Goal: Transaction & Acquisition: Purchase product/service

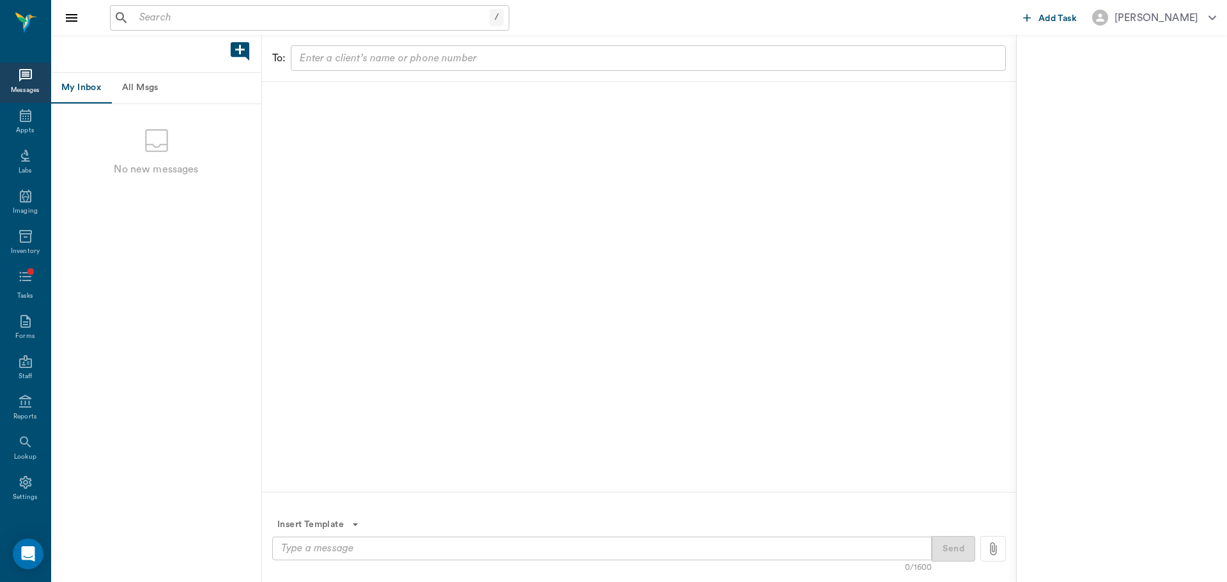
click at [281, 18] on input "text" at bounding box center [311, 18] width 355 height 18
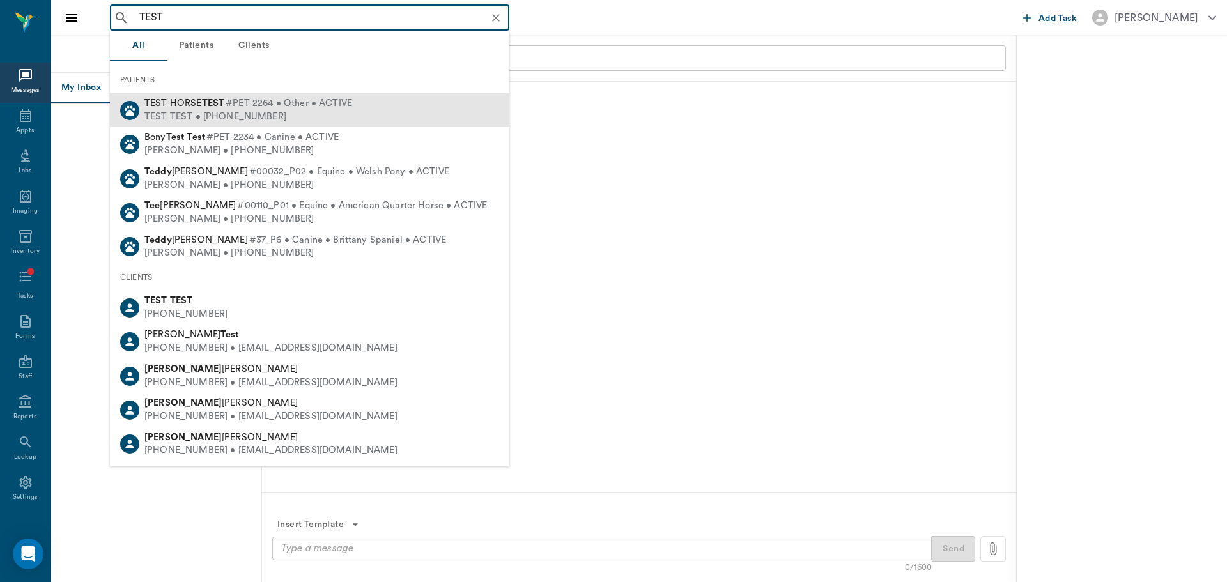
type input "TEST"
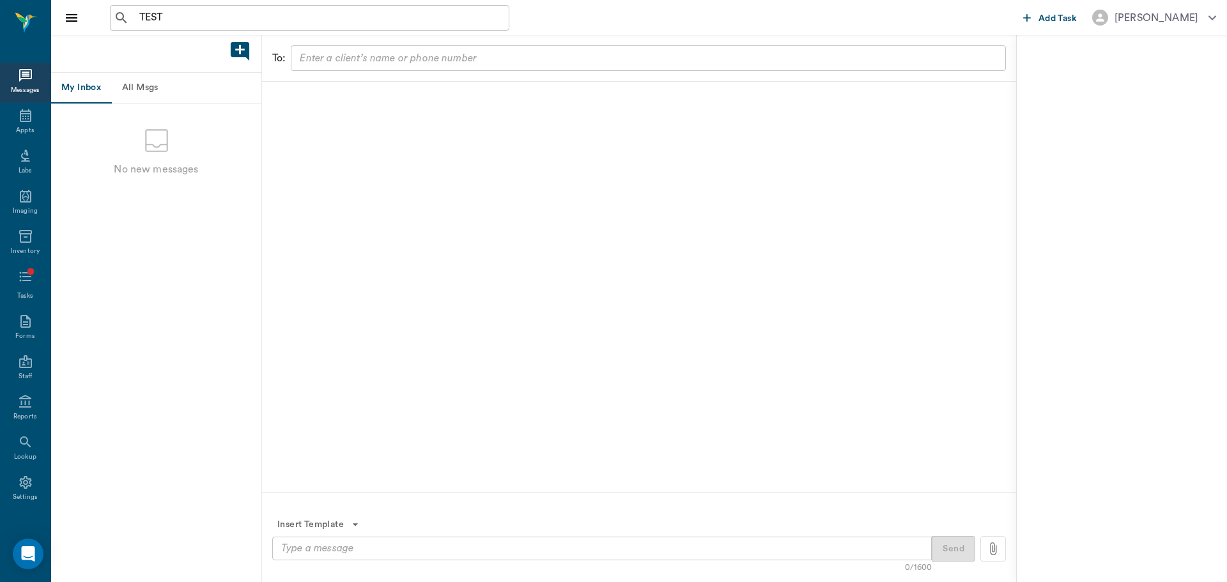
click at [204, 104] on div "My Inbox All Msgs" at bounding box center [156, 88] width 210 height 31
click at [190, 28] on div "TEST ​" at bounding box center [309, 18] width 399 height 26
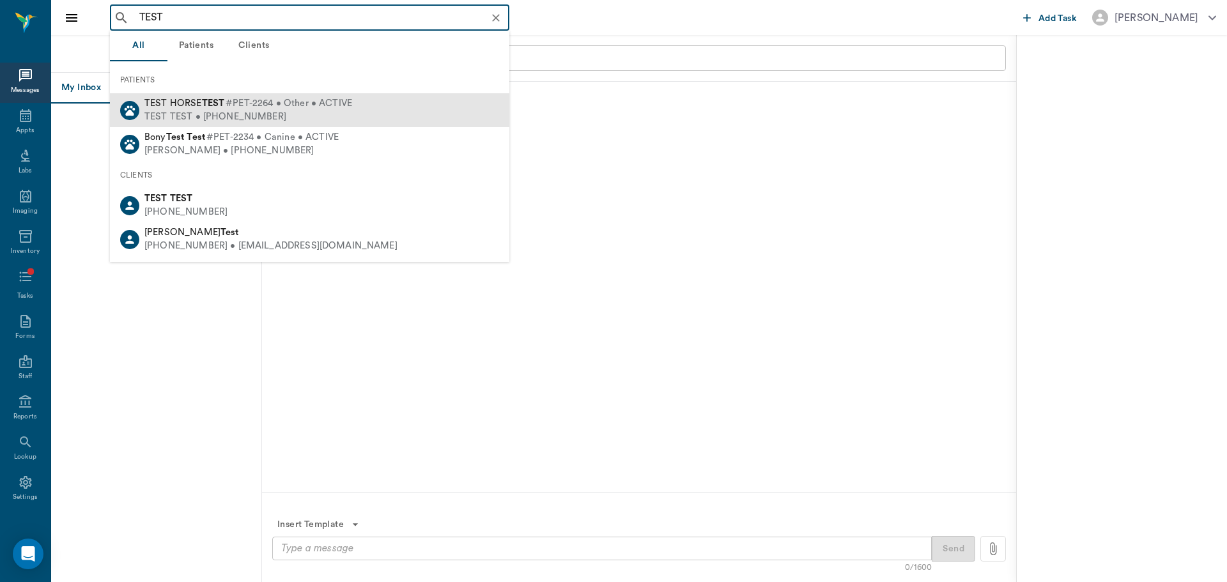
click at [251, 115] on div "TEST TEST • [PHONE_NUMBER]" at bounding box center [248, 117] width 208 height 13
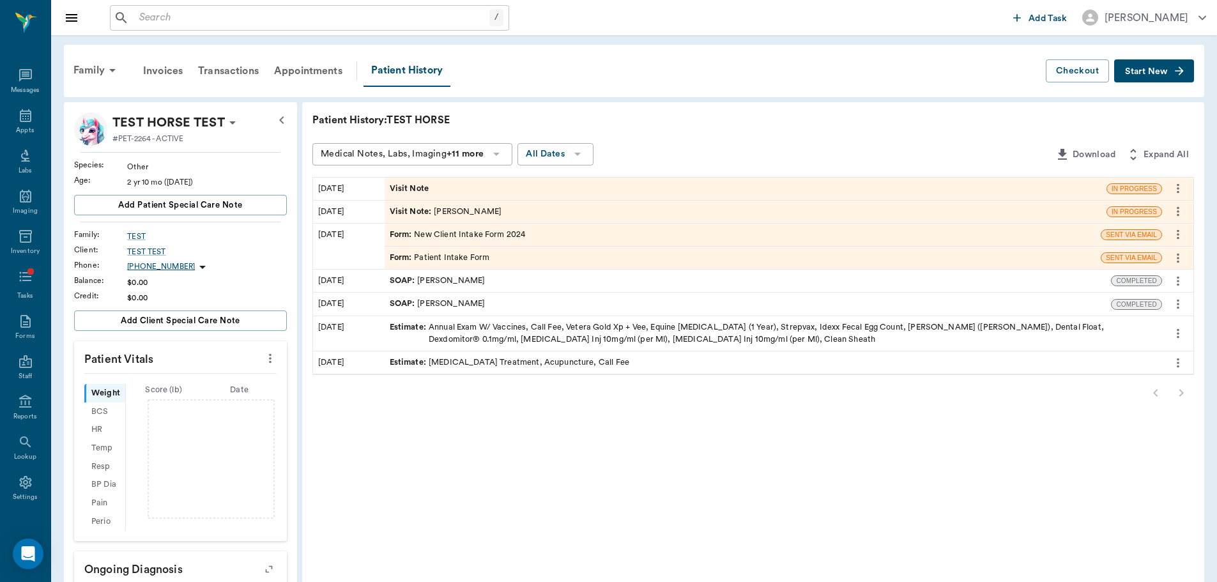
click at [423, 190] on span "Visit Note" at bounding box center [411, 189] width 42 height 12
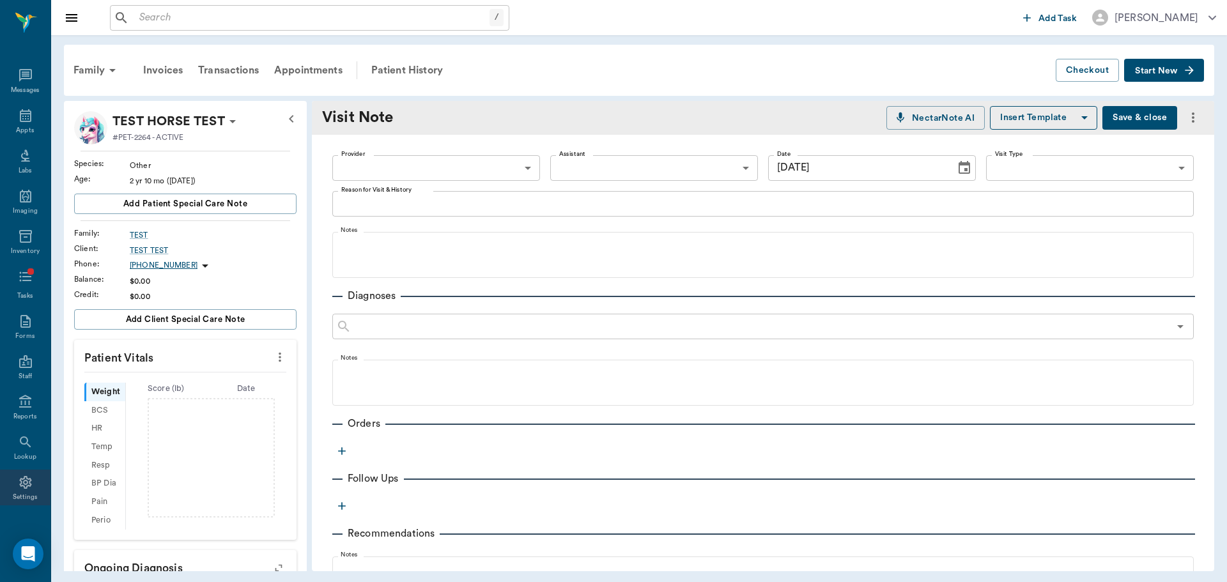
click at [26, 496] on div "Settings" at bounding box center [26, 498] width 26 height 10
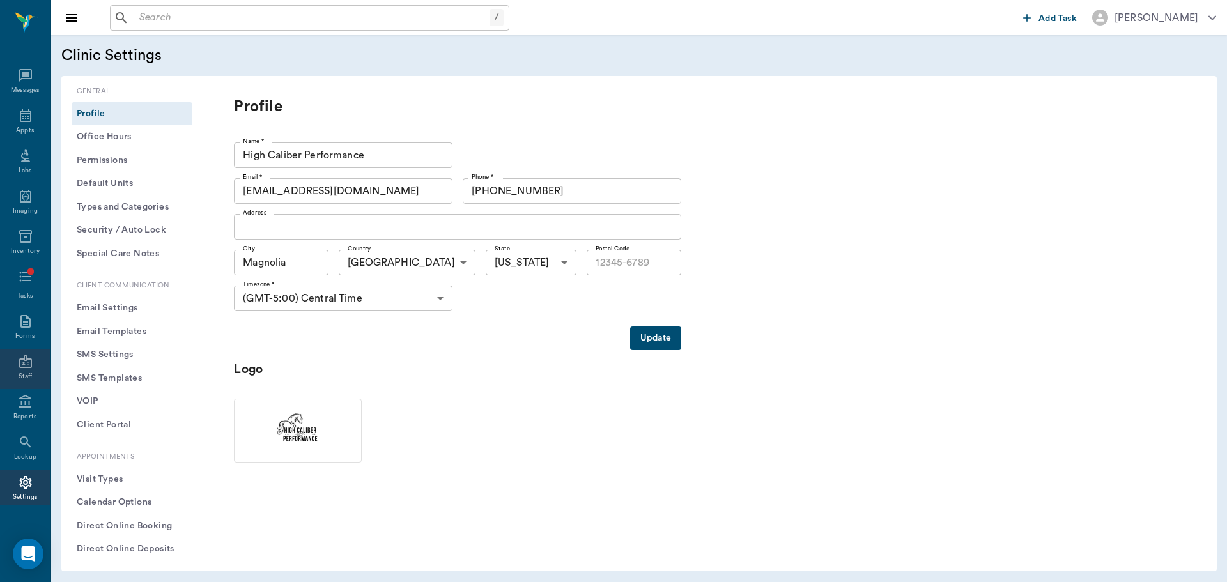
type input "77354"
click at [28, 361] on div "Staff" at bounding box center [25, 369] width 50 height 40
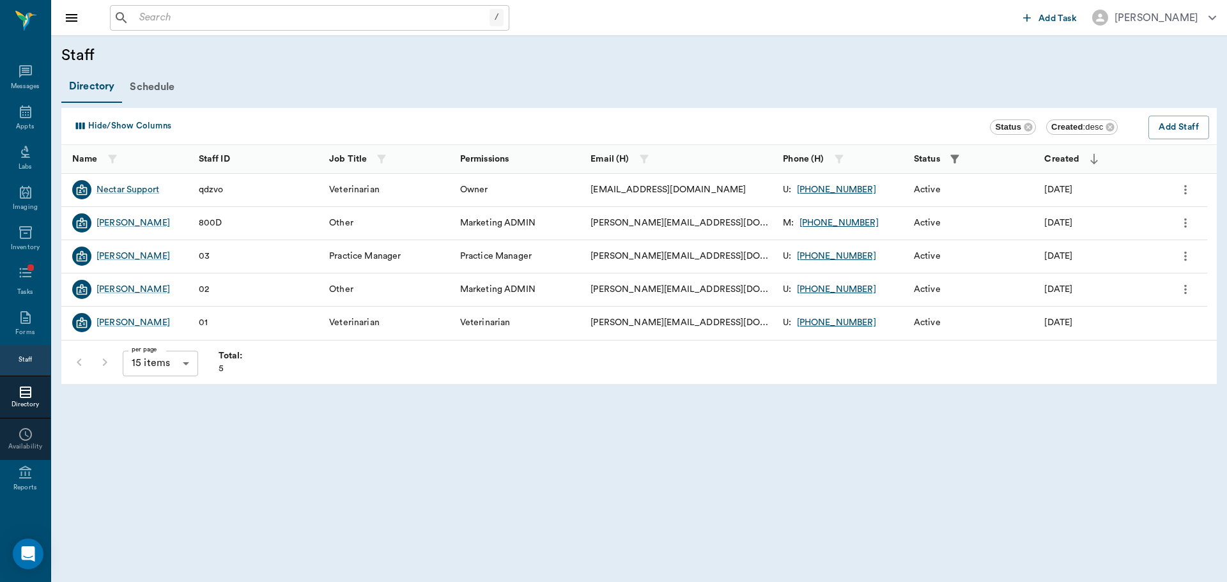
click at [1181, 288] on icon "more" at bounding box center [1185, 289] width 14 height 15
click at [1170, 304] on li "Deactivate" at bounding box center [1132, 312] width 128 height 24
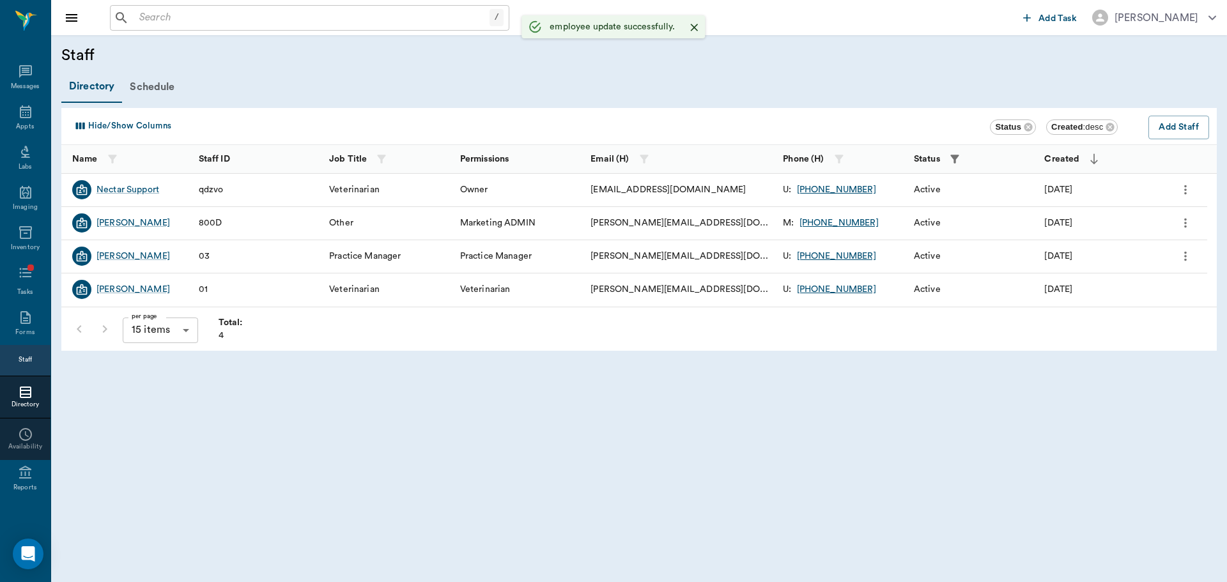
click at [1189, 254] on icon "more" at bounding box center [1185, 256] width 14 height 15
click at [1189, 254] on div at bounding box center [613, 291] width 1227 height 582
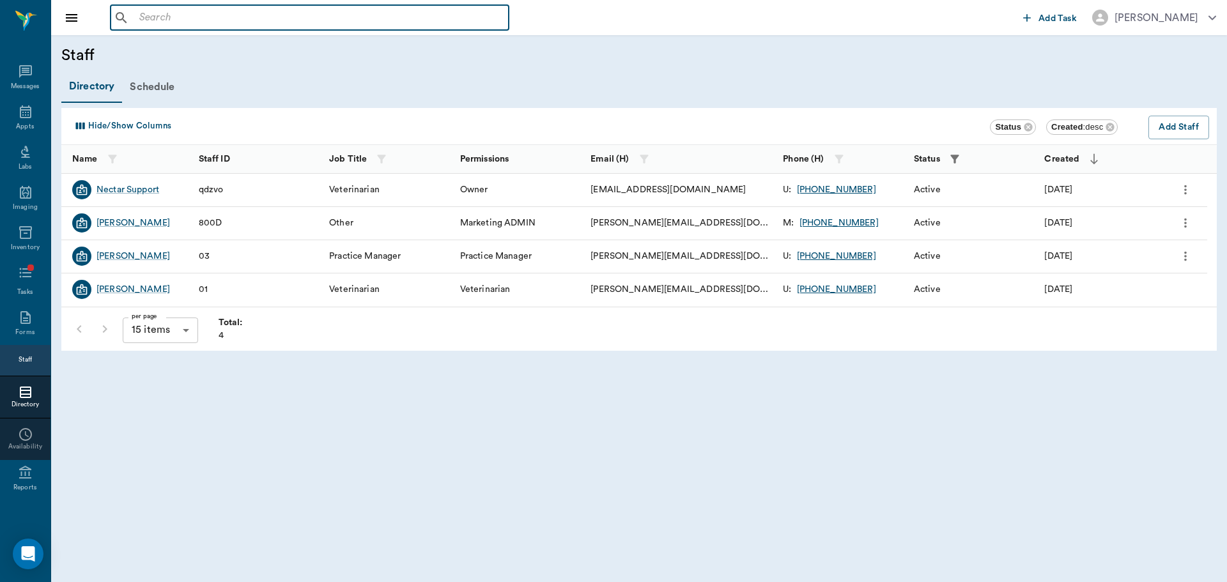
click at [139, 19] on input "text" at bounding box center [318, 18] width 369 height 18
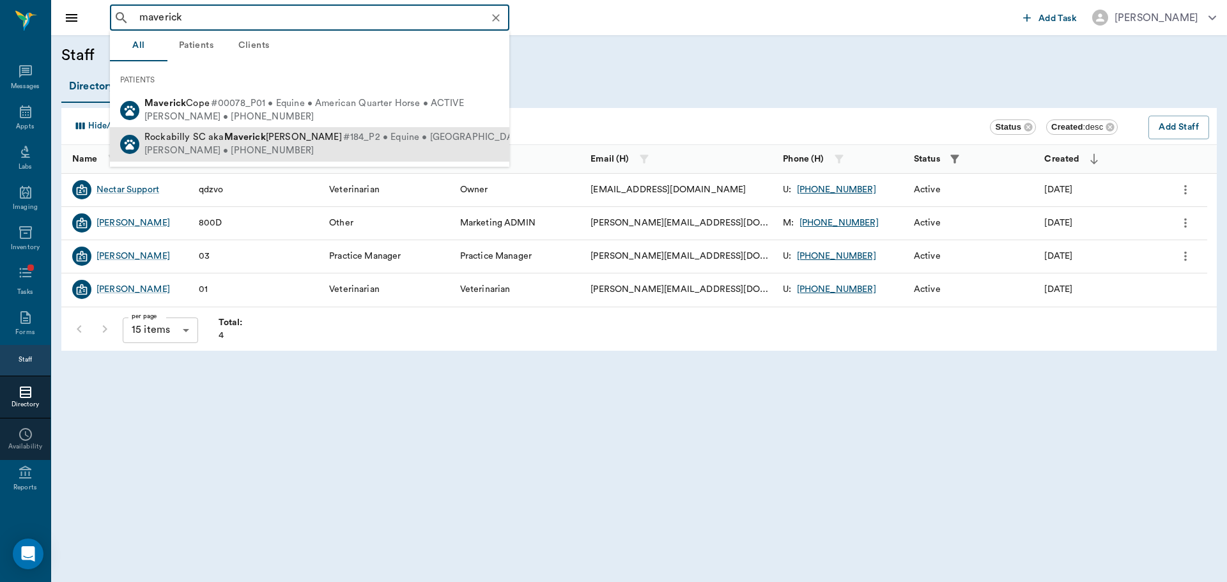
click at [199, 141] on span "Rockabilly SC aka [PERSON_NAME]" at bounding box center [242, 137] width 197 height 10
type input "maverick"
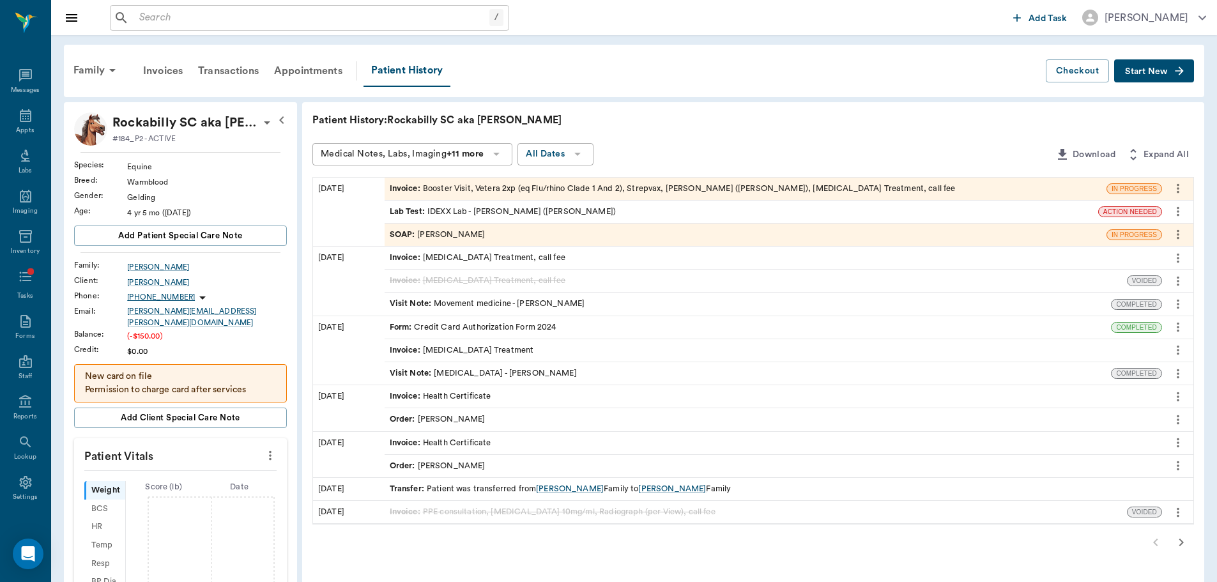
click at [518, 201] on div "Lab Test : IDEXX Lab - [PERSON_NAME] ([PERSON_NAME])" at bounding box center [742, 212] width 714 height 22
click at [521, 192] on div "Invoice : Booster Visit, Vetera 2xp (eq Flu/rhino Clade 1 And 2), Strepvax, [PE…" at bounding box center [673, 189] width 566 height 12
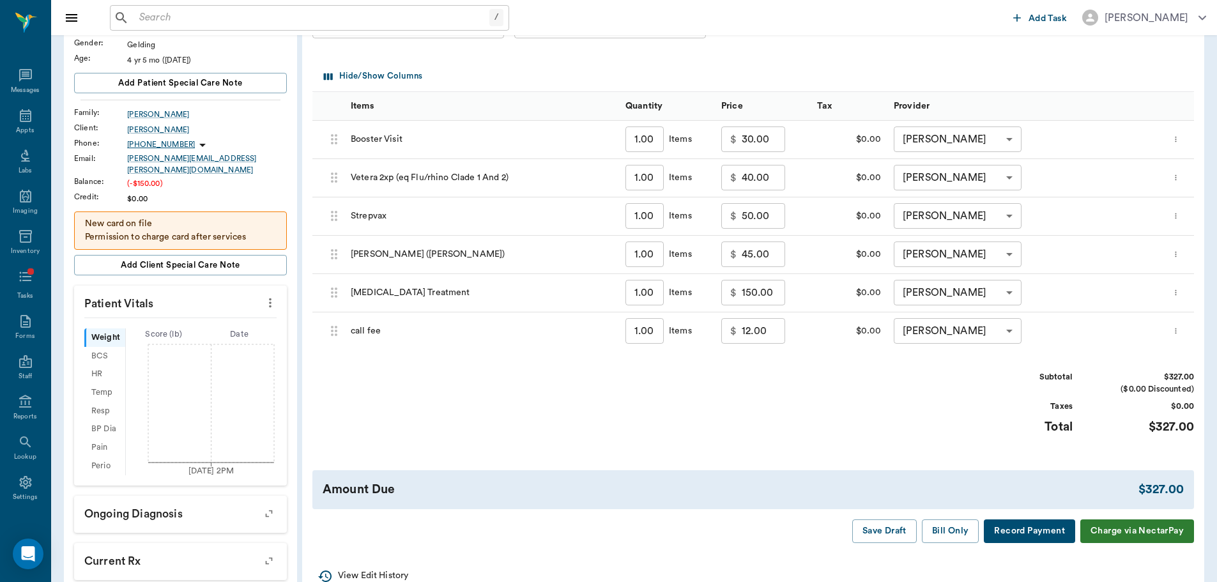
scroll to position [192, 0]
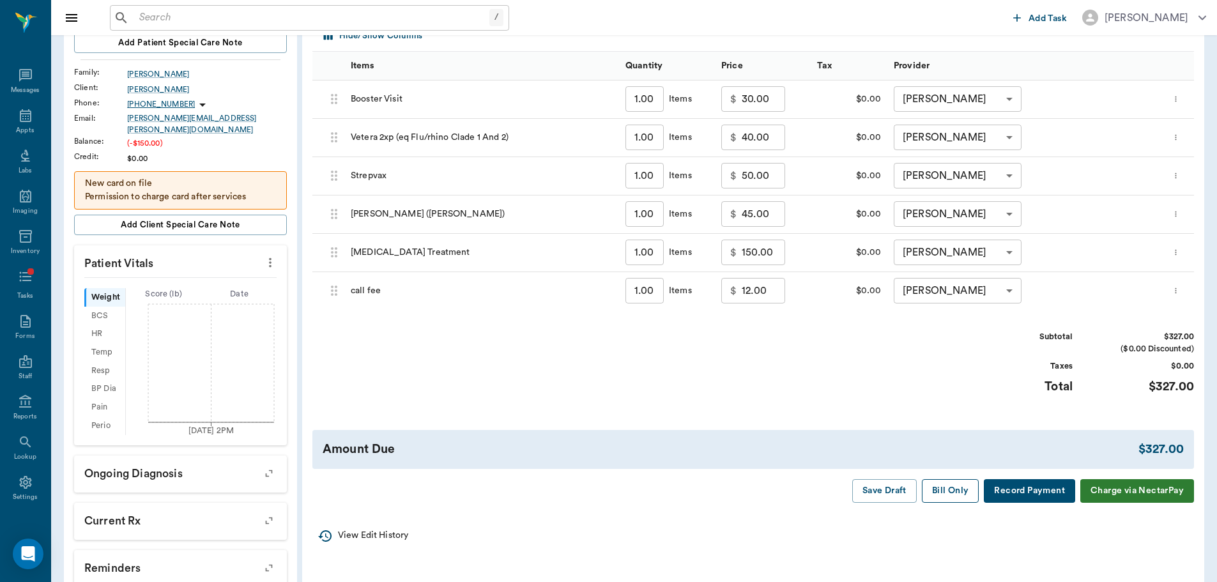
click at [955, 486] on button "Bill Only" at bounding box center [951, 491] width 58 height 24
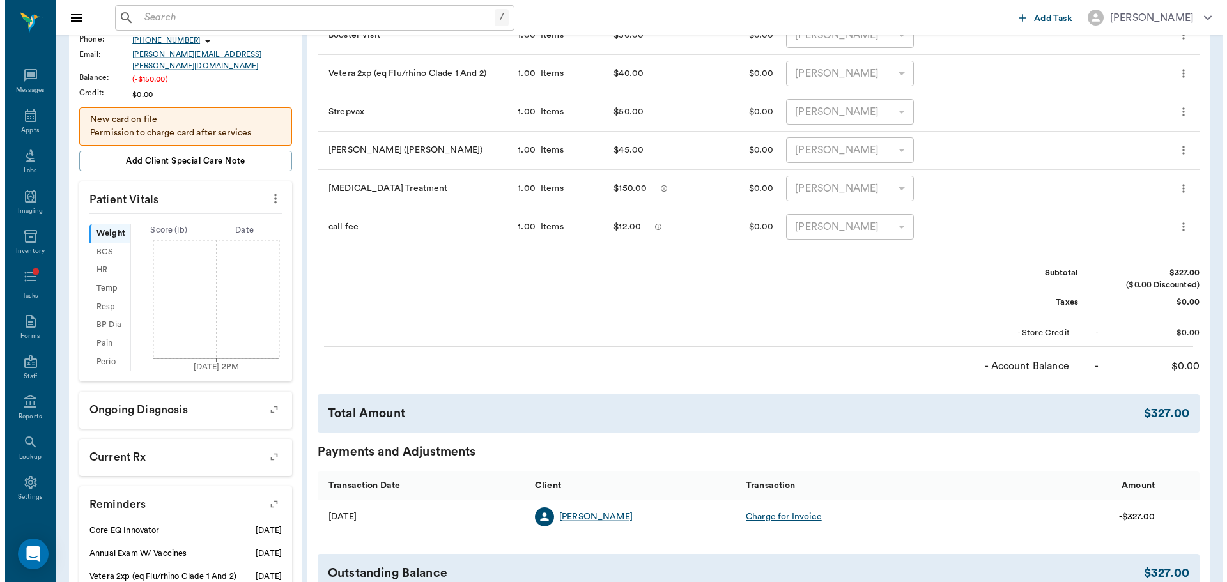
scroll to position [0, 0]
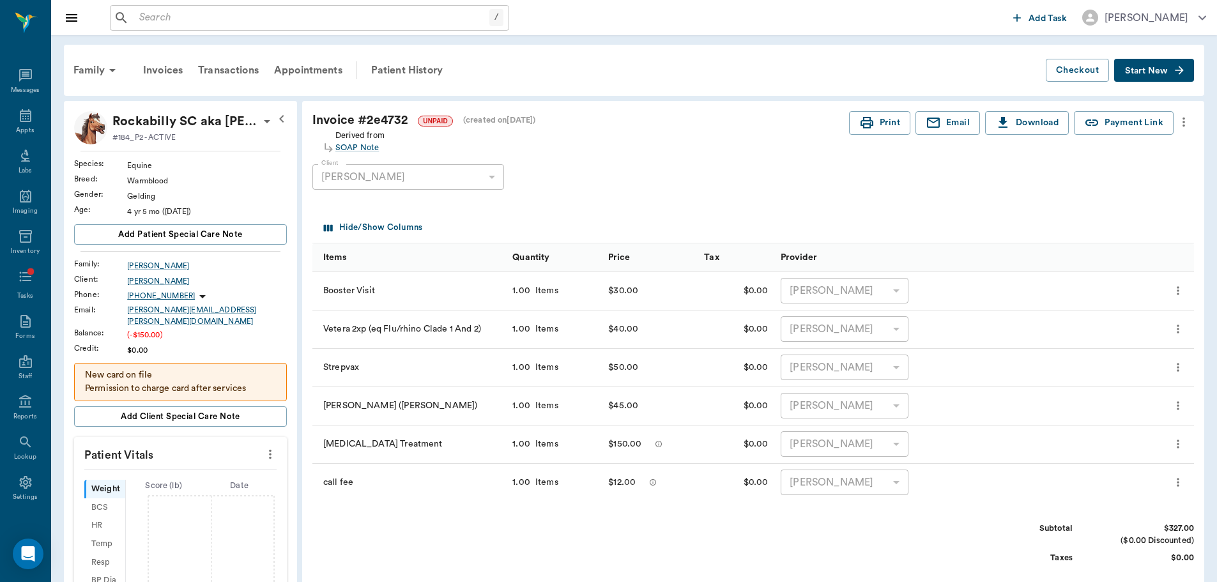
drag, startPoint x: 178, startPoint y: 17, endPoint x: 187, endPoint y: 19, distance: 9.9
click at [178, 17] on input "text" at bounding box center [311, 18] width 355 height 18
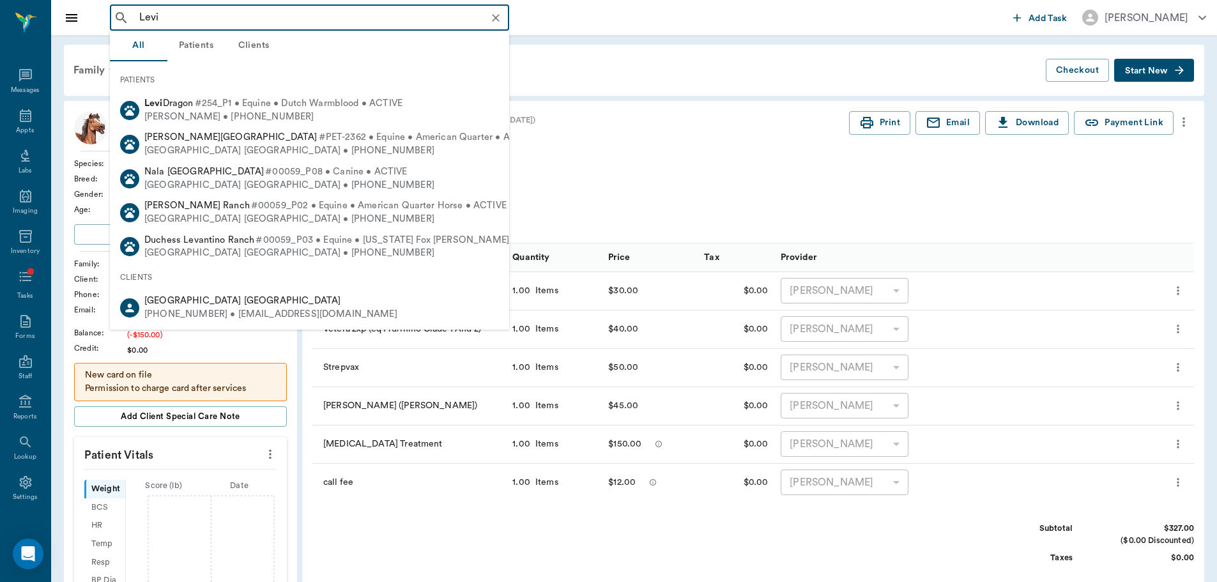
click at [280, 114] on div "[PERSON_NAME] • [PHONE_NUMBER]" at bounding box center [273, 117] width 258 height 13
type input "Levi"
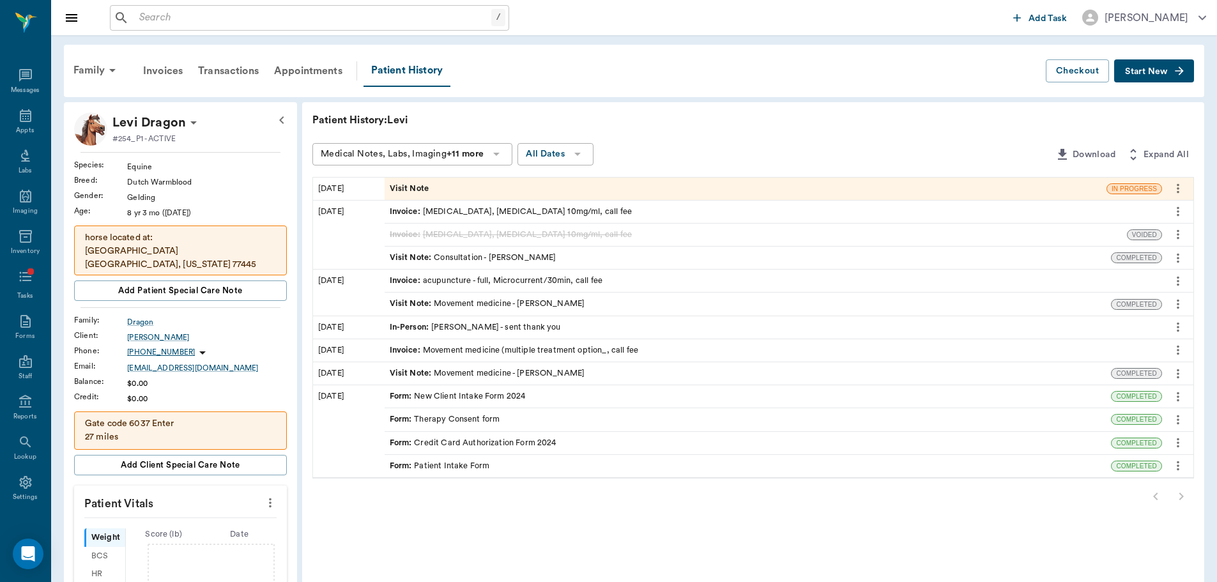
click at [1165, 77] on button "Start New" at bounding box center [1154, 71] width 80 height 24
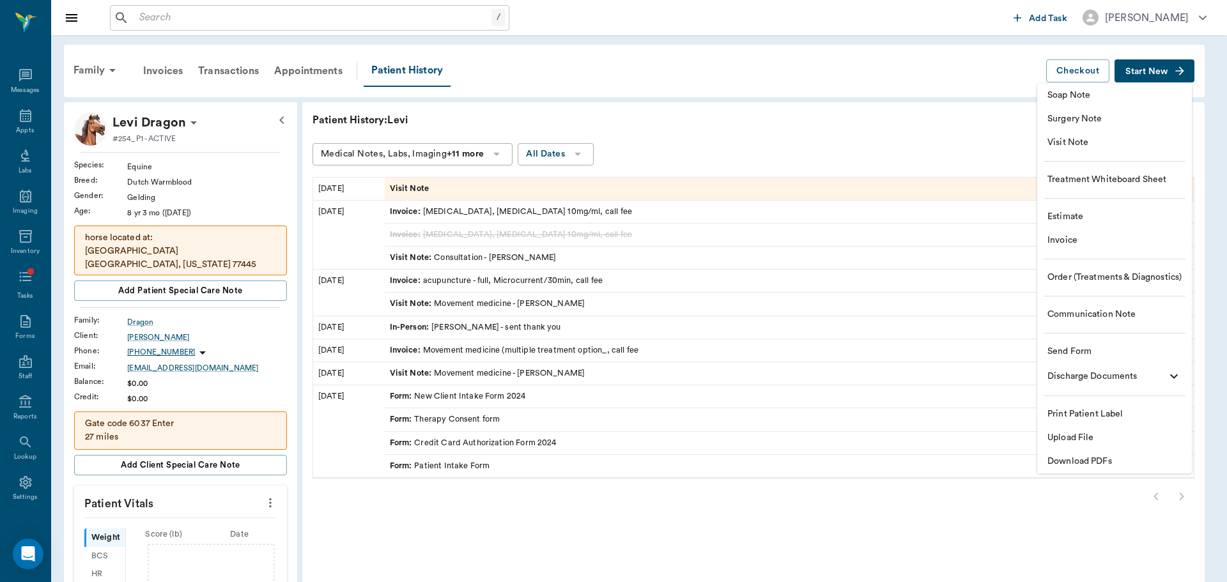
click at [650, 148] on div at bounding box center [613, 291] width 1227 height 582
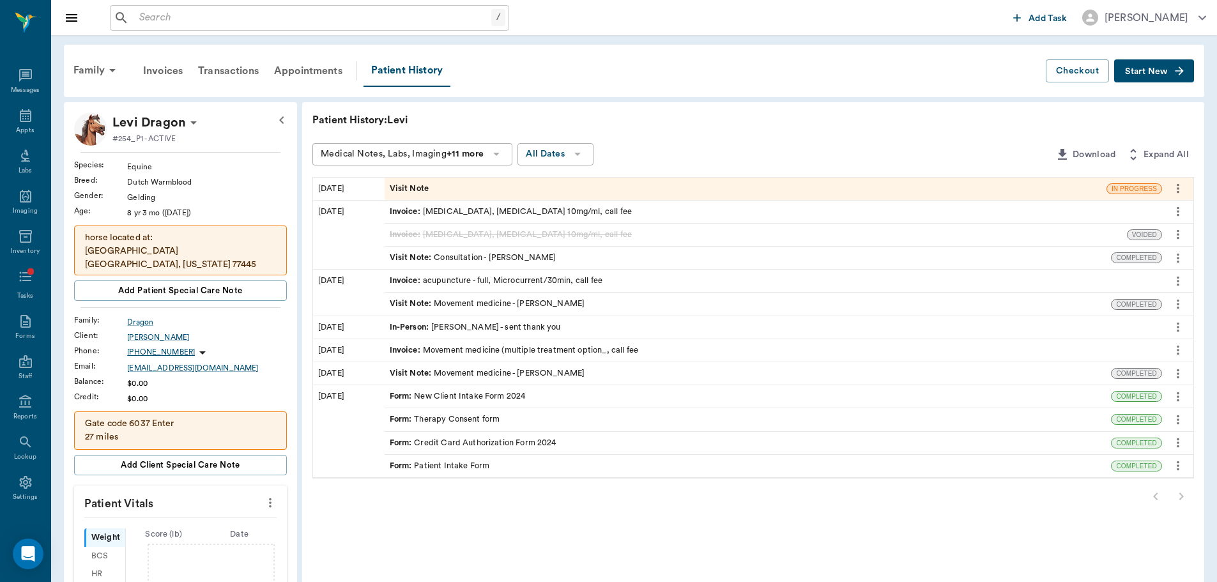
click at [627, 192] on div "Visit Note" at bounding box center [746, 189] width 722 height 22
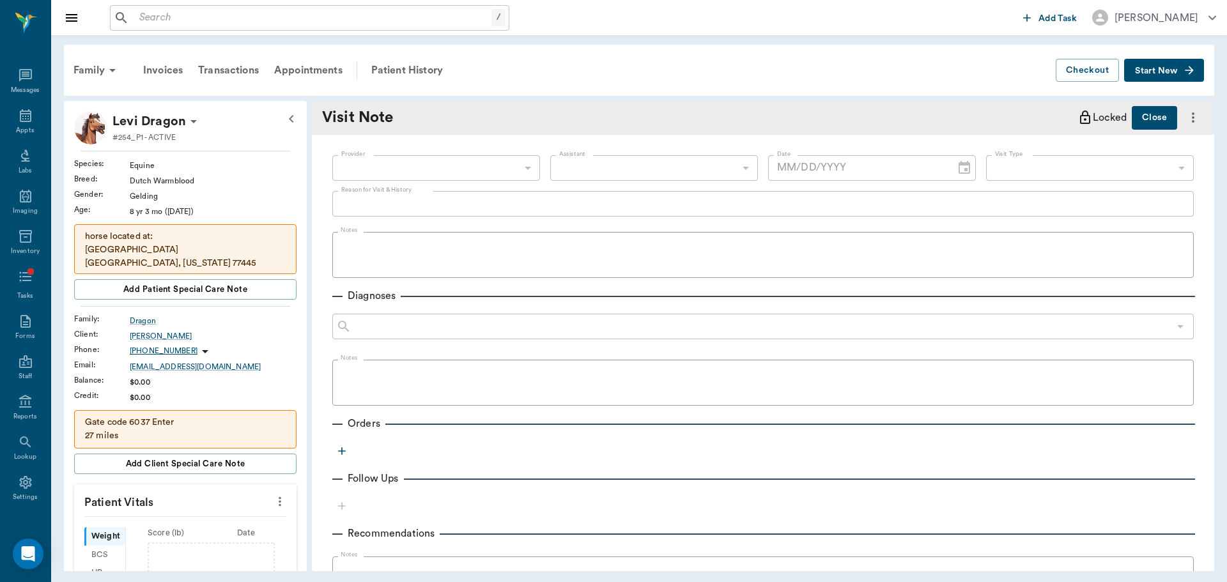
type input "[DATE]"
click at [339, 458] on button "button" at bounding box center [341, 450] width 19 height 19
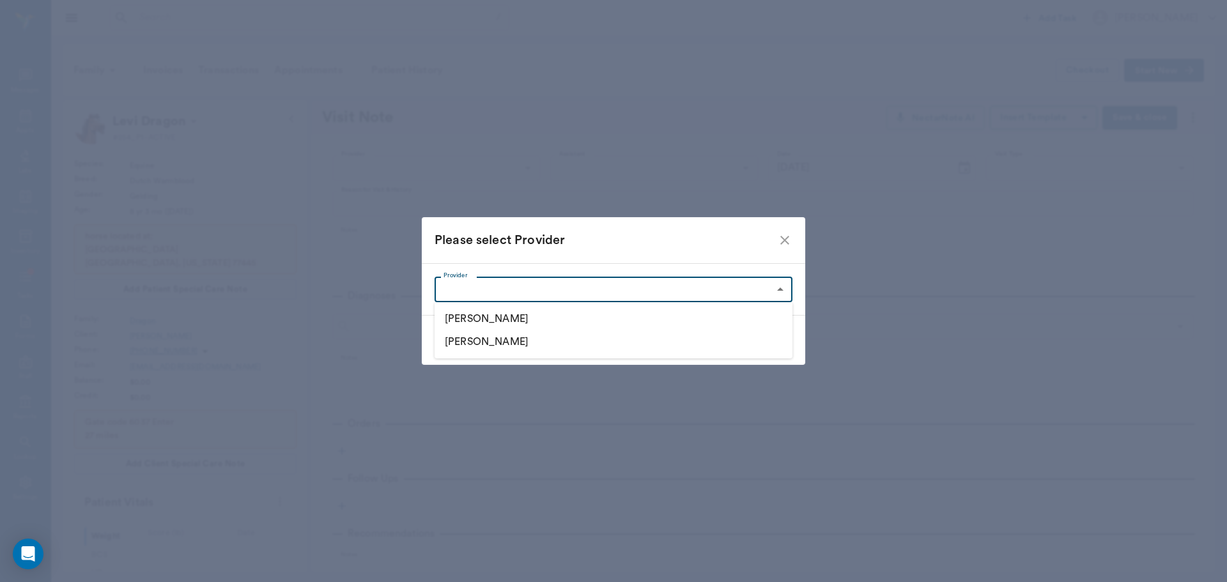
click at [468, 291] on body "/ ​ Add Task [PERSON_NAME] Nectar Messages Appts Labs Imaging Inventory Tasks F…" at bounding box center [613, 291] width 1227 height 582
click at [606, 319] on li "[PERSON_NAME]" at bounding box center [613, 318] width 358 height 23
type input "649b3e03b5bc7e03f9326794"
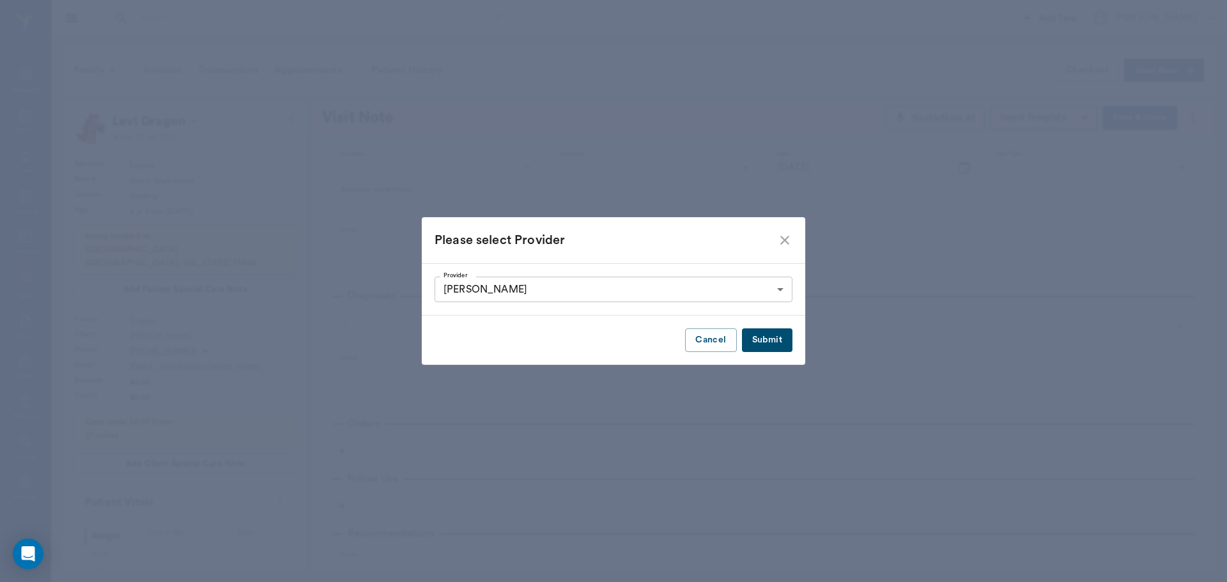
click at [758, 360] on div "Cancel Submit" at bounding box center [613, 340] width 383 height 49
click at [764, 338] on button "Submit" at bounding box center [767, 340] width 50 height 24
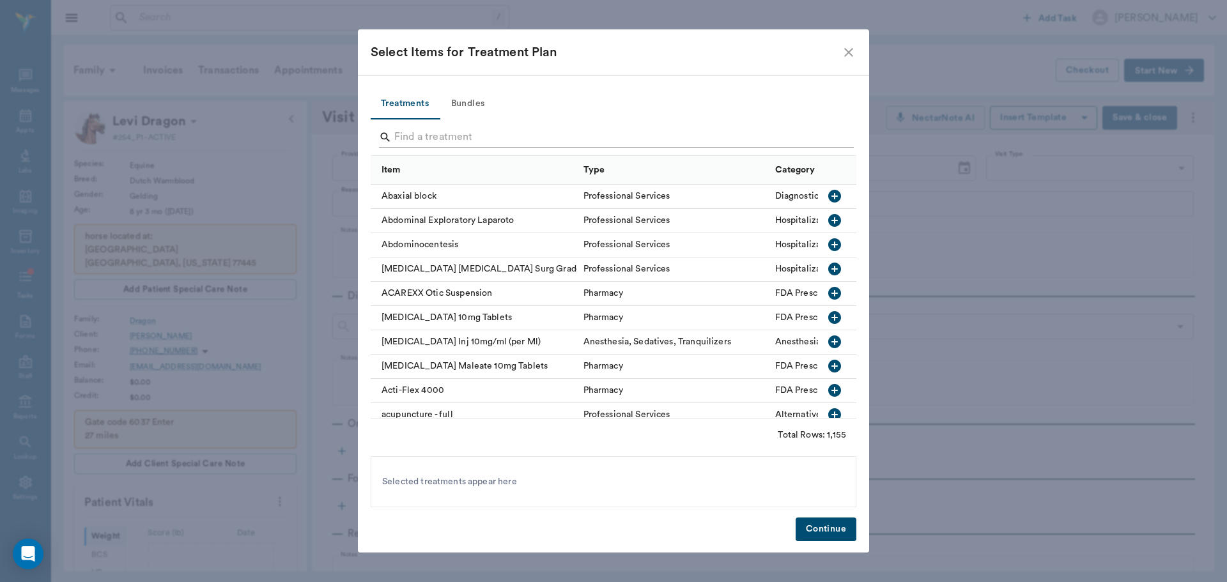
type input "649b3e03b5bc7e03f9326794"
click at [479, 136] on input "Search" at bounding box center [614, 137] width 440 height 20
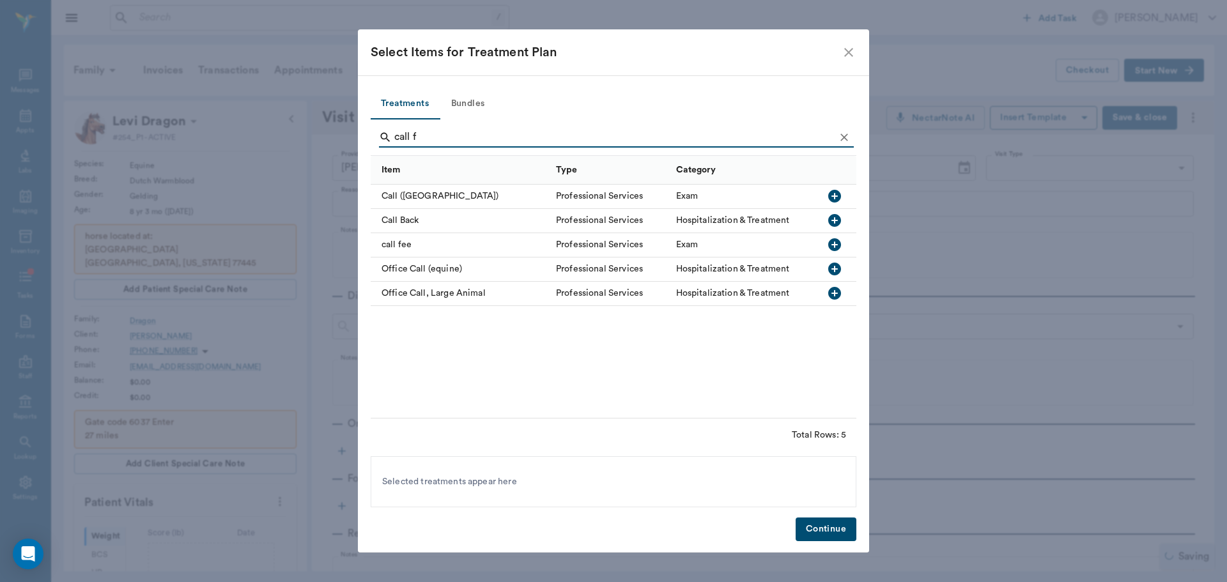
click at [399, 239] on div "call fee" at bounding box center [460, 245] width 179 height 24
click at [428, 139] on input "call f" at bounding box center [614, 137] width 440 height 20
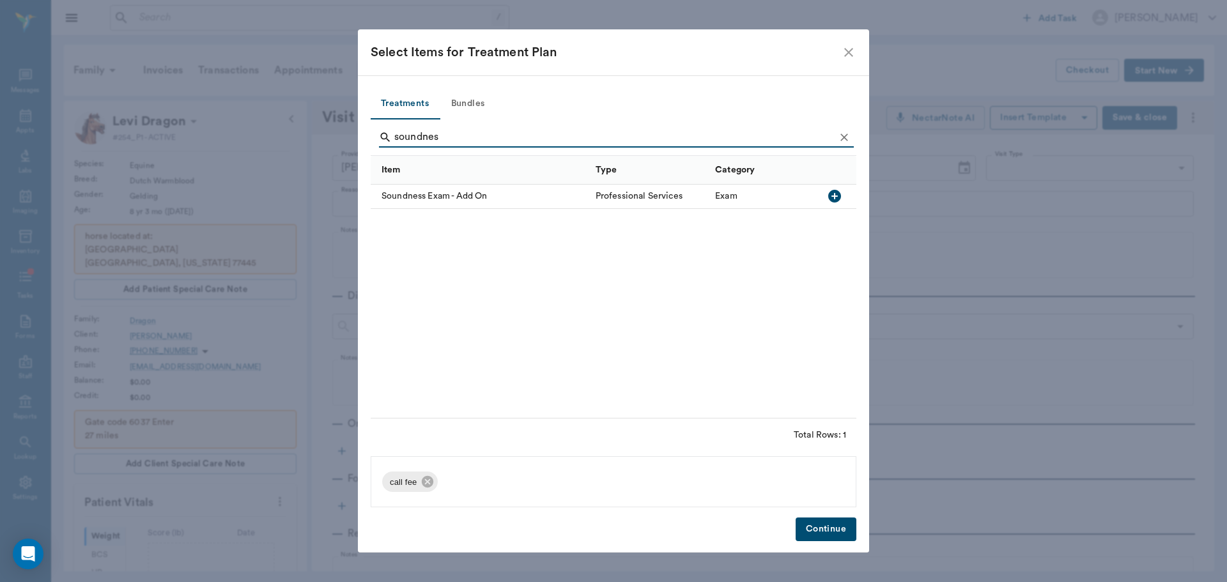
click at [507, 188] on div "Soundness Exam - Add On" at bounding box center [480, 197] width 219 height 24
click at [469, 135] on input "soundnes" at bounding box center [614, 137] width 440 height 20
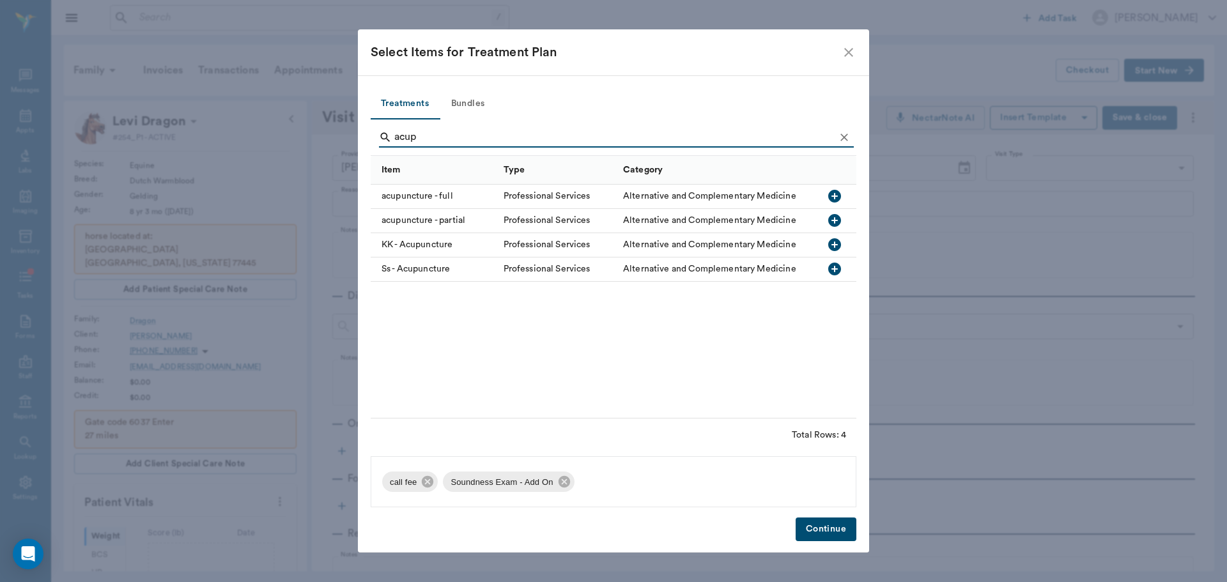
type input "acup"
click at [444, 195] on div "acupuncture - full" at bounding box center [434, 197] width 127 height 24
click at [825, 528] on button "Continue" at bounding box center [825, 530] width 61 height 24
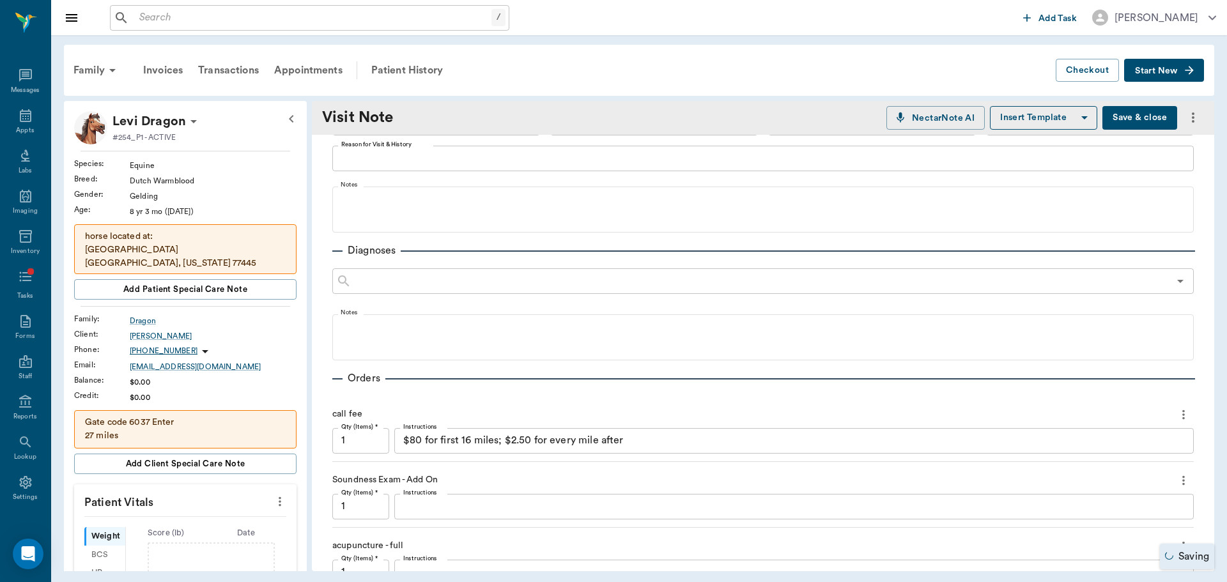
scroll to position [128, 0]
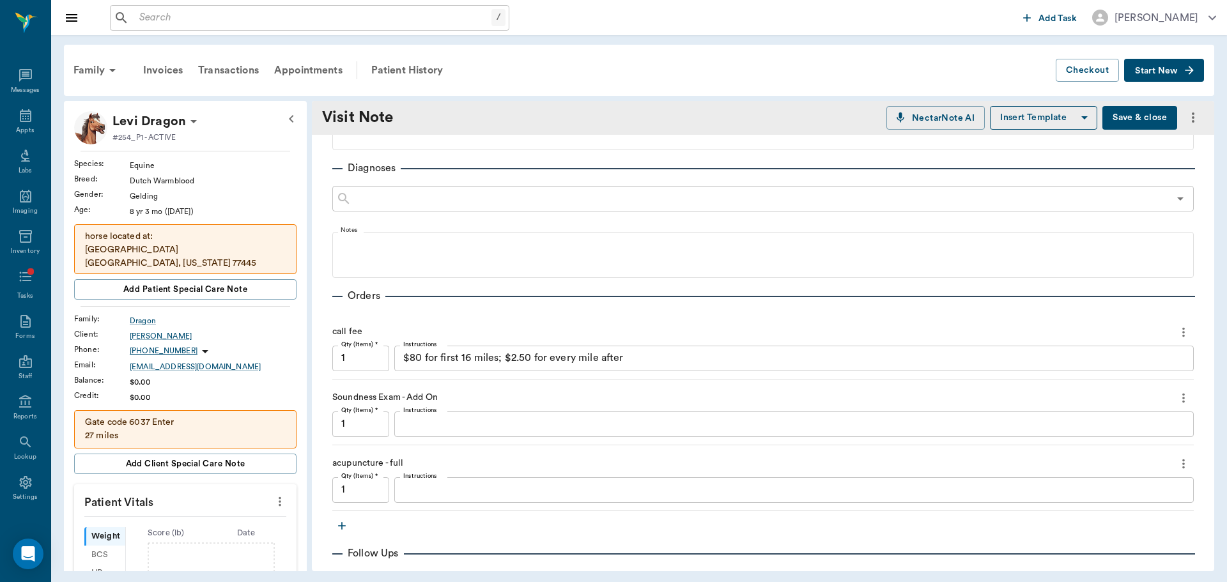
click at [652, 356] on textarea "$80 for first 16 miles; $2.50 for every mile after" at bounding box center [793, 358] width 781 height 15
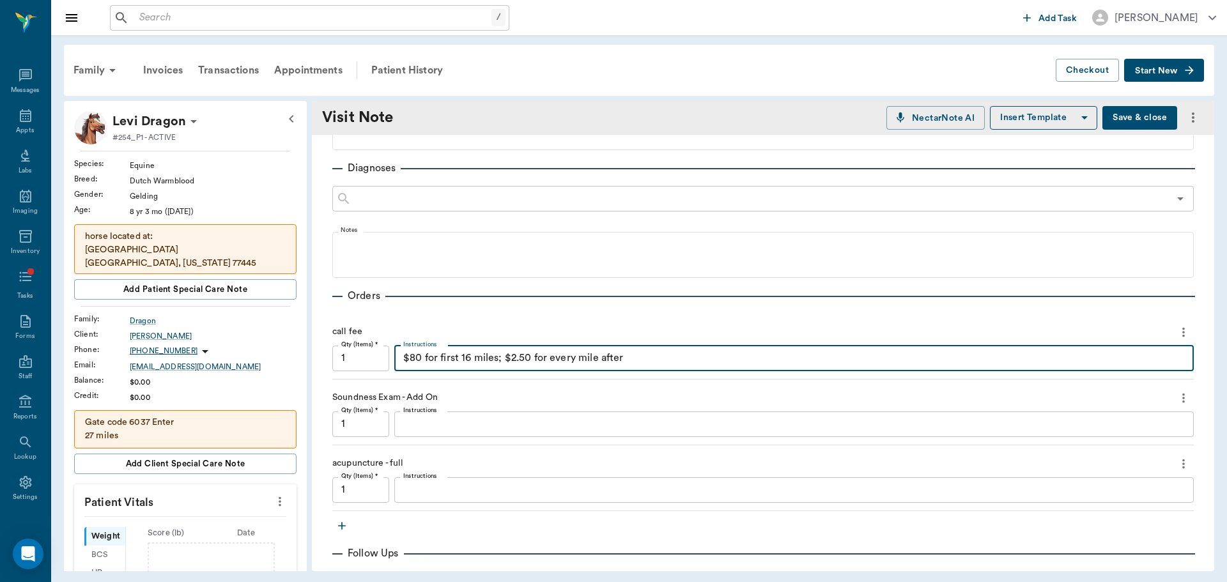
click at [652, 356] on textarea "$80 for first 16 miles; $2.50 for every mile after" at bounding box center [793, 358] width 781 height 15
click at [651, 356] on textarea "$80 for first 16 miles; $2.50 for every mile after" at bounding box center [793, 358] width 781 height 15
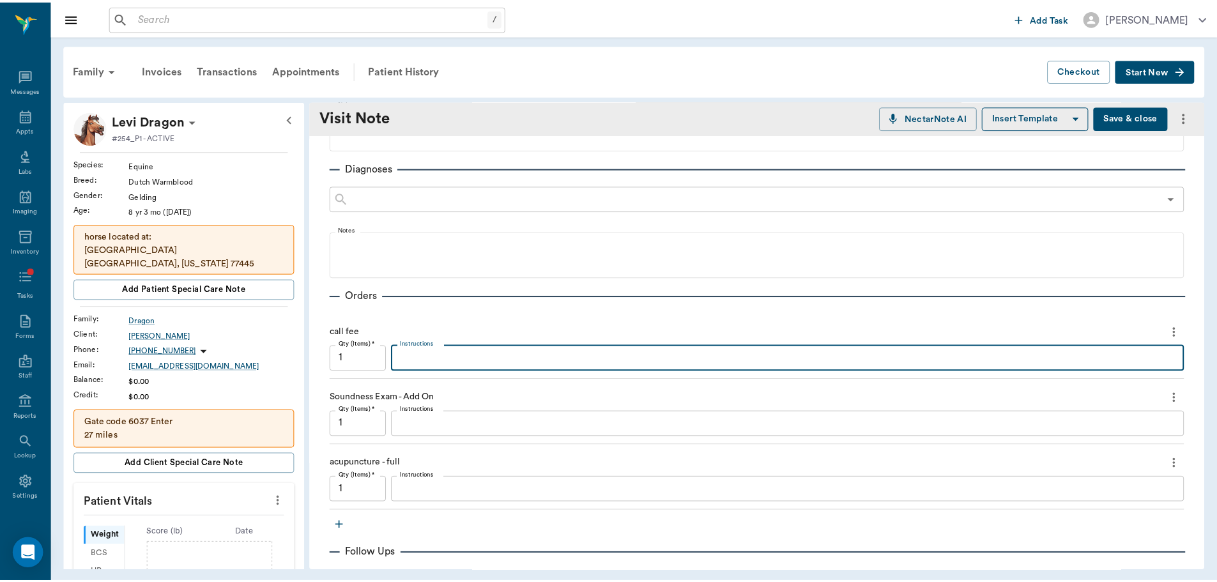
scroll to position [192, 0]
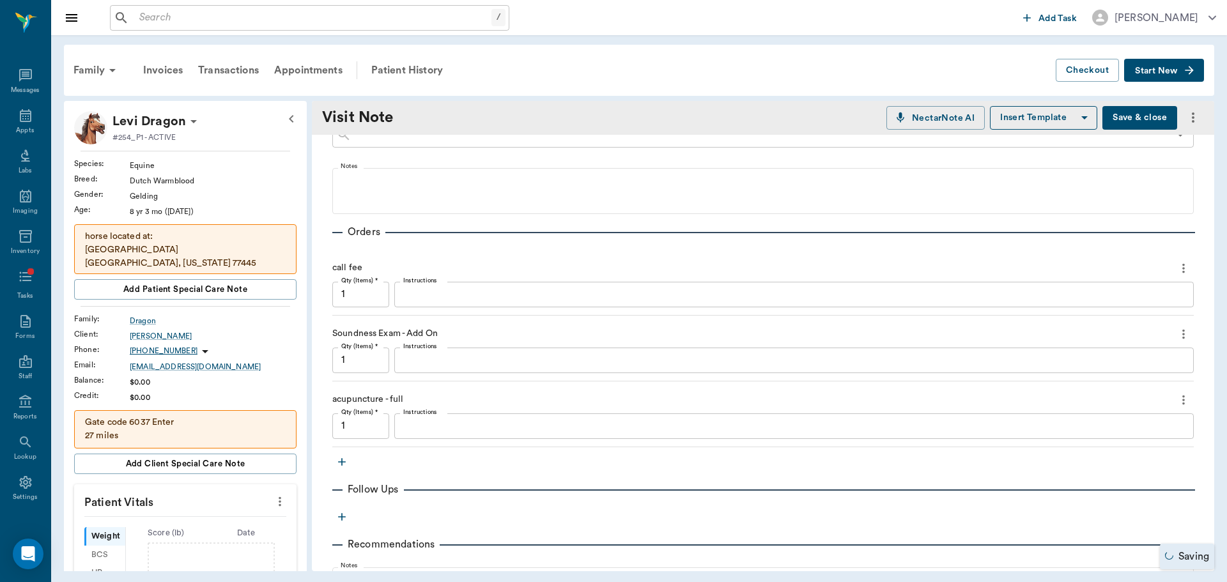
click at [468, 417] on div "x Instructions" at bounding box center [793, 426] width 799 height 26
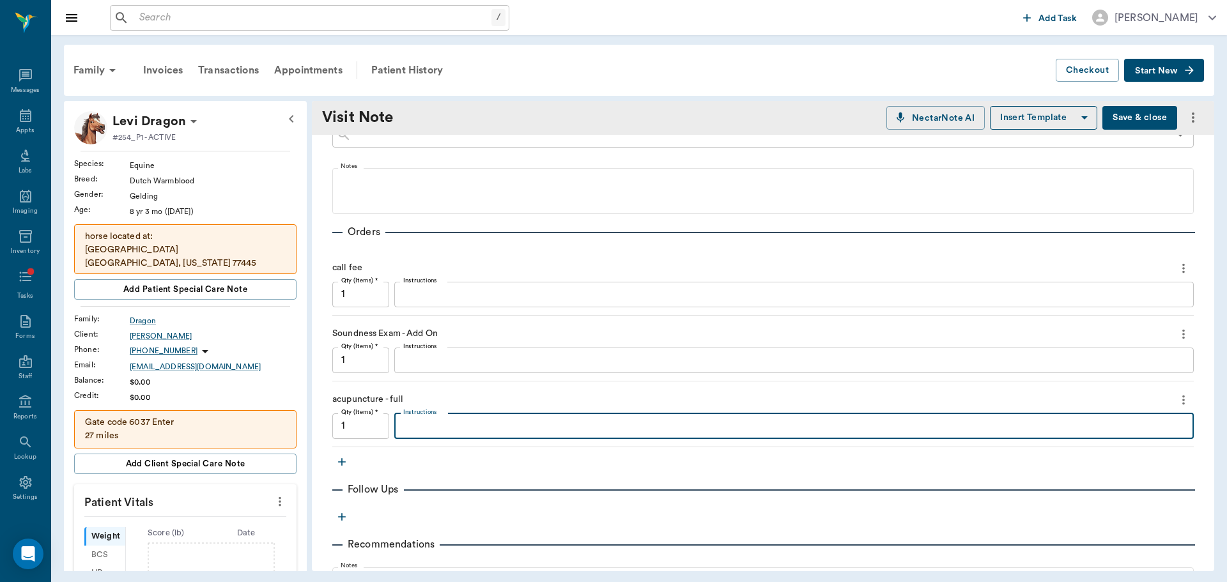
click at [1162, 119] on button "Save & close" at bounding box center [1139, 118] width 75 height 24
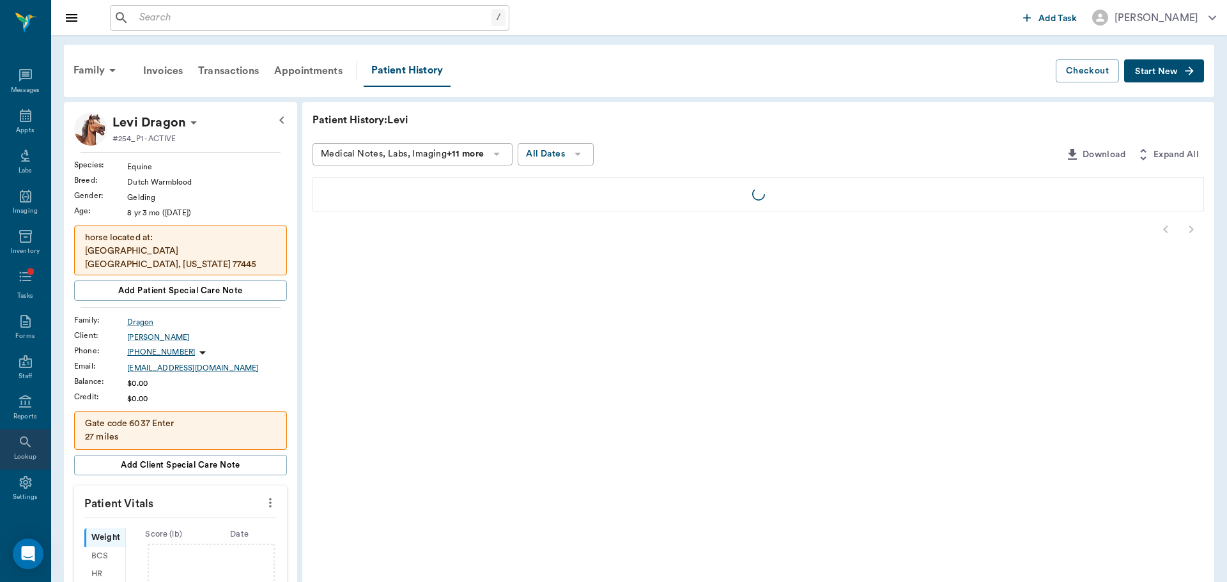
click at [24, 468] on div "Lookup" at bounding box center [25, 449] width 50 height 40
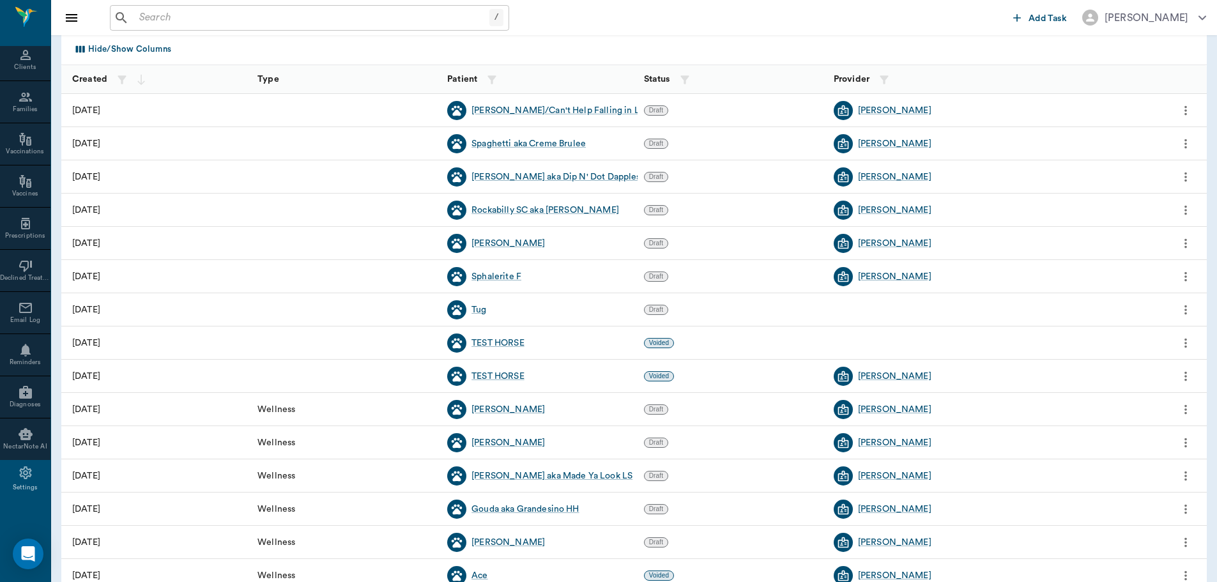
scroll to position [156, 0]
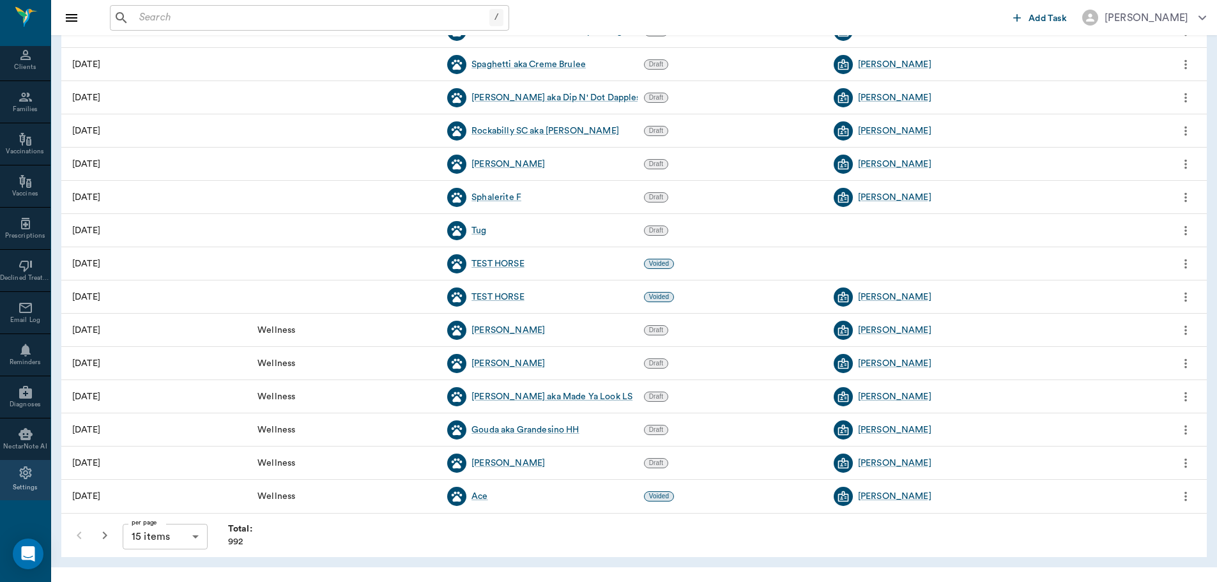
click at [28, 479] on div "Settings" at bounding box center [25, 480] width 50 height 40
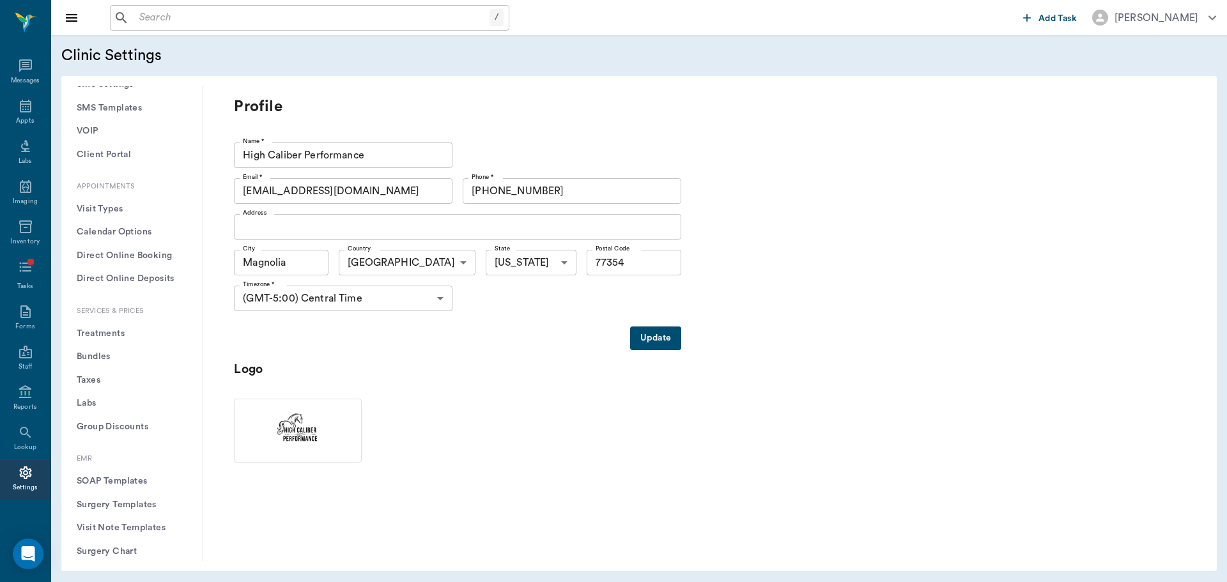
scroll to position [215, 0]
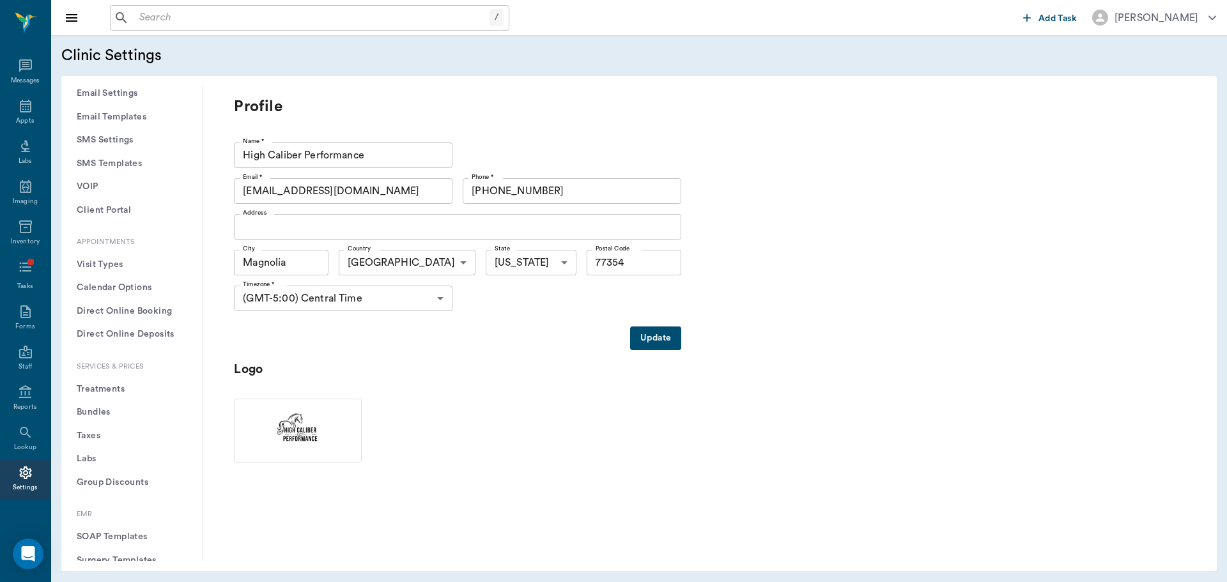
click at [128, 392] on button "Treatments" at bounding box center [132, 390] width 121 height 24
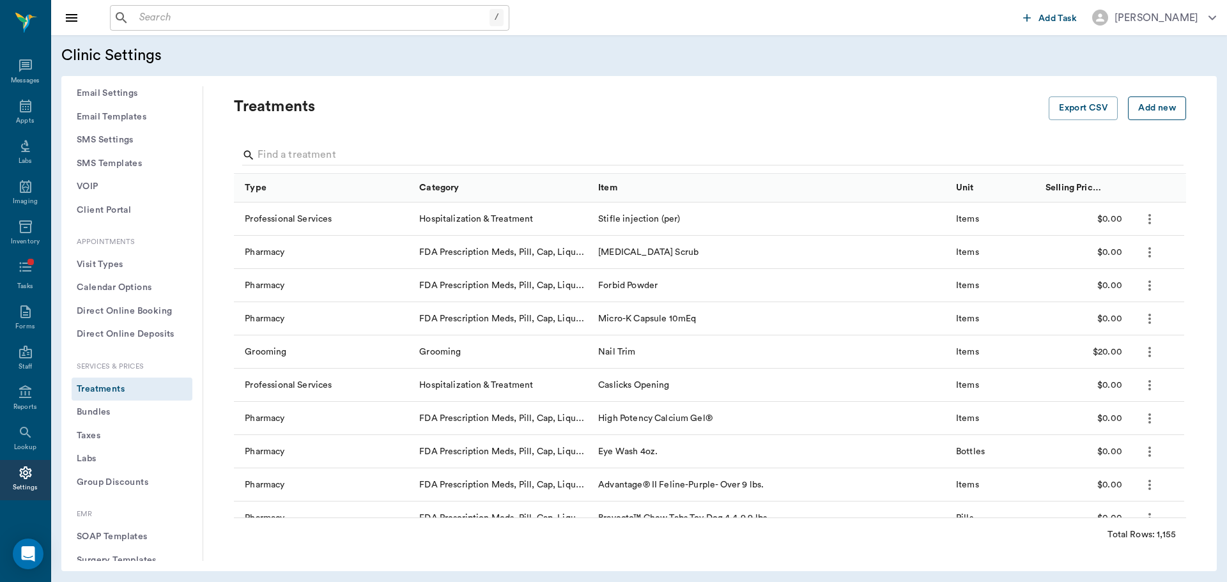
click at [1146, 112] on button "Add new" at bounding box center [1157, 108] width 58 height 24
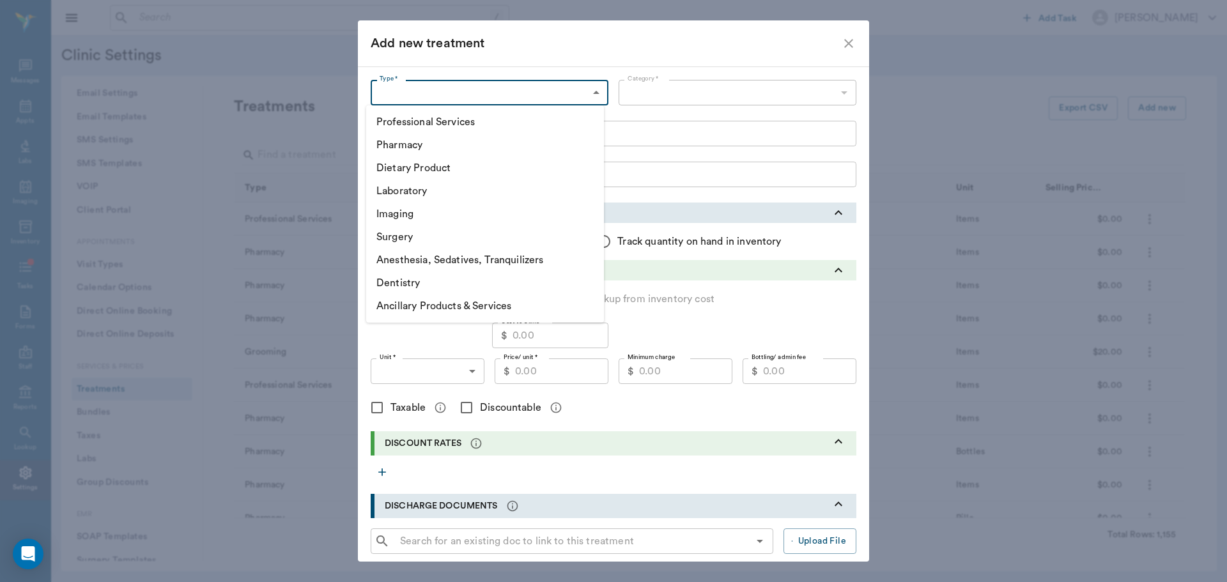
click at [406, 89] on body "/ ​ Add Task [PERSON_NAME] Nectar Messages Appts Labs Imaging Inventory Tasks F…" at bounding box center [613, 291] width 1227 height 582
click at [417, 119] on li "Professional Services" at bounding box center [485, 122] width 238 height 23
type input "5000"
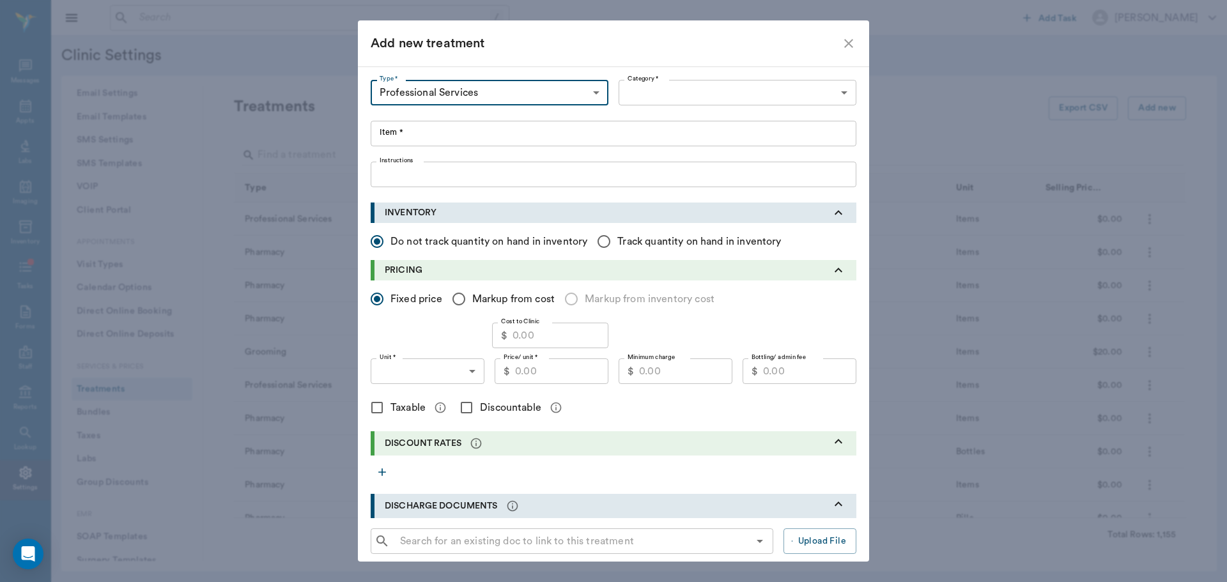
click at [724, 107] on div "Type * Professional Services 5000 Type * Category * ​ Category * Item * Item * …" at bounding box center [614, 133] width 486 height 107
click at [720, 92] on body "/ ​ Add Task [PERSON_NAME] Nectar Messages Appts Labs Imaging Inventory Tasks F…" at bounding box center [613, 291] width 1227 height 582
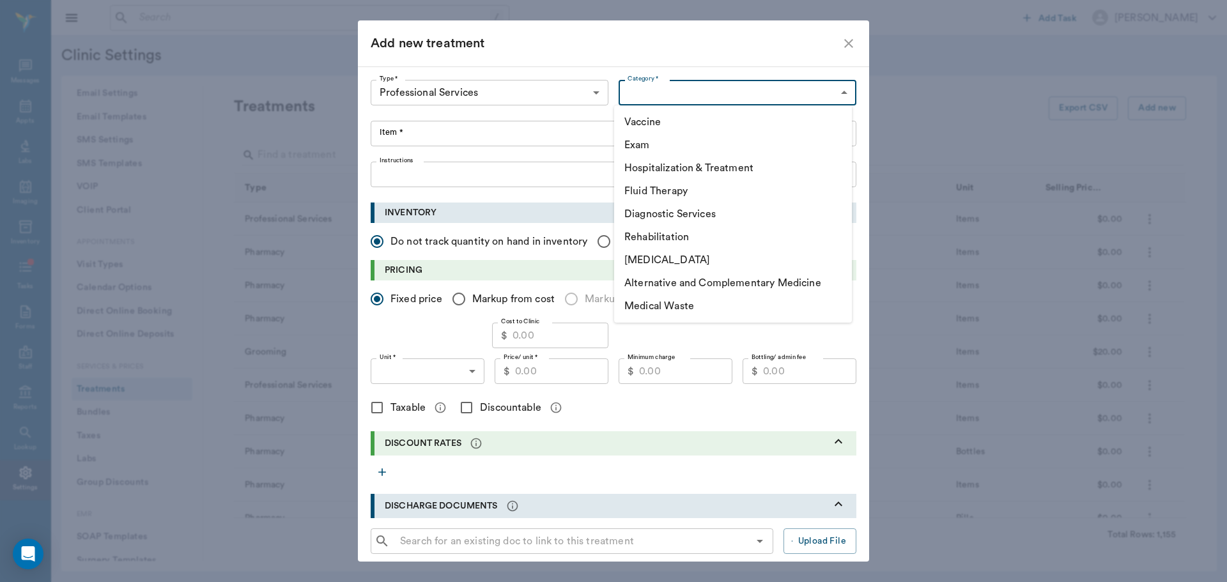
click at [678, 278] on li "Alternative and Complementary Medicine" at bounding box center [733, 283] width 238 height 23
type input "5070"
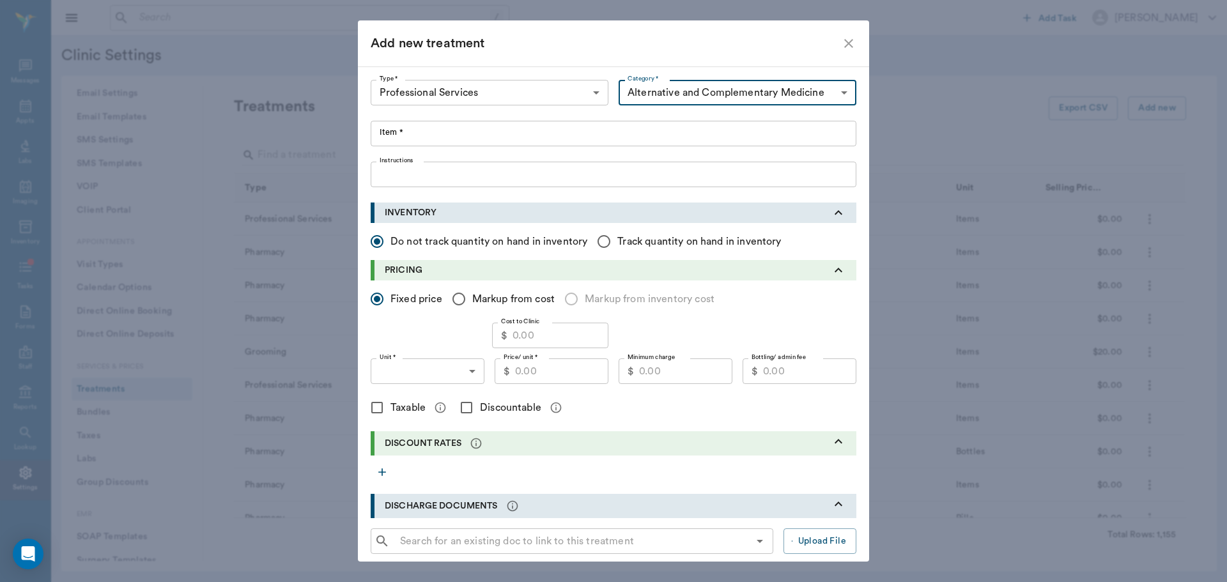
click at [450, 142] on input "Item *" at bounding box center [614, 134] width 486 height 26
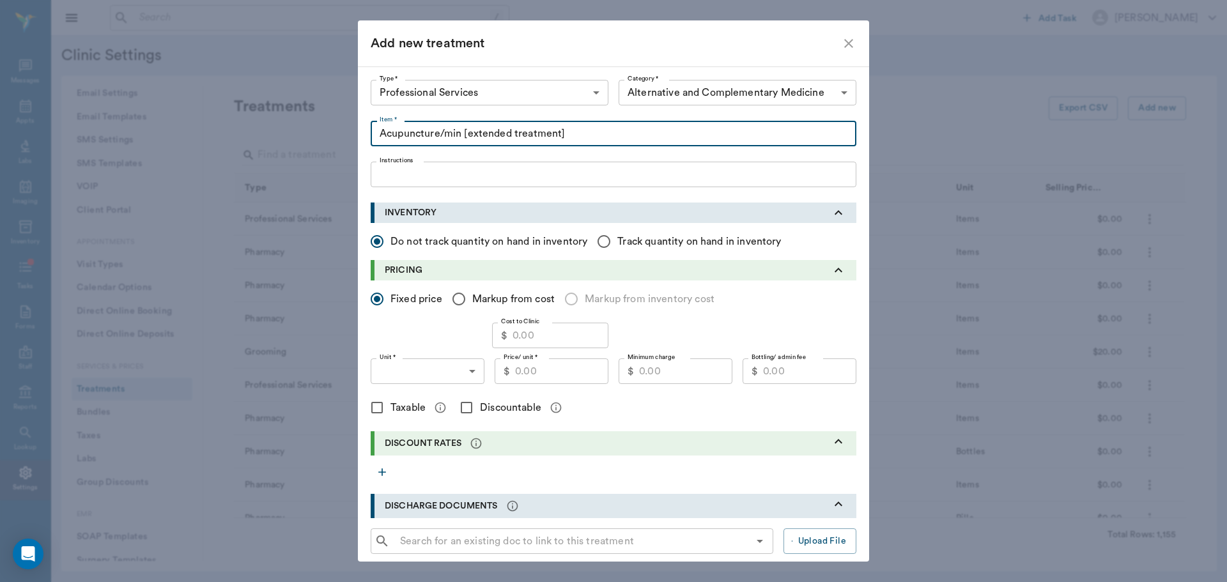
type input "Acupuncture/min [extended treatment]"
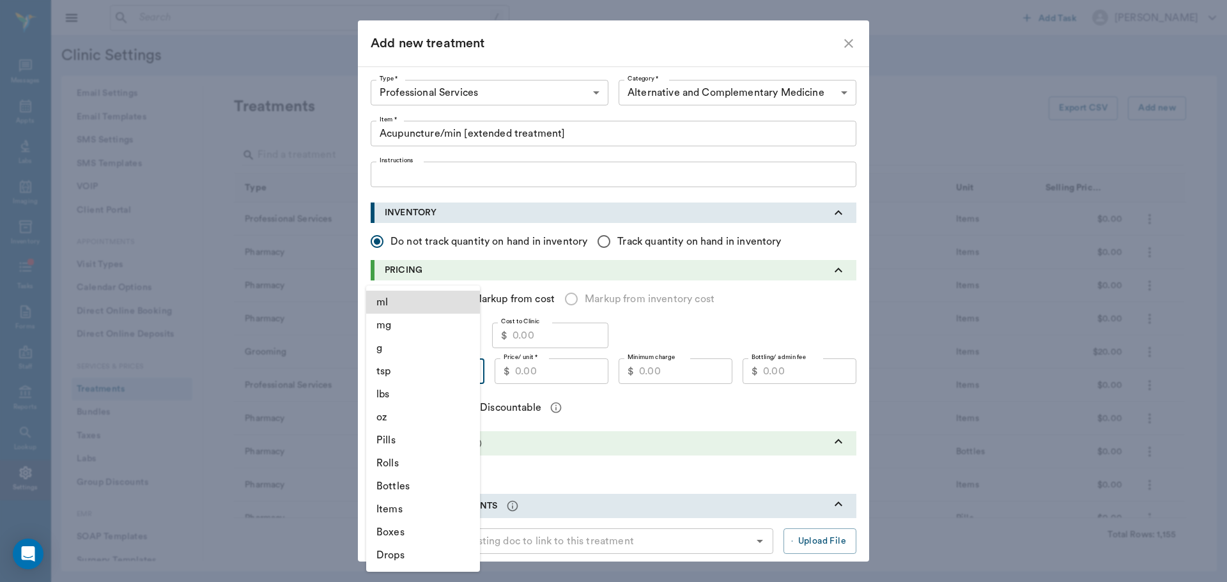
click at [440, 361] on body "/ ​ Add Task [PERSON_NAME] Nectar Messages Appts Labs Imaging Inventory Tasks F…" at bounding box center [613, 291] width 1227 height 582
click at [434, 512] on li "Items" at bounding box center [423, 509] width 114 height 23
type input "ITEMS"
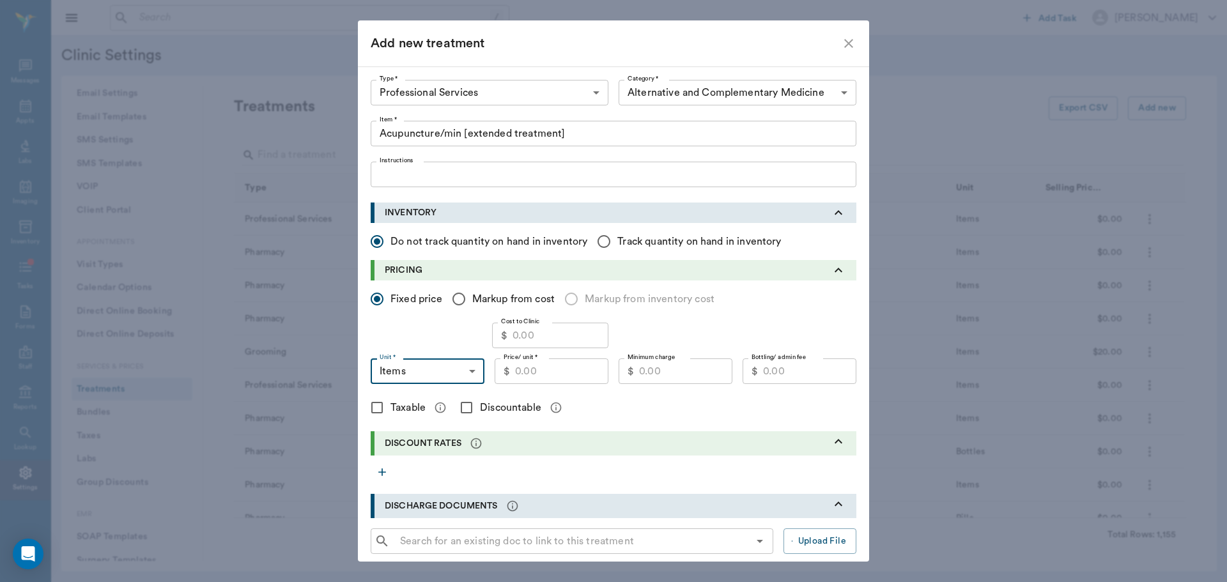
click at [539, 371] on input "Price/ unit *" at bounding box center [561, 371] width 93 height 26
drag, startPoint x: 500, startPoint y: 193, endPoint x: 639, endPoint y: 288, distance: 168.7
click at [501, 193] on div "Type * Professional Services 5000 Type * Category * Alternative and Complementa…" at bounding box center [613, 366] width 511 height 601
click at [566, 372] on input "Price/ unit *" at bounding box center [561, 371] width 93 height 26
type input "15.00"
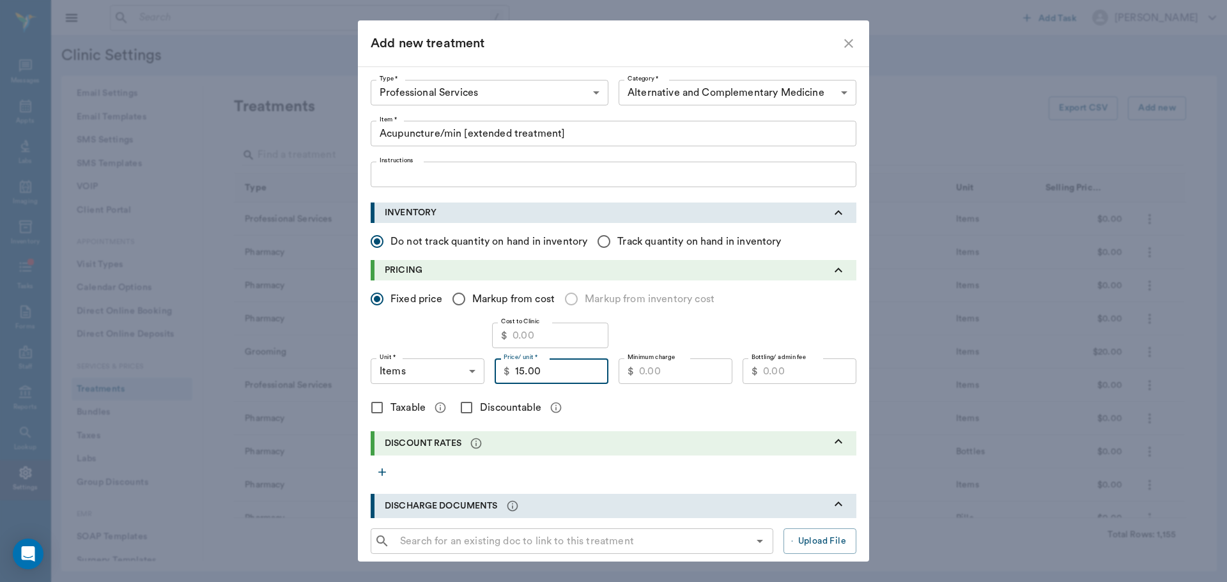
click at [698, 376] on input "Minimum charge" at bounding box center [685, 371] width 93 height 26
type input "150.00"
click at [668, 413] on div "Taxable Discountable" at bounding box center [614, 407] width 486 height 27
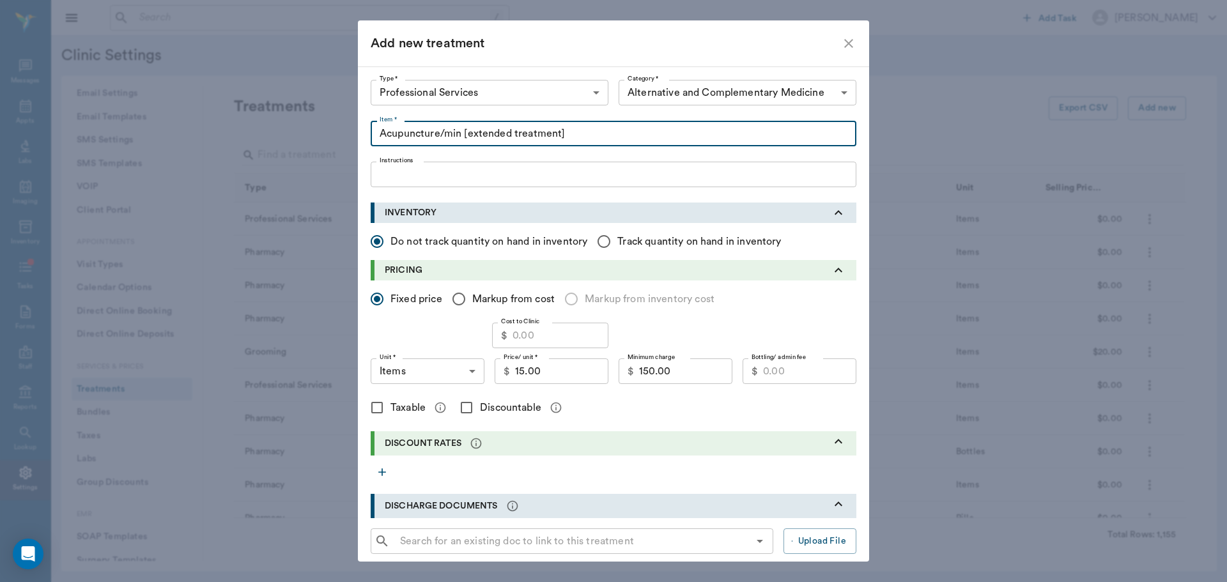
drag, startPoint x: 582, startPoint y: 132, endPoint x: 459, endPoint y: 137, distance: 123.4
click at [459, 137] on input "Acupuncture/min [extended treatment]" at bounding box center [614, 134] width 486 height 26
click at [473, 137] on input "Acupuncture/min [extended treatment]" at bounding box center [614, 134] width 486 height 26
click at [593, 134] on input "Acupuncture/min [extended treatment]" at bounding box center [614, 134] width 486 height 26
type input "Acupuncture/min [extended treatment only]"
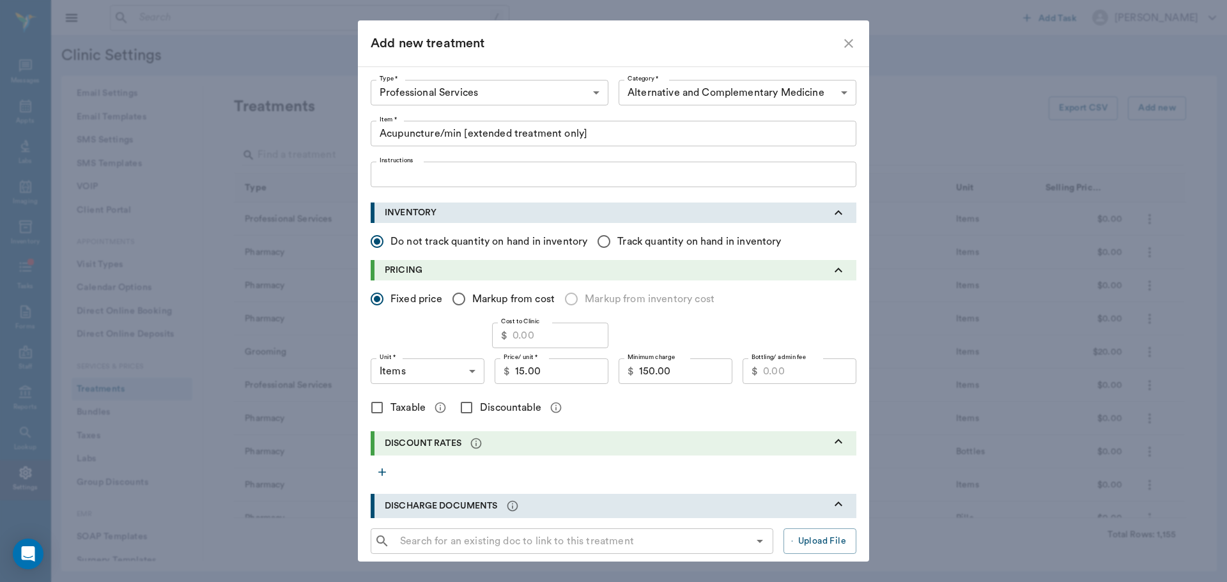
click at [618, 153] on div "Type * Professional Services 5000 Type * Category * Alternative and Complementa…" at bounding box center [614, 133] width 486 height 107
click at [449, 166] on div "x Instructions" at bounding box center [614, 175] width 486 height 26
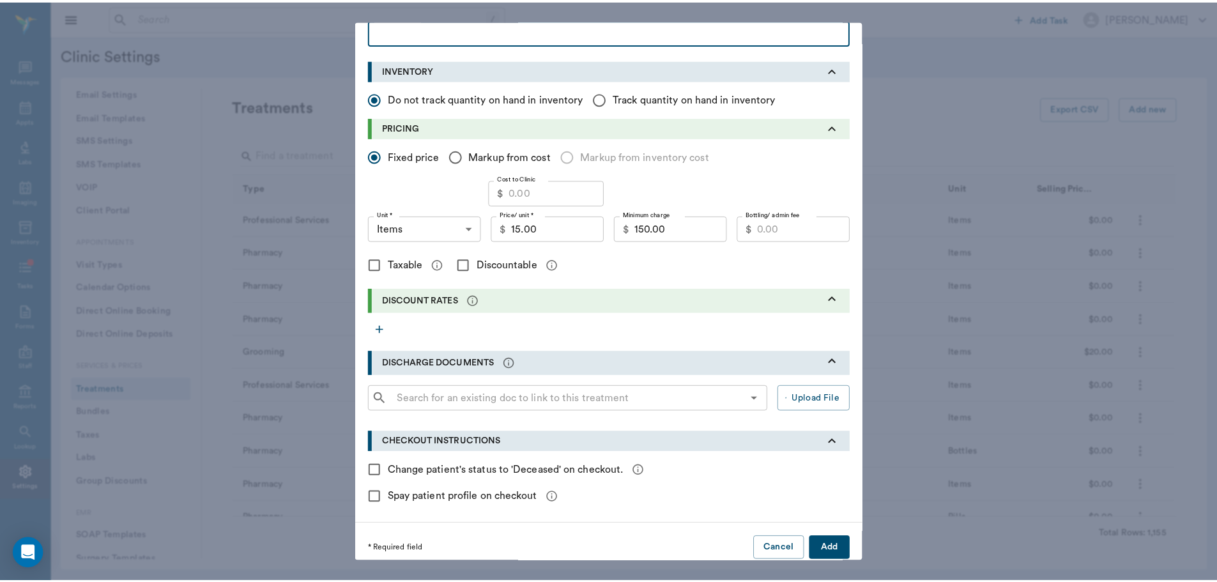
scroll to position [155, 0]
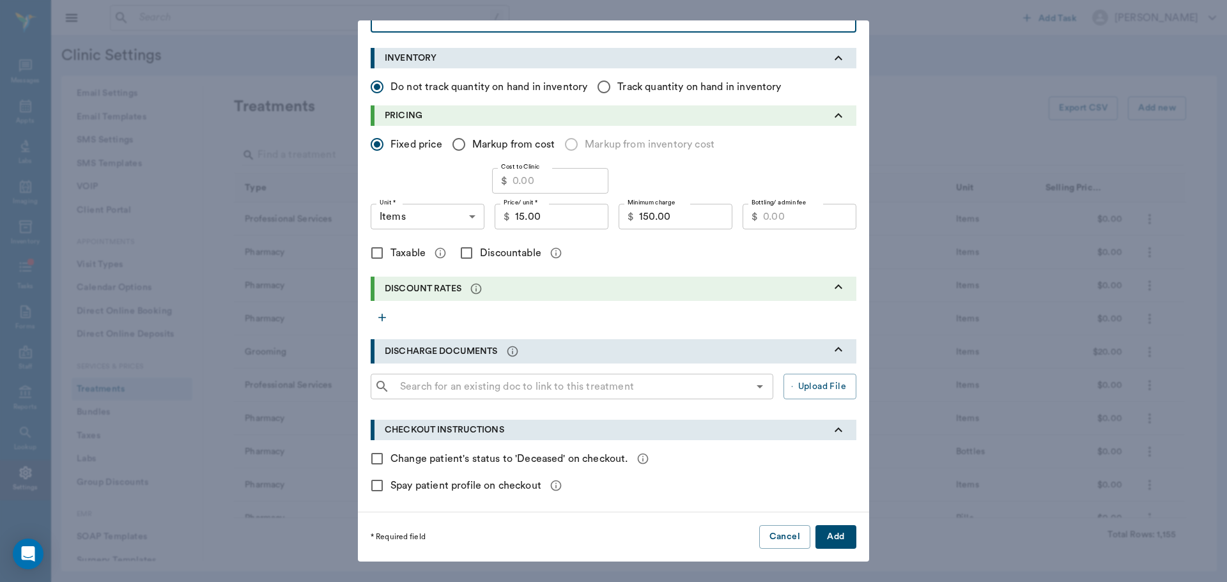
click at [839, 528] on button "Add" at bounding box center [835, 537] width 41 height 24
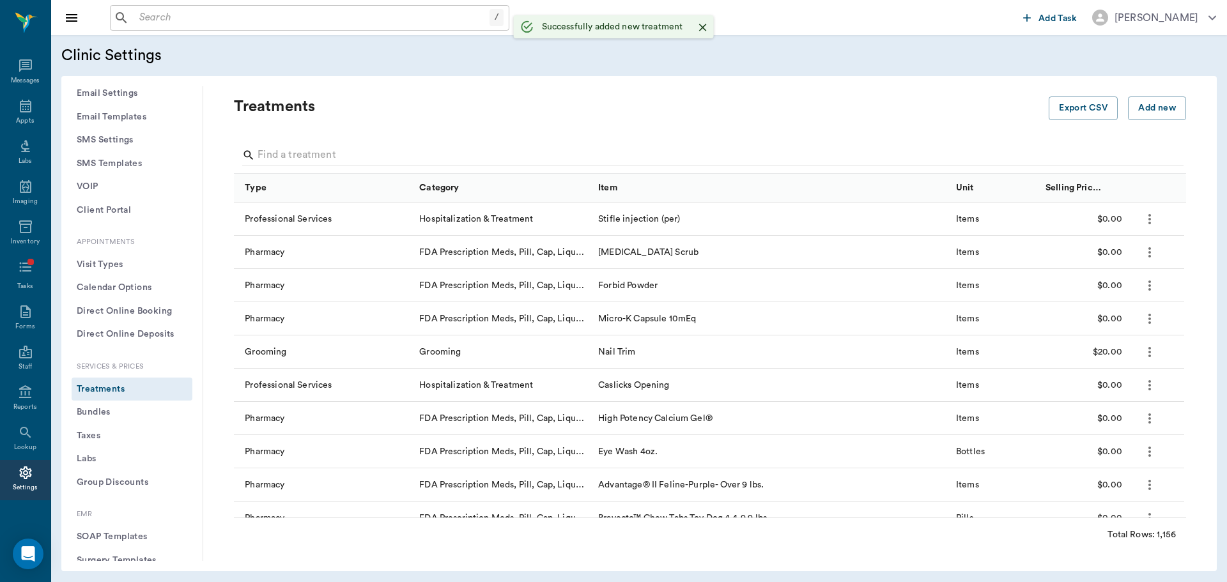
click at [210, 12] on input "text" at bounding box center [311, 18] width 355 height 18
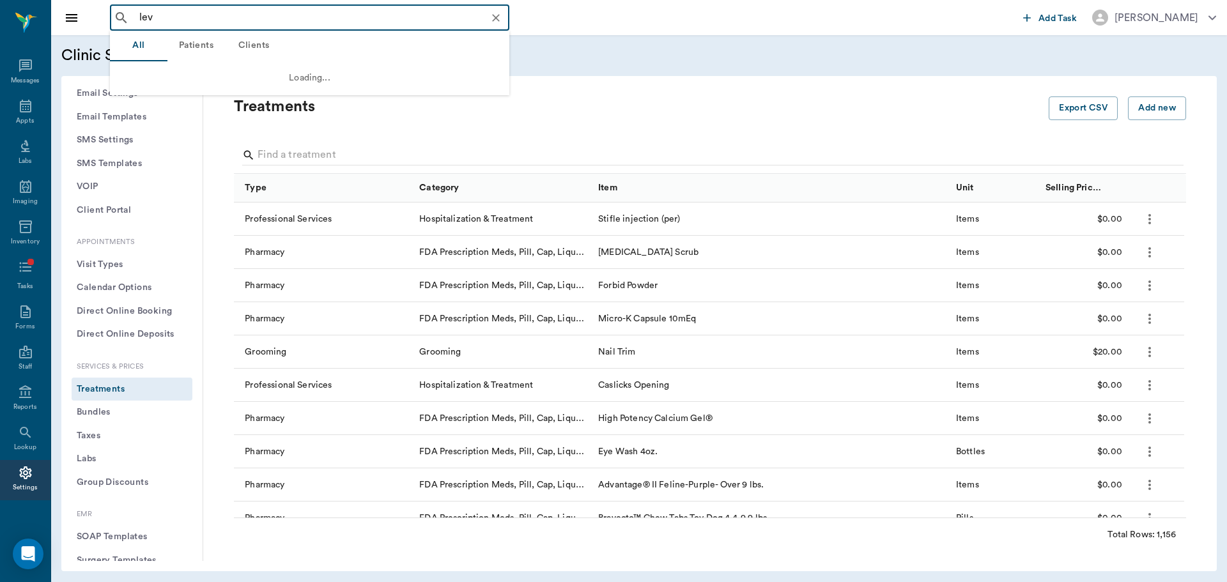
type input "levi"
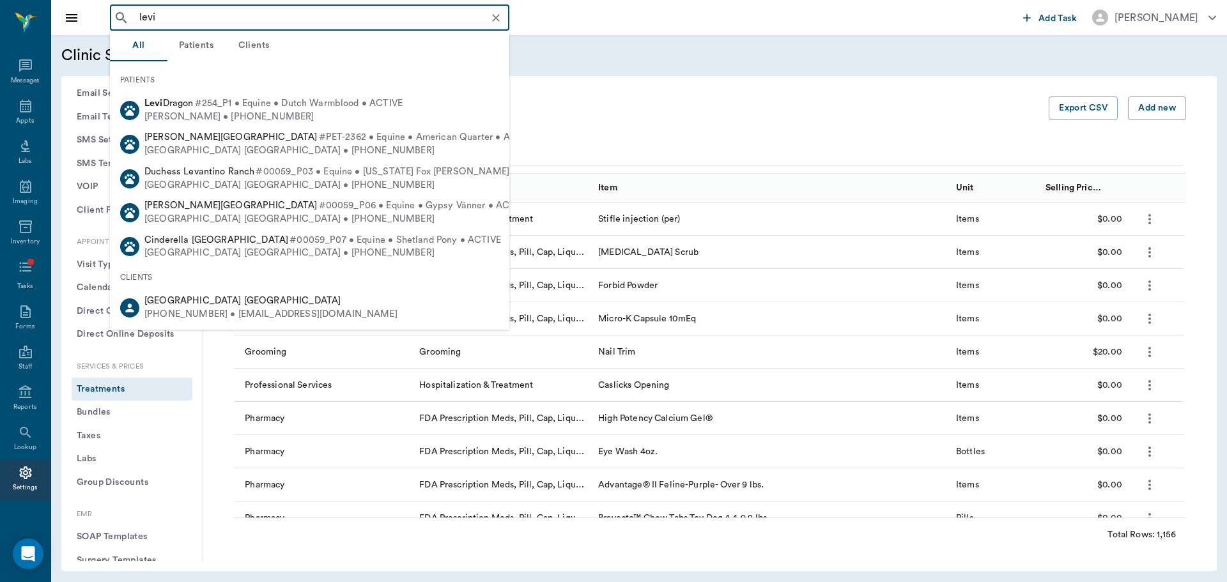
click at [239, 121] on div "[PERSON_NAME] • [PHONE_NUMBER]" at bounding box center [273, 117] width 258 height 13
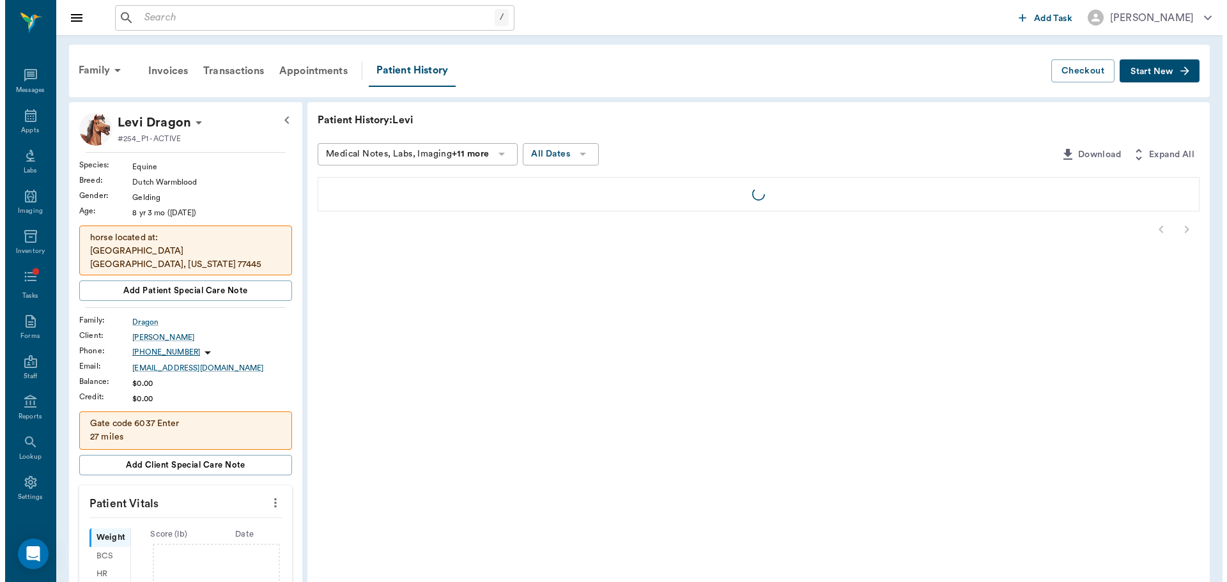
scroll to position [10, 0]
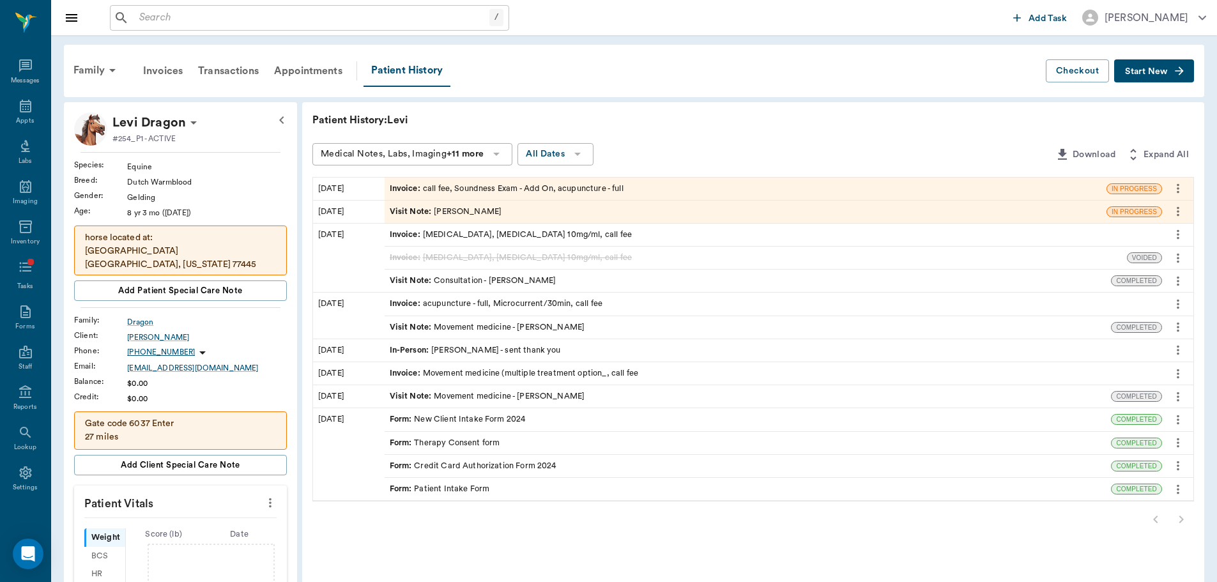
click at [424, 216] on span "Visit Note :" at bounding box center [412, 212] width 45 height 12
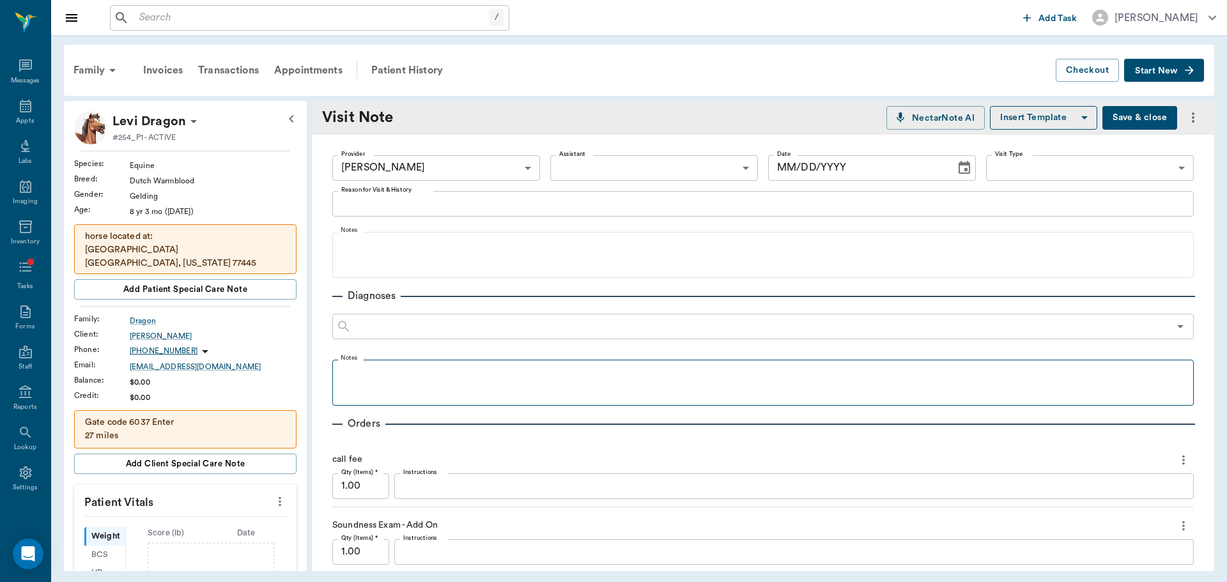
type input "649b3e03b5bc7e03f9326794"
type input "[DATE]"
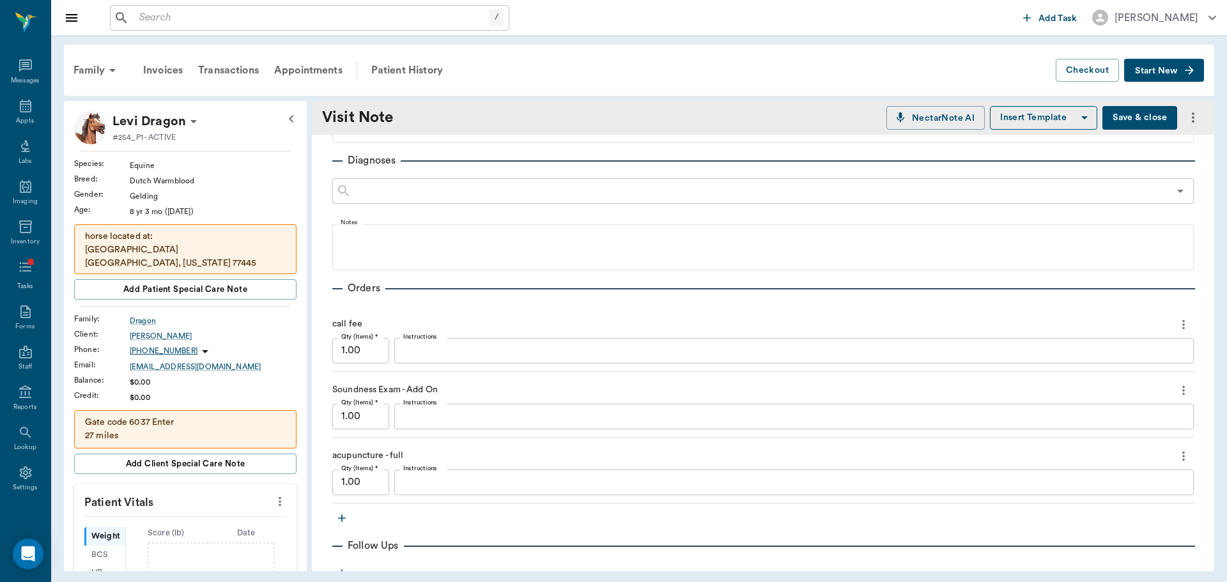
scroll to position [383, 0]
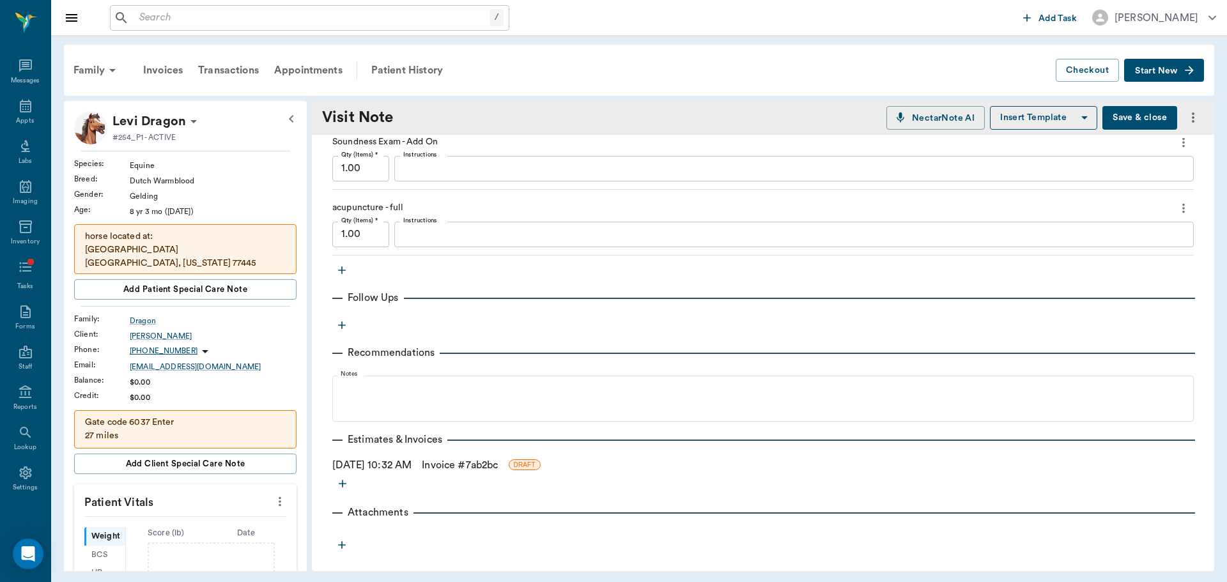
click at [1173, 208] on button "more" at bounding box center [1183, 208] width 20 height 22
click at [1156, 254] on span "Delete" at bounding box center [1119, 253] width 107 height 13
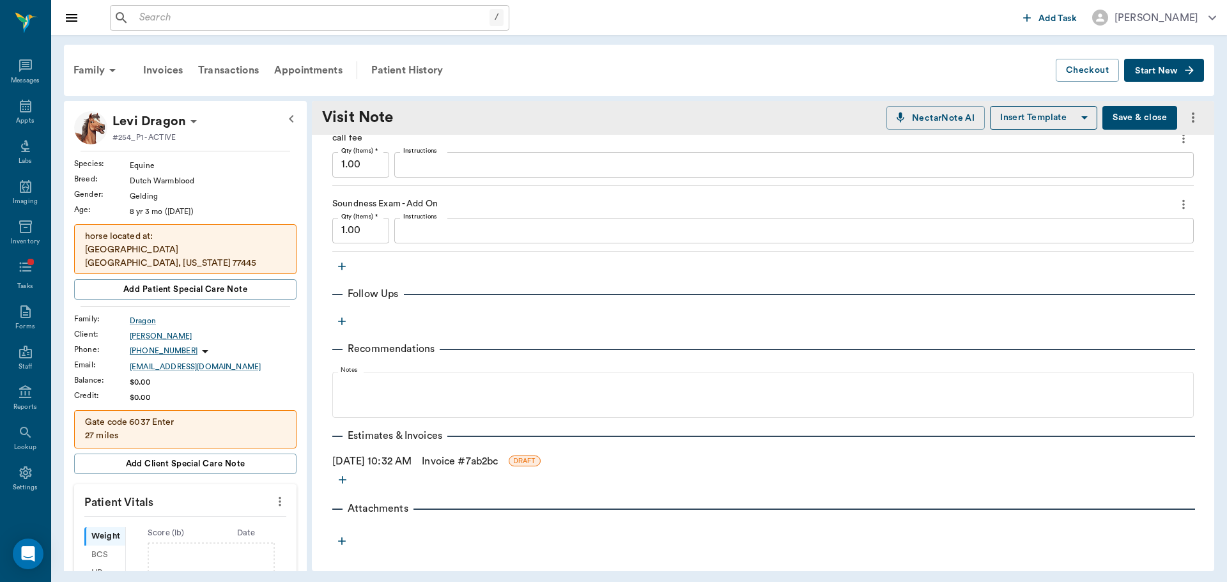
scroll to position [321, 0]
click at [344, 266] on icon "button" at bounding box center [342, 267] width 8 height 8
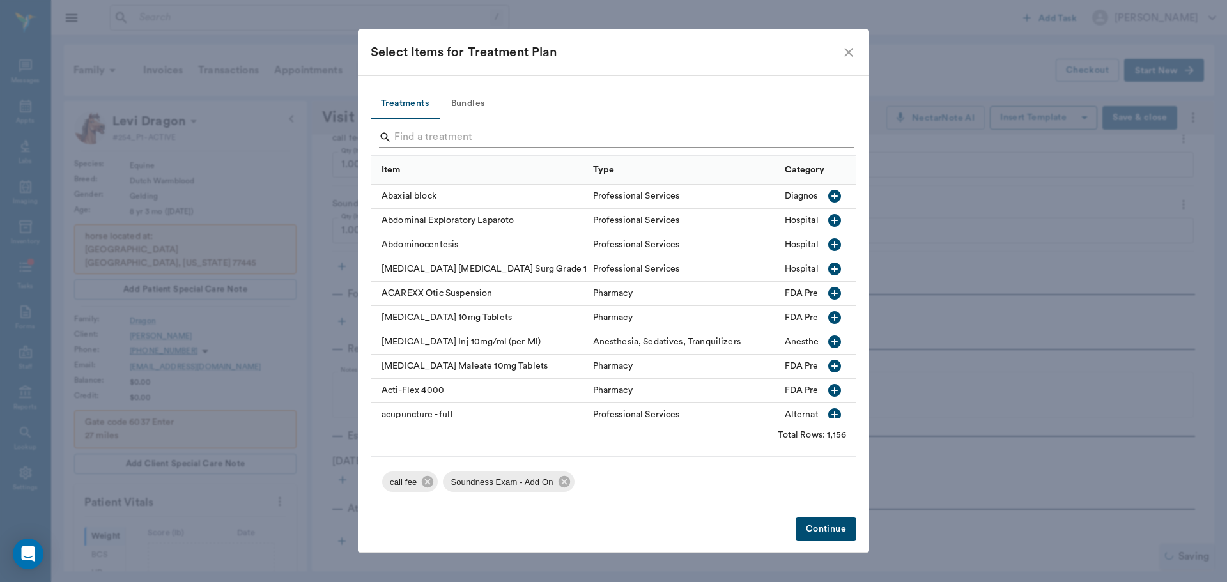
click at [424, 144] on input "Search" at bounding box center [614, 137] width 440 height 20
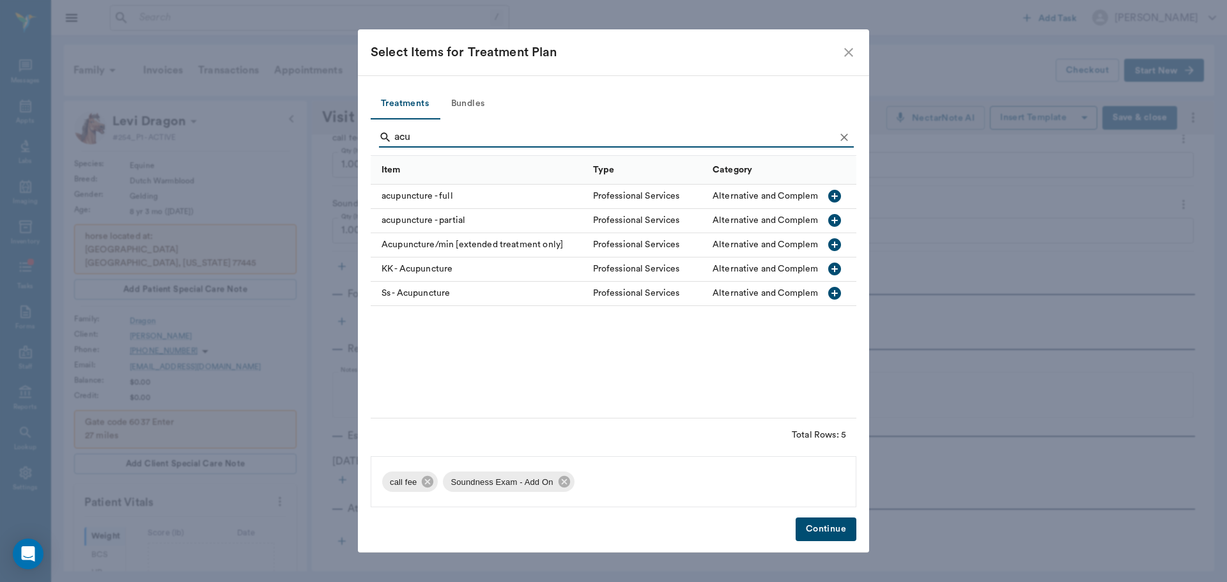
type input "acu"
click at [438, 244] on div "Acupuncture/min [extended treatment only]" at bounding box center [479, 245] width 216 height 24
click at [839, 538] on button "Continue" at bounding box center [825, 530] width 61 height 24
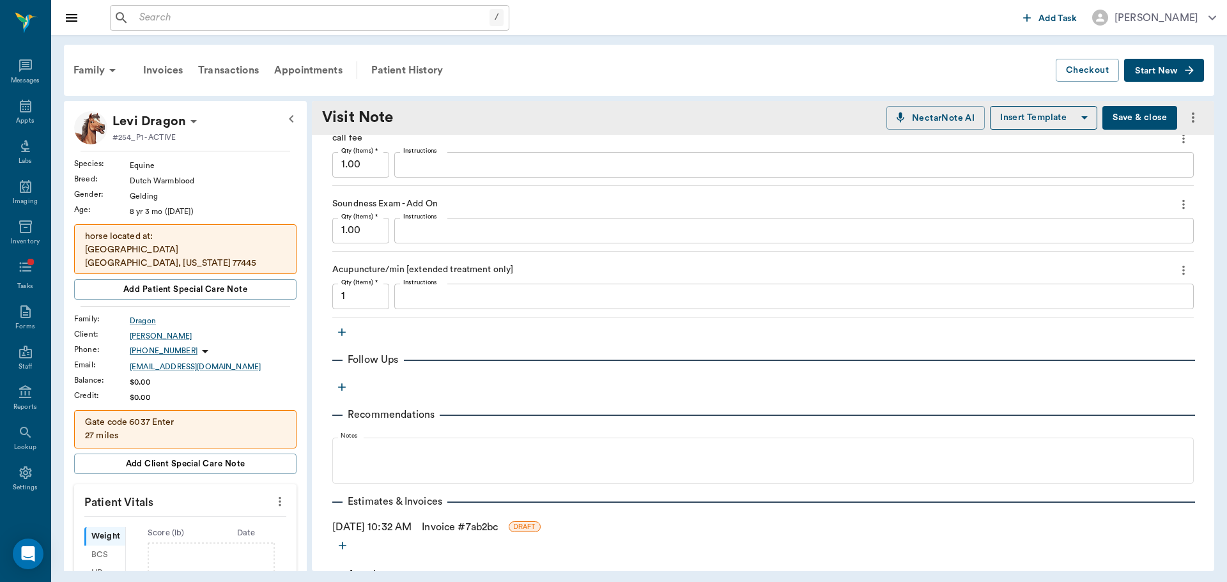
click at [365, 289] on input "1" at bounding box center [360, 297] width 57 height 26
type input "20"
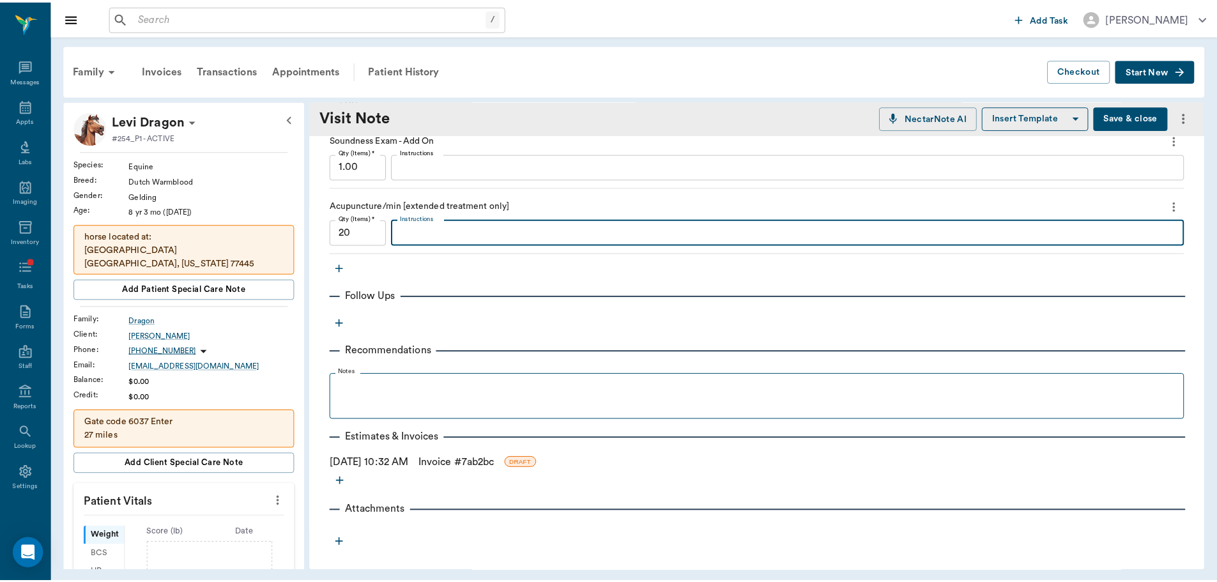
scroll to position [387, 0]
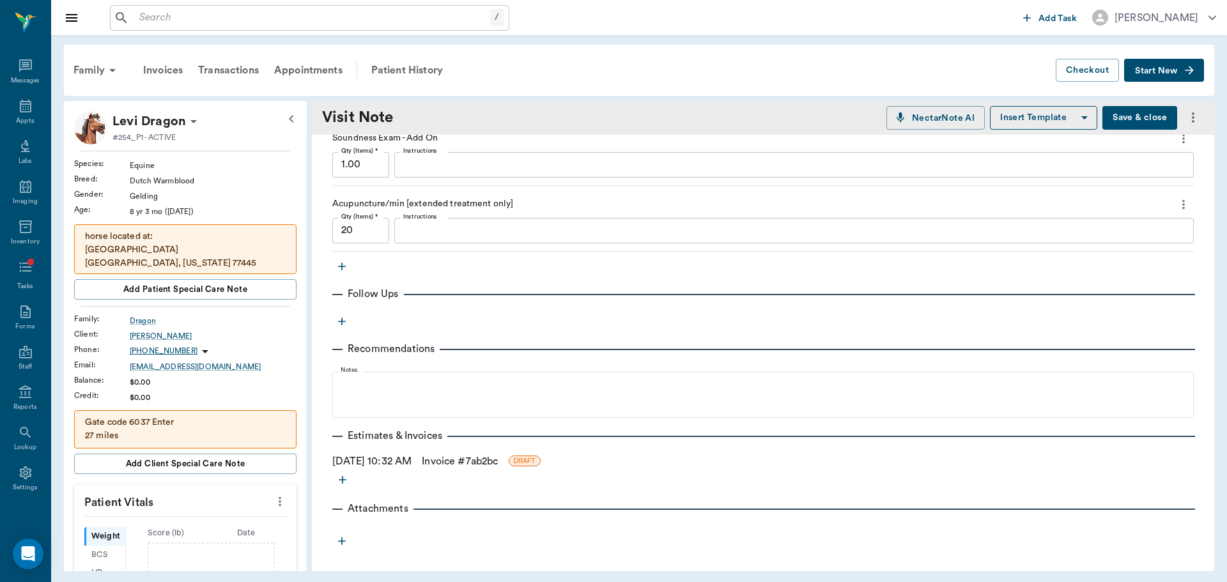
click at [449, 461] on link "Invoice # 7ab2bc" at bounding box center [460, 461] width 76 height 15
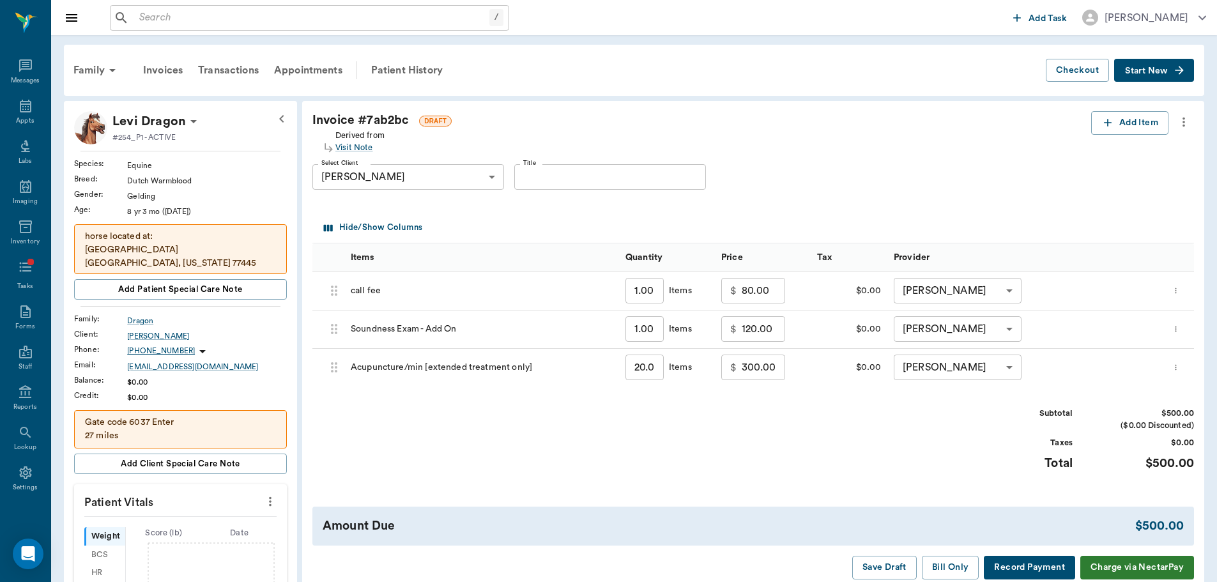
click at [778, 362] on input "300.00" at bounding box center [763, 368] width 43 height 26
type input "220.00"
click at [814, 420] on div "Subtotal $420.00 ($0.00 Discounted) Taxes $0.00 Total $420.00" at bounding box center [753, 447] width 882 height 79
click at [1180, 364] on icon "more" at bounding box center [1176, 367] width 8 height 15
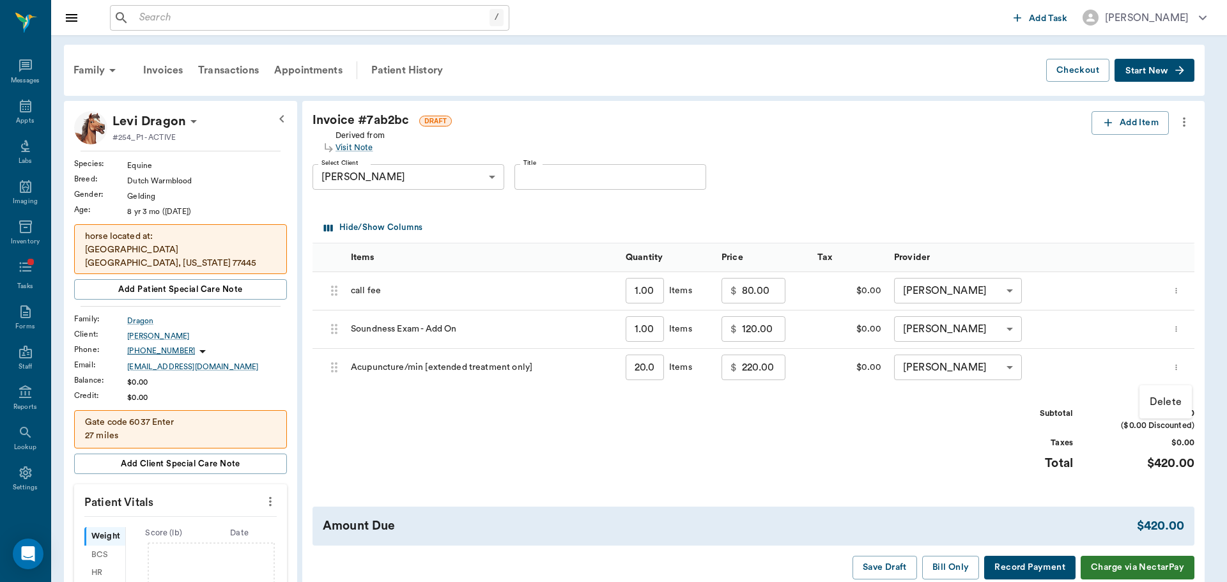
click at [1169, 398] on p "Delete" at bounding box center [1165, 401] width 32 height 15
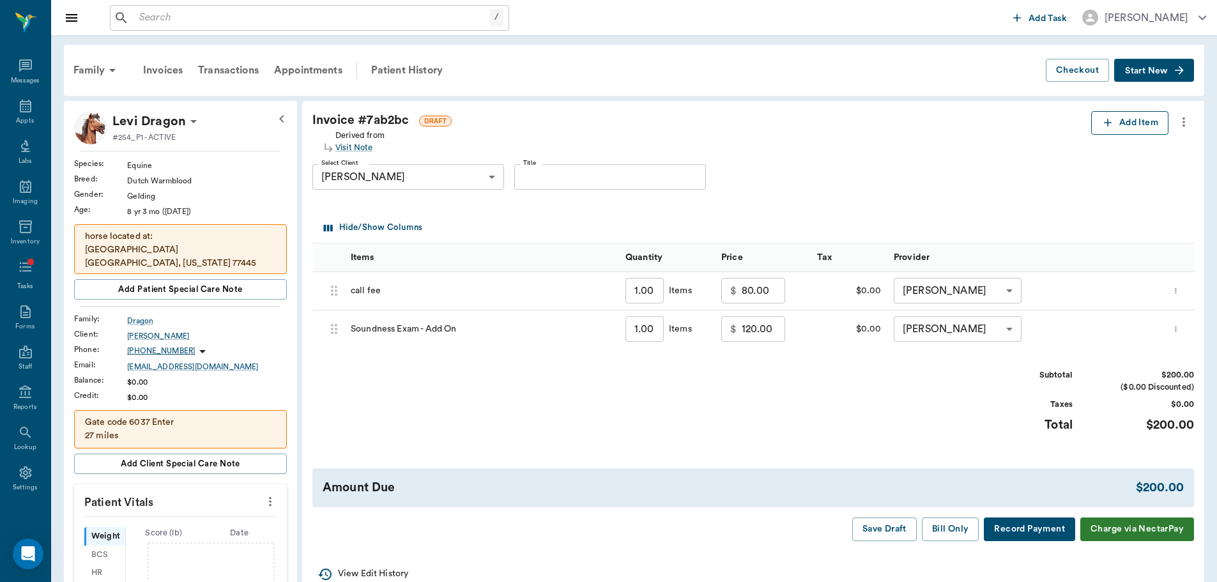
click at [1120, 134] on button "Add Item" at bounding box center [1129, 123] width 77 height 24
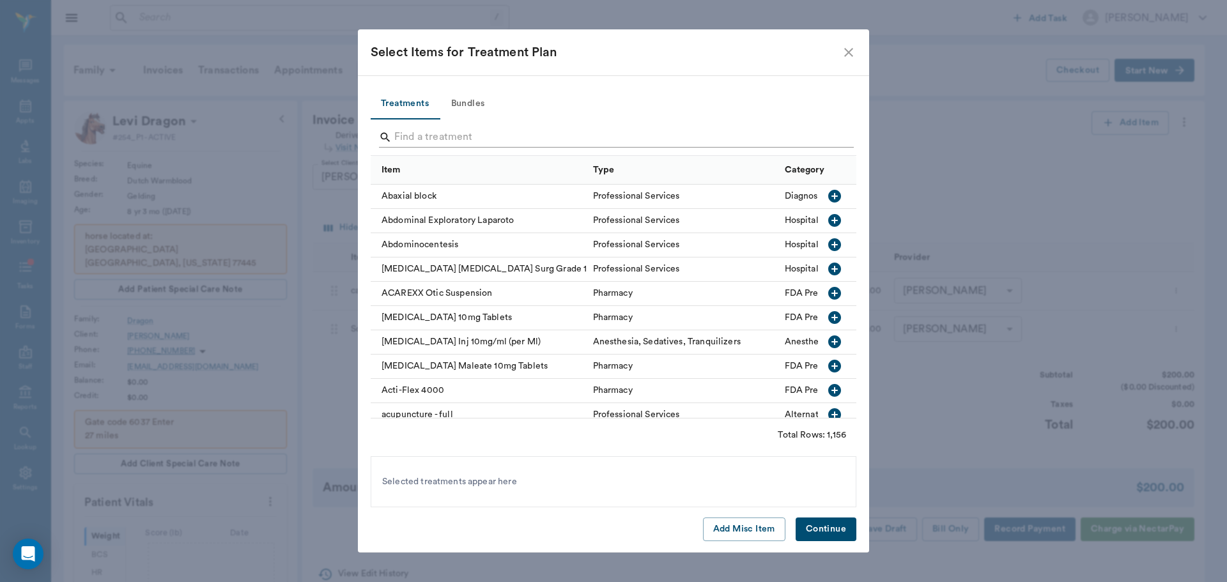
click at [462, 139] on input "Search" at bounding box center [614, 137] width 440 height 20
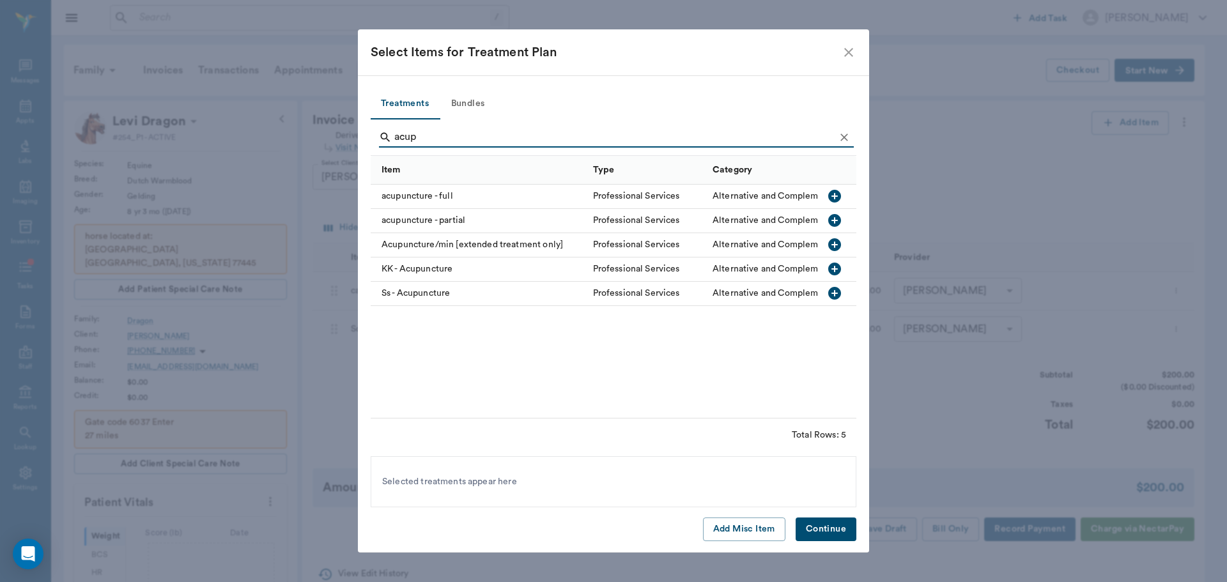
type input "acup"
click at [399, 191] on div "acupuncture - full" at bounding box center [479, 197] width 216 height 24
click at [447, 248] on div "Acupuncture/min [extended treatment only]" at bounding box center [479, 245] width 216 height 24
click at [818, 533] on button "Continue" at bounding box center [825, 530] width 61 height 24
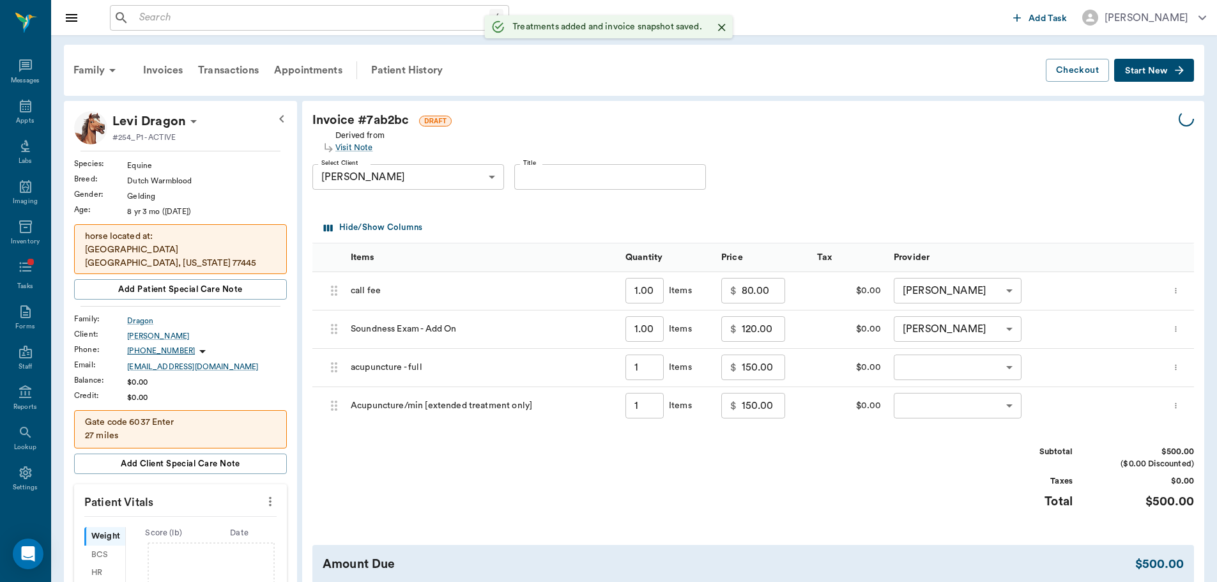
type input "1.00"
click at [978, 370] on body "/ ​ Add Task [PERSON_NAME] Nectar Messages Appts Labs Imaging Inventory Tasks F…" at bounding box center [613, 472] width 1227 height 944
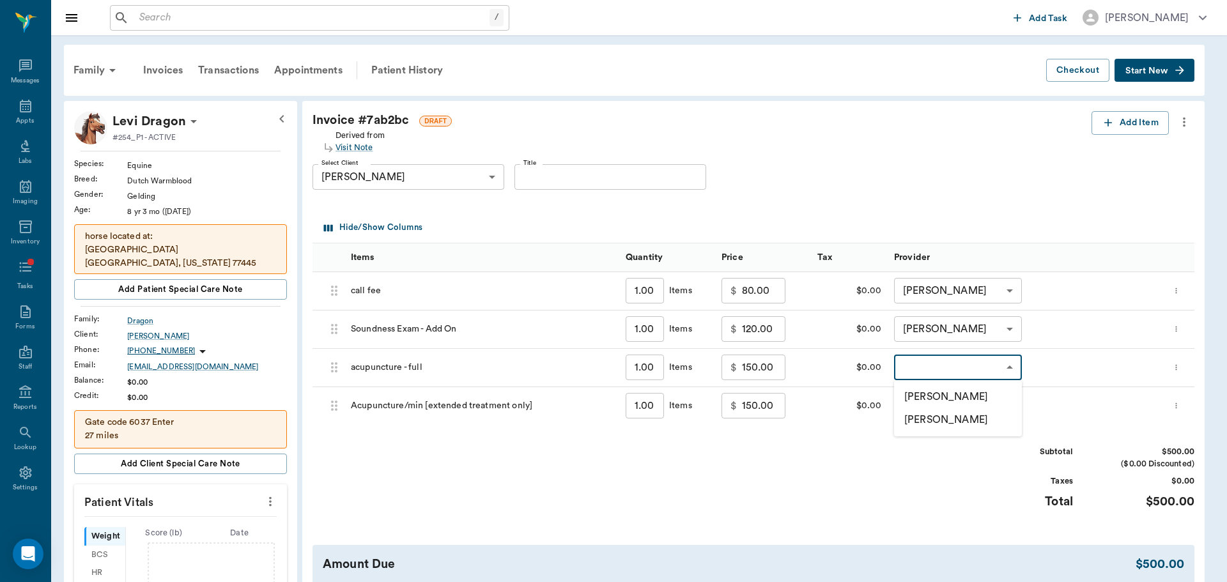
click at [970, 405] on li "[PERSON_NAME]" at bounding box center [958, 396] width 128 height 23
type input "none-649b3e03b5bc7e03f9326794"
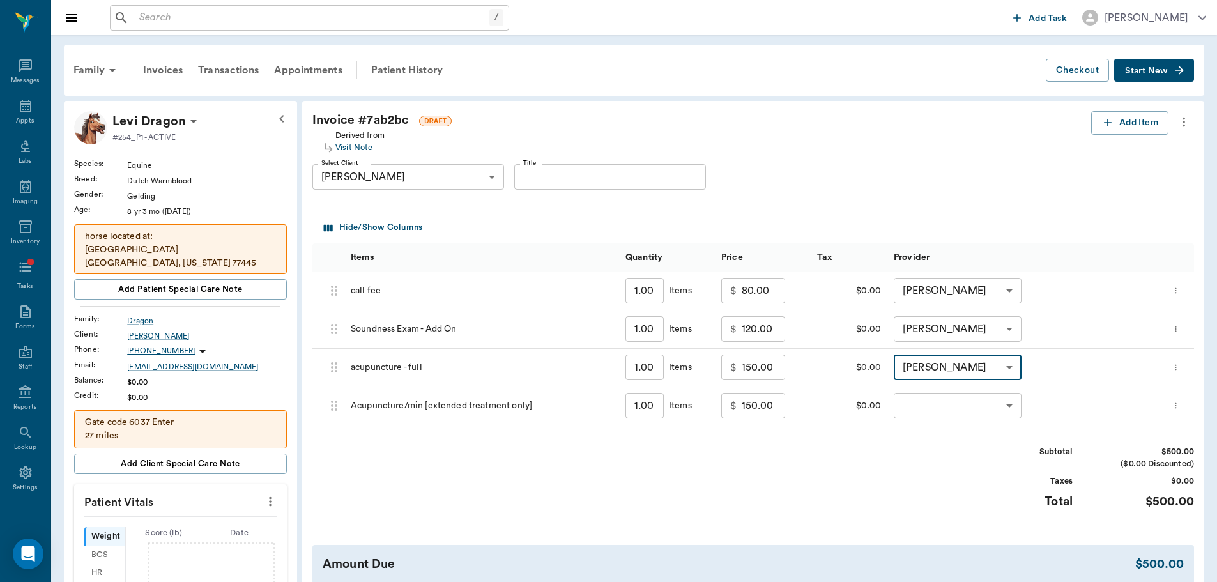
click at [973, 404] on body "/ ​ Add Task [PERSON_NAME] Nectar Messages Appts Labs Imaging Inventory Tasks F…" at bounding box center [608, 472] width 1217 height 944
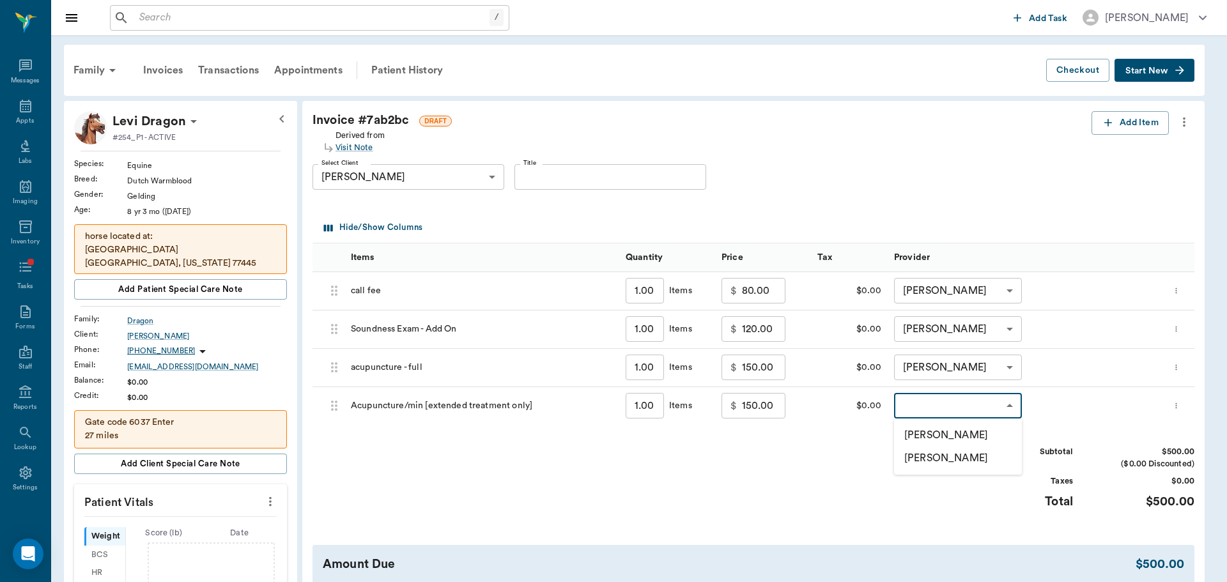
click at [969, 441] on li "[PERSON_NAME]" at bounding box center [958, 435] width 128 height 23
type input "none-649b3e03b5bc7e03f9326794"
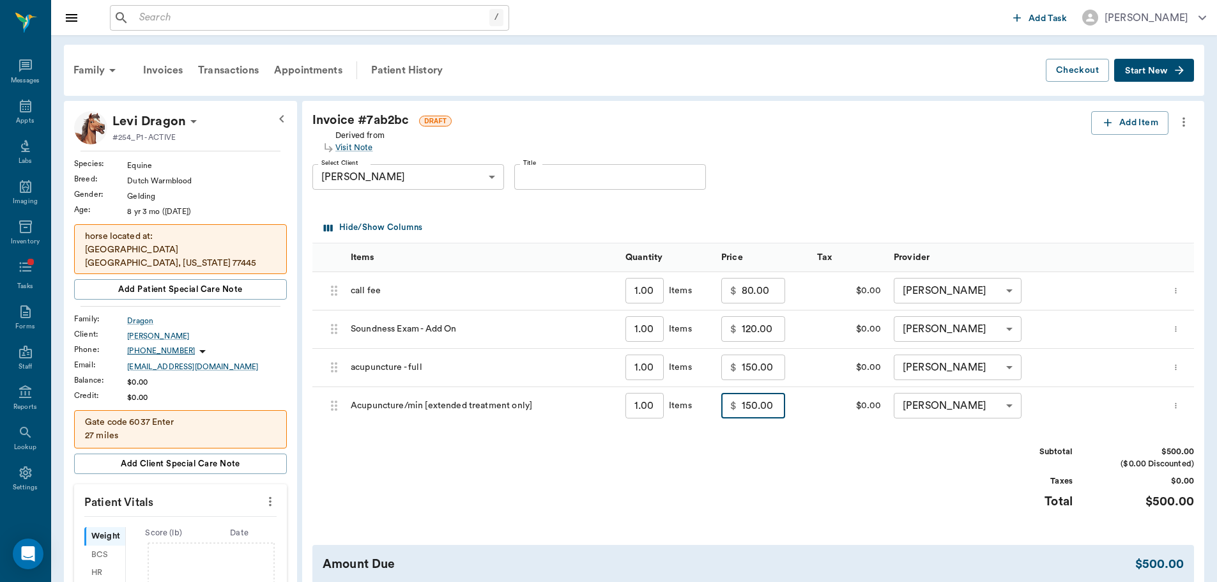
click at [781, 411] on input "150.00" at bounding box center [763, 406] width 43 height 26
type input "50.00"
click at [796, 518] on div "Subtotal $400.00 ($0.00 Discounted) Taxes $0.00 Total $400.00" at bounding box center [753, 485] width 882 height 79
click at [659, 401] on input "1.00" at bounding box center [644, 406] width 38 height 26
click at [740, 483] on div "Subtotal $400.00 ($0.00 Discounted) Taxes $0.00 Total $400.00" at bounding box center [753, 485] width 882 height 79
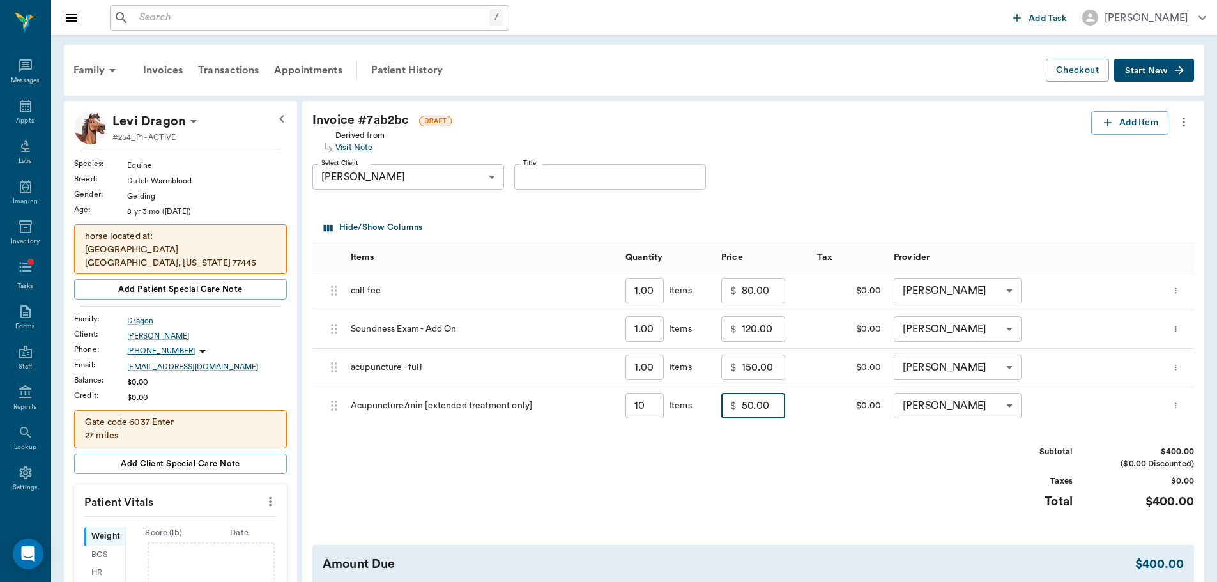
click at [774, 408] on input "50.00" at bounding box center [763, 406] width 43 height 26
click at [654, 406] on input "10" at bounding box center [644, 406] width 38 height 26
type input "1"
click at [455, 485] on div "Subtotal $400.00 ($0.00 Discounted) Taxes $0.00 Total $400.00" at bounding box center [753, 485] width 882 height 79
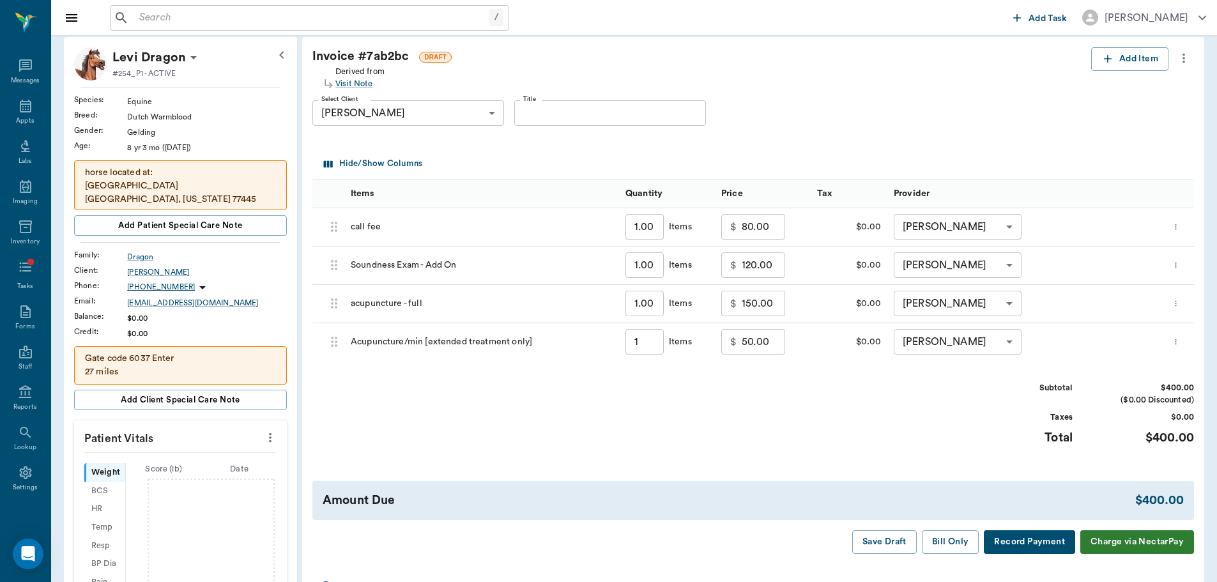
click at [766, 270] on input "120.00" at bounding box center [763, 265] width 43 height 26
type input "0.00"
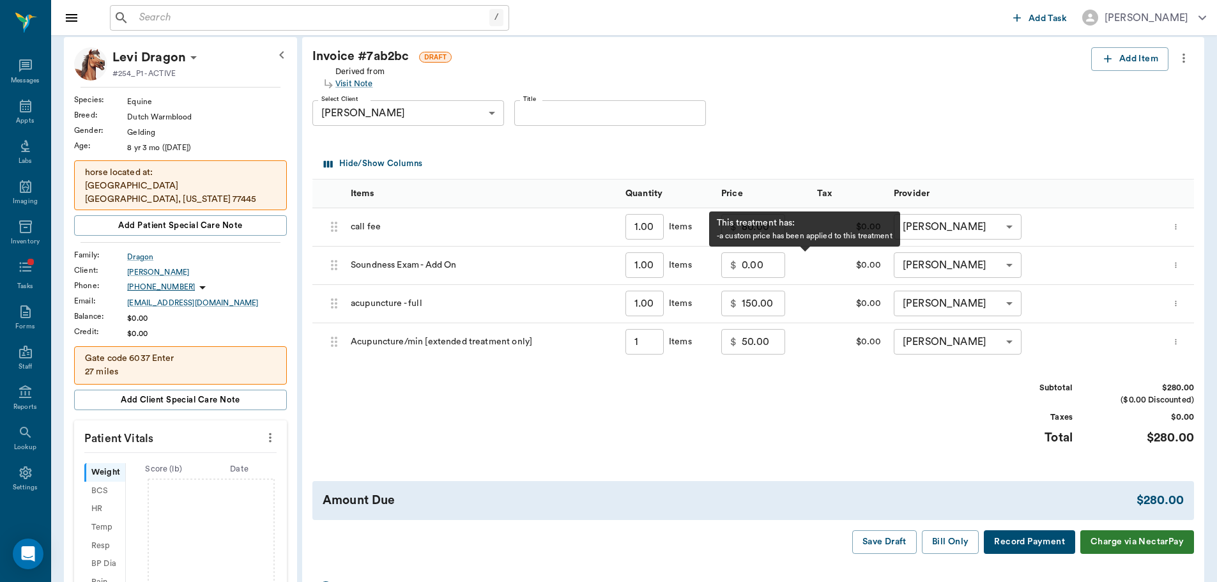
click at [721, 429] on div "Subtotal $280.00 ($0.00 Discounted) Taxes $0.00 Total $280.00" at bounding box center [753, 421] width 882 height 79
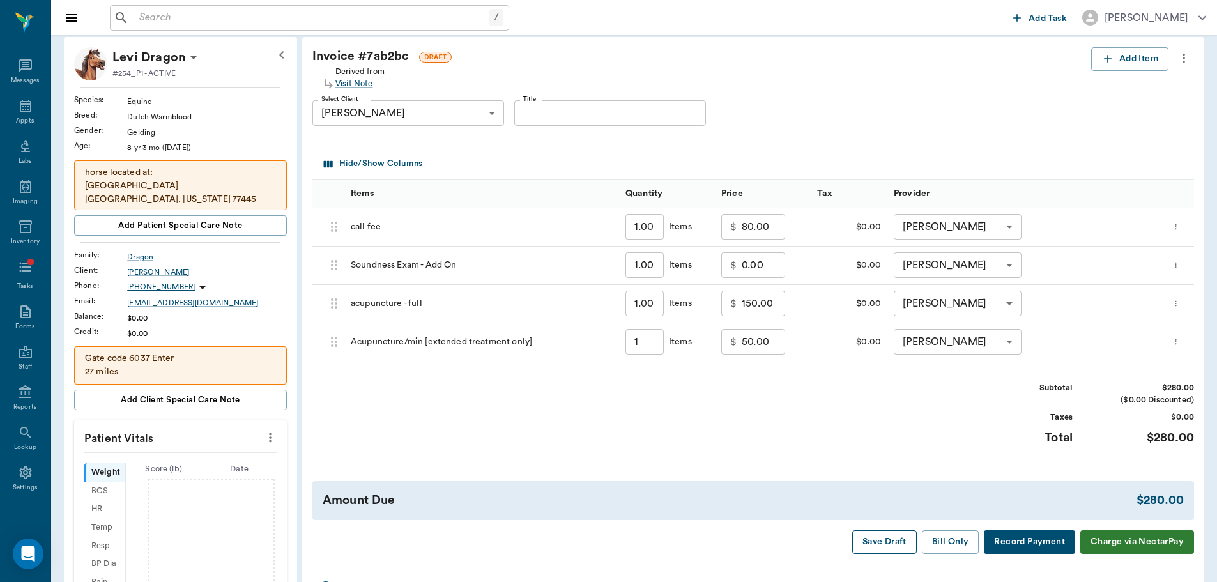
click at [884, 550] on button "Save Draft" at bounding box center [884, 542] width 65 height 24
type input "1.00"
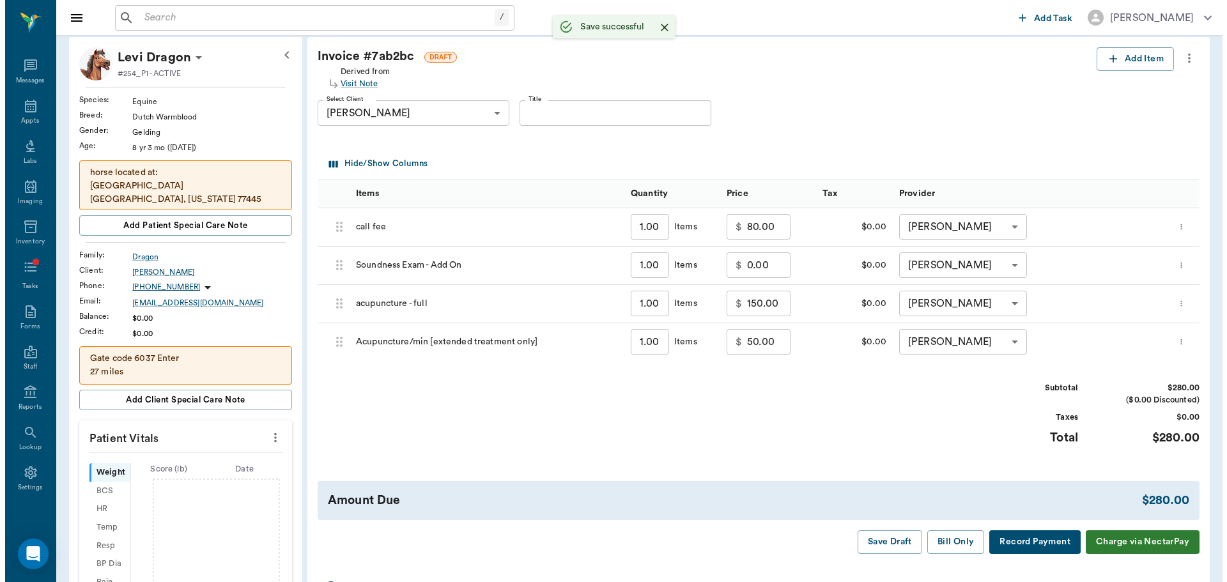
scroll to position [0, 0]
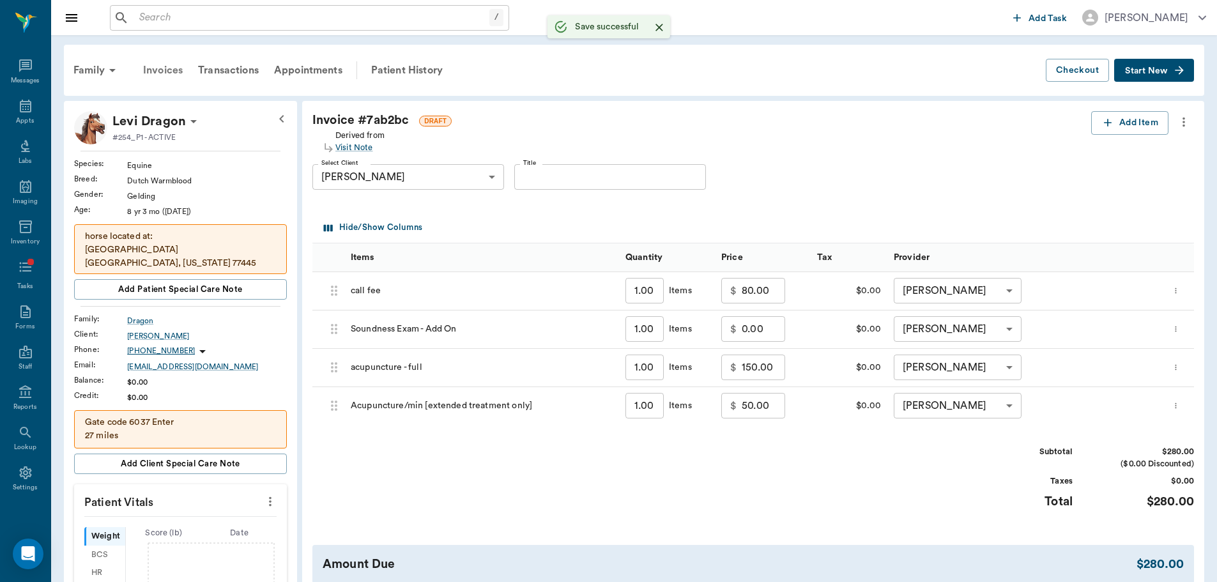
click at [166, 75] on div "Invoices" at bounding box center [162, 70] width 55 height 31
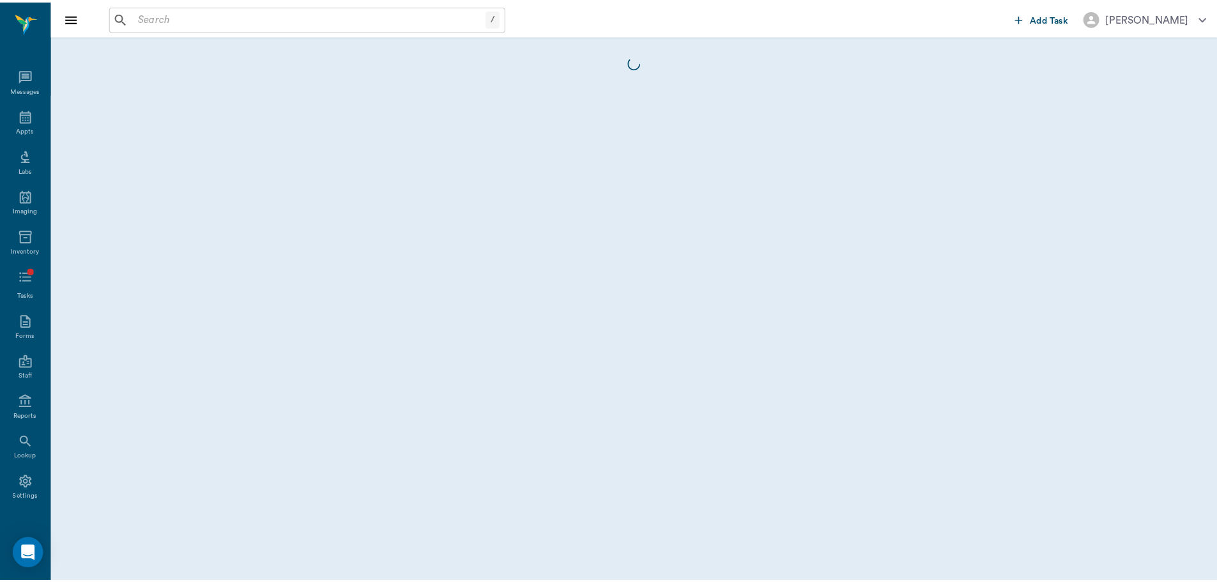
scroll to position [10, 0]
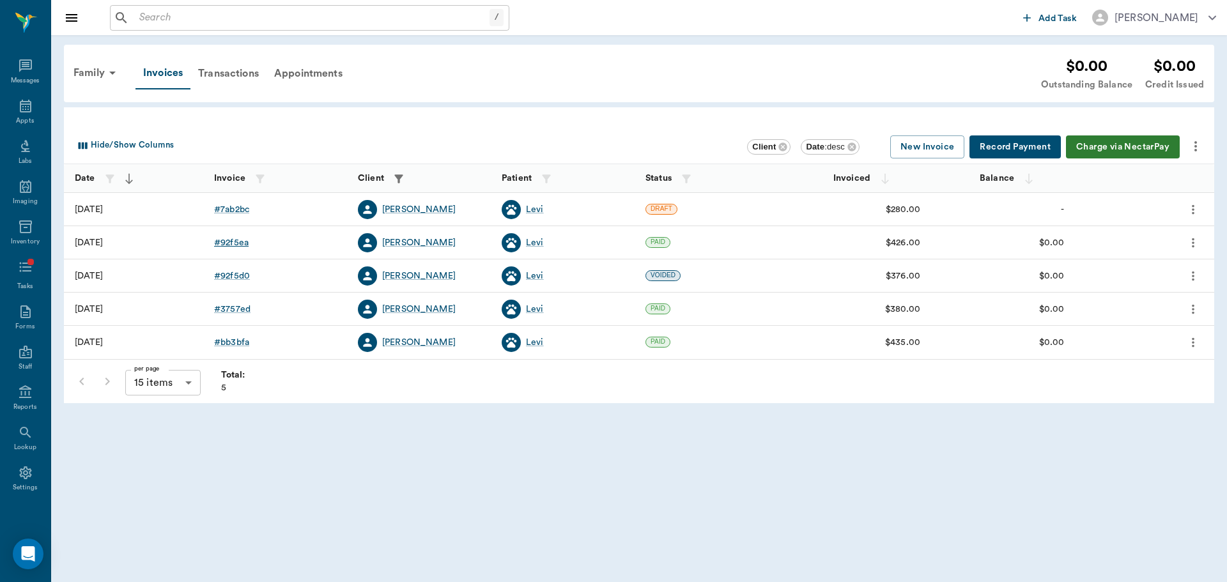
click at [240, 240] on div "# 92f5ea" at bounding box center [231, 242] width 35 height 13
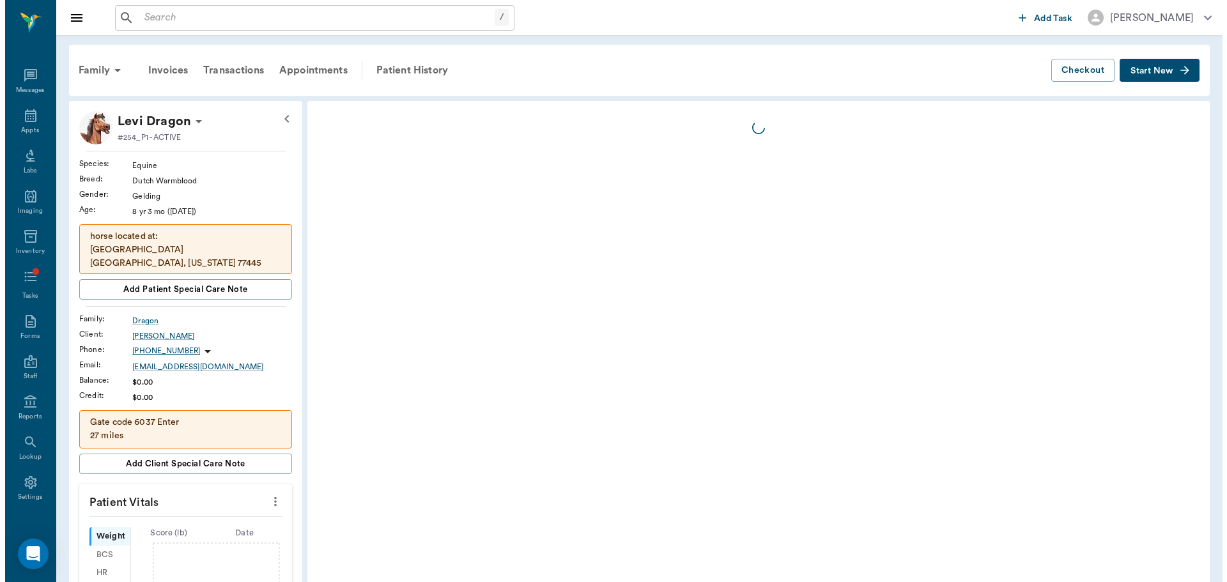
scroll to position [10, 0]
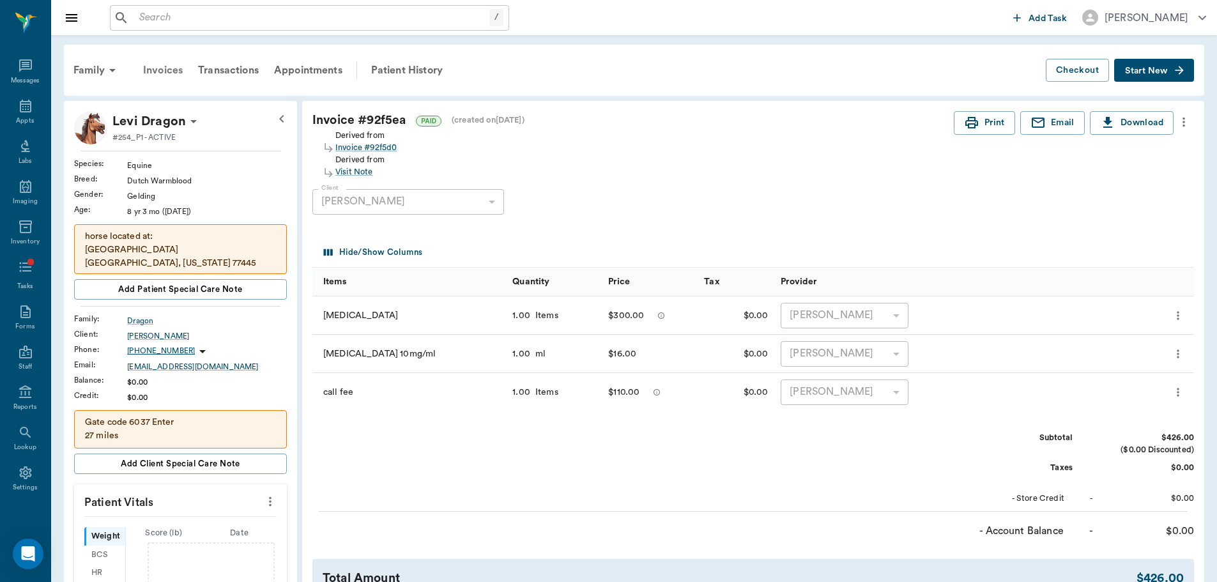
click at [166, 75] on div "Invoices" at bounding box center [162, 70] width 55 height 31
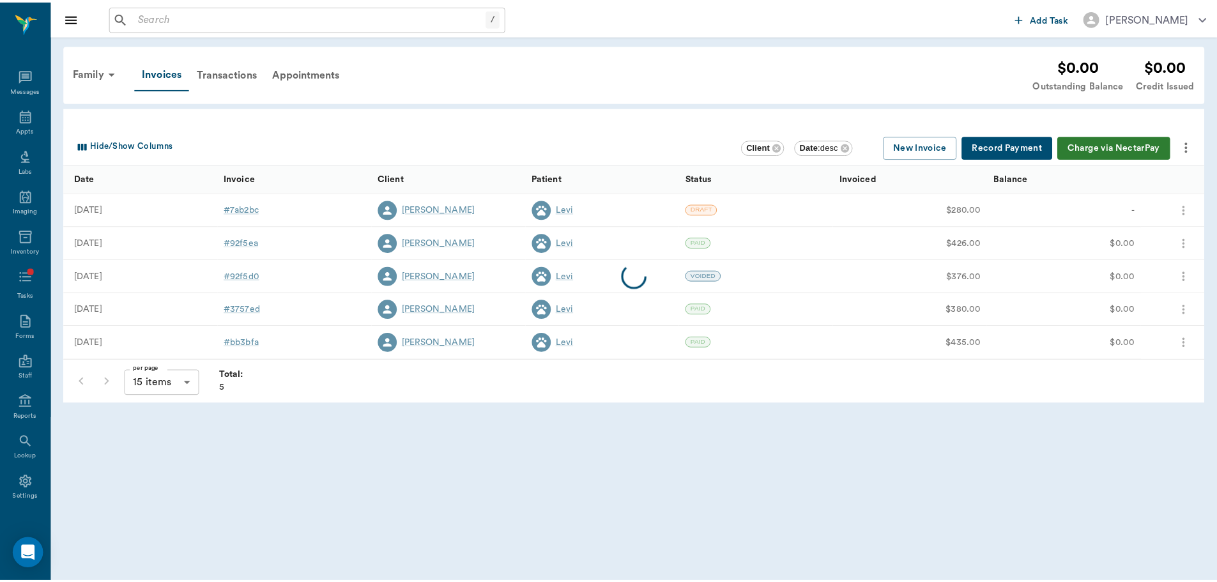
scroll to position [10, 0]
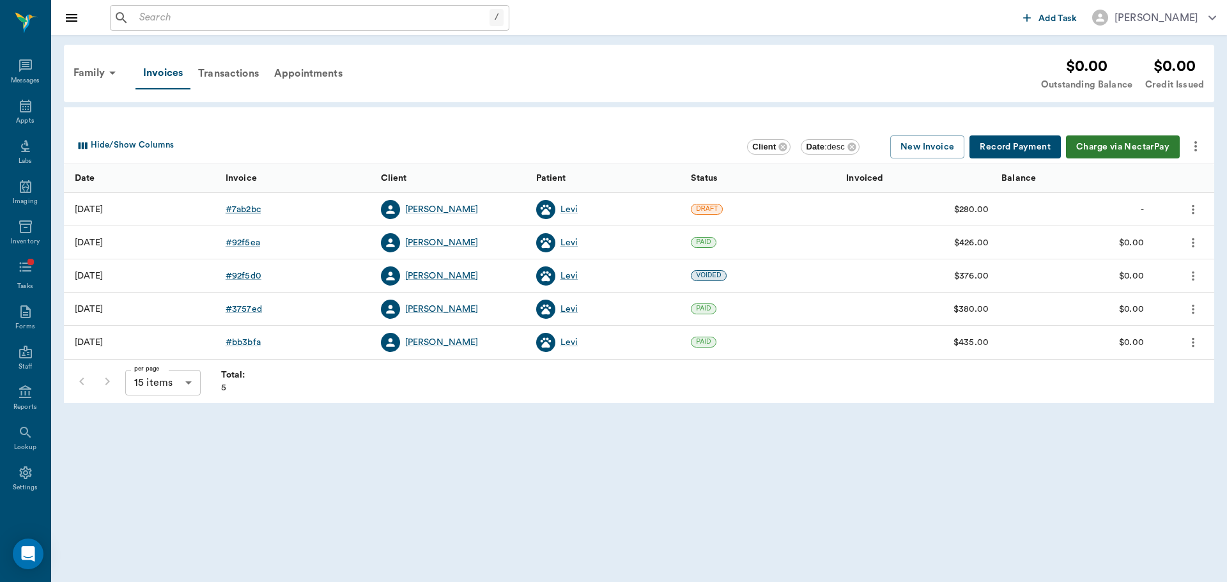
click at [249, 203] on div "# 7ab2bc" at bounding box center [243, 209] width 35 height 13
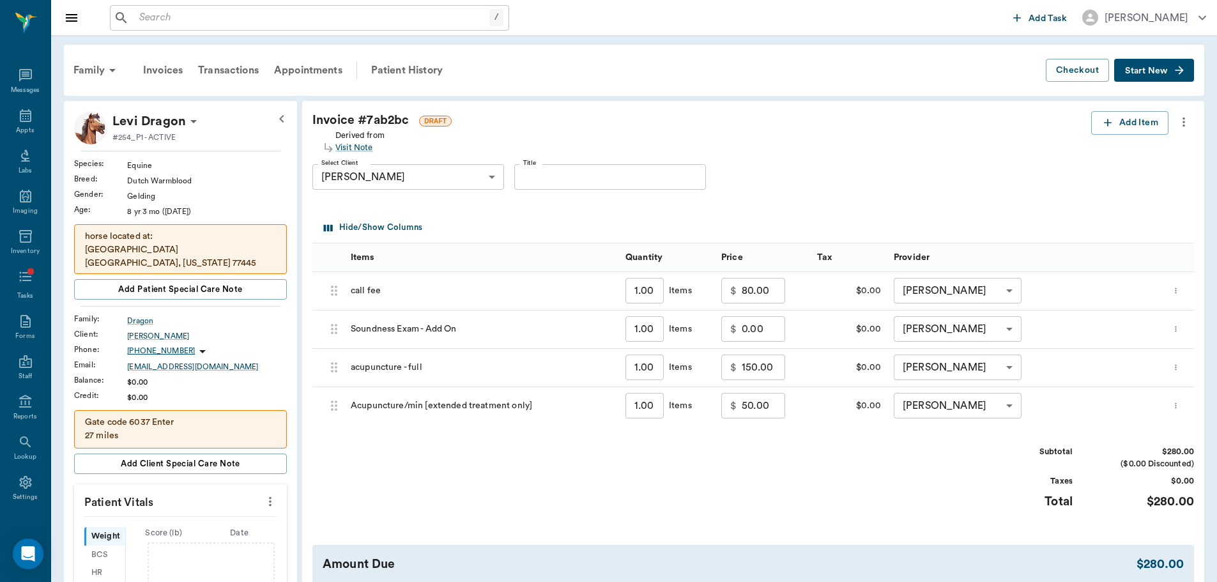
scroll to position [10, 0]
click at [773, 286] on input "80.00" at bounding box center [763, 291] width 43 height 26
type input "110.00"
click at [848, 183] on div "Select Client [PERSON_NAME] 682e6d90c9f8e052e02a52c5 Select Client Title Title" at bounding box center [742, 177] width 861 height 46
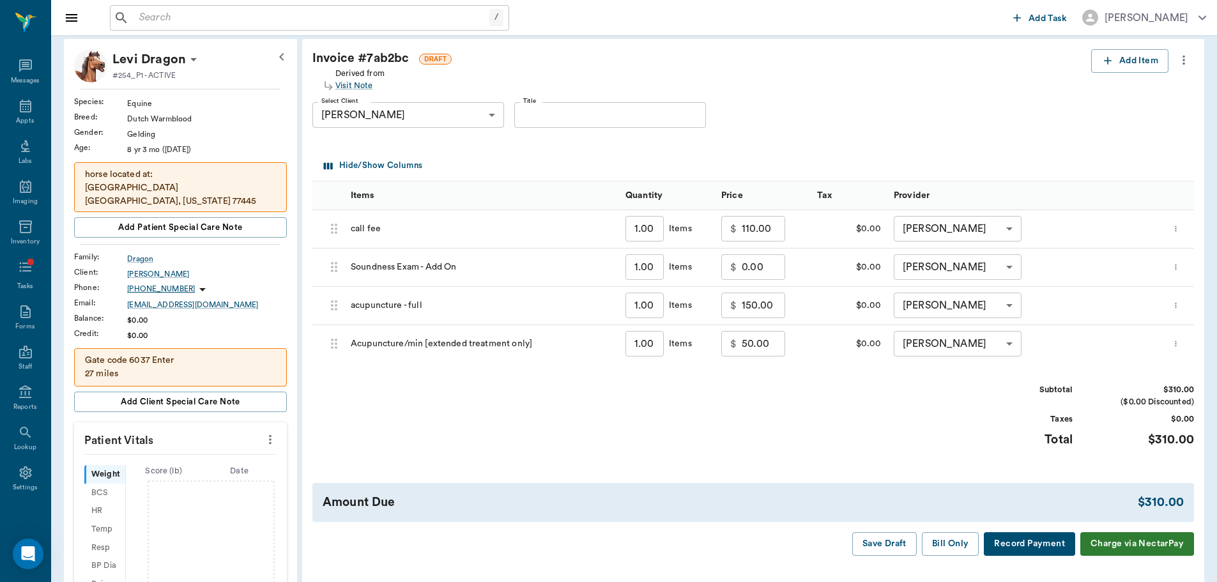
scroll to position [64, 0]
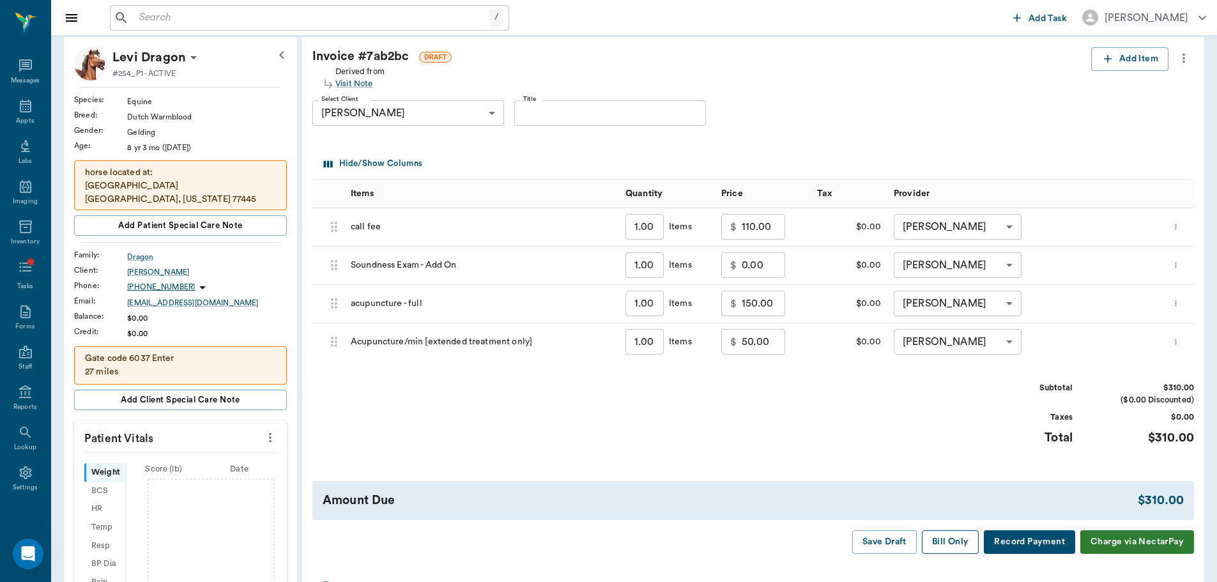
click at [965, 540] on button "Bill Only" at bounding box center [951, 542] width 58 height 24
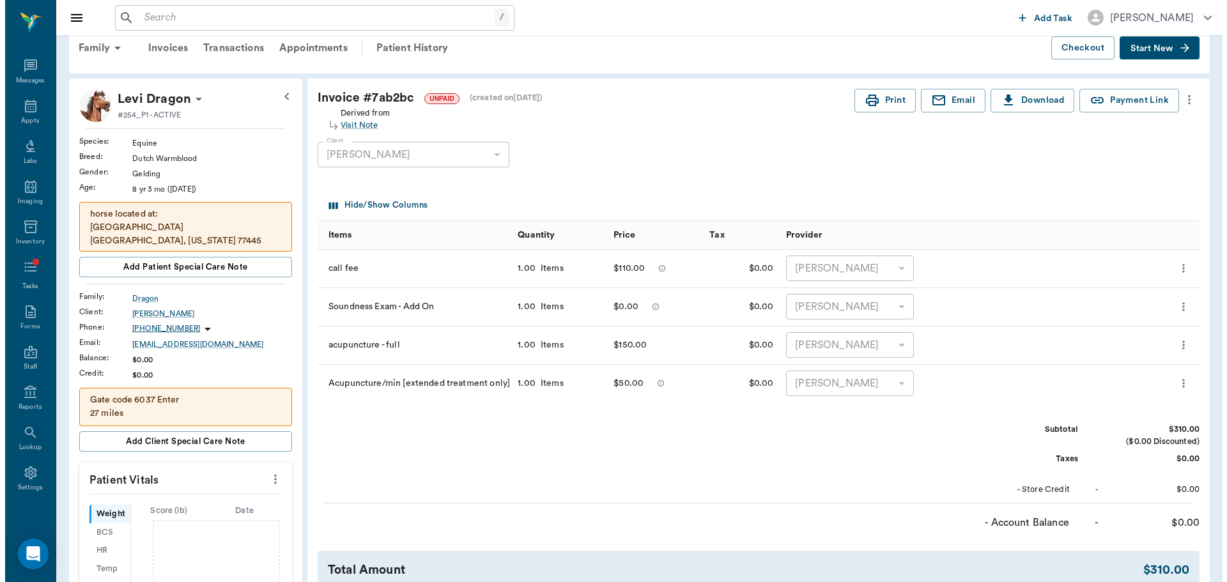
scroll to position [0, 0]
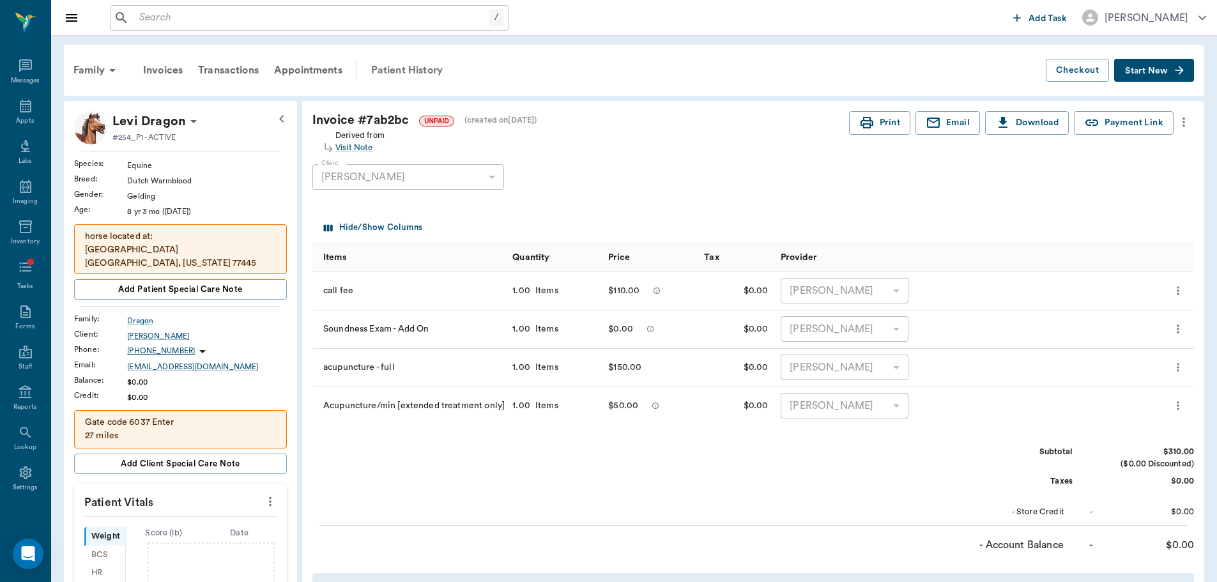
click at [434, 73] on div "Patient History" at bounding box center [407, 70] width 87 height 31
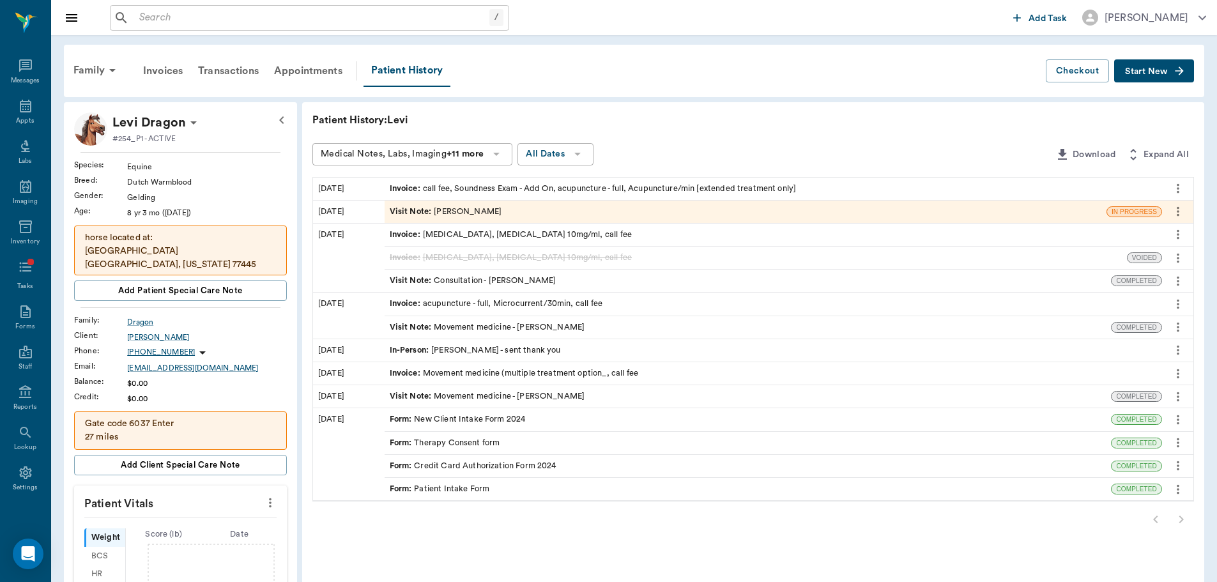
click at [440, 206] on div "Visit Note : [PERSON_NAME]" at bounding box center [446, 212] width 112 height 12
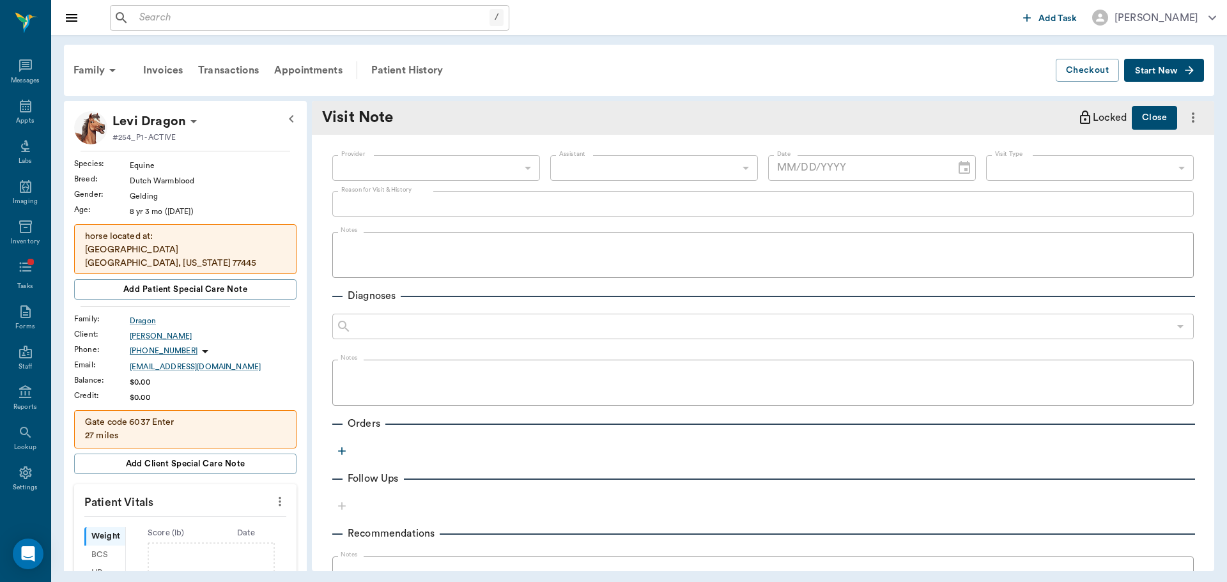
type input "649b3e03b5bc7e03f9326794"
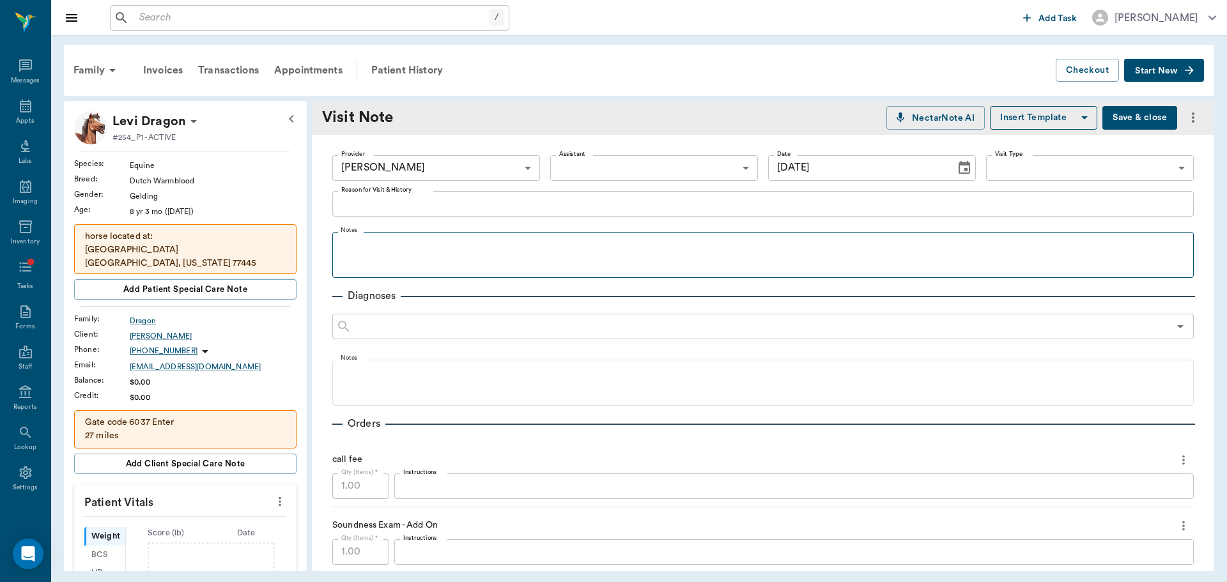
type input "[DATE]"
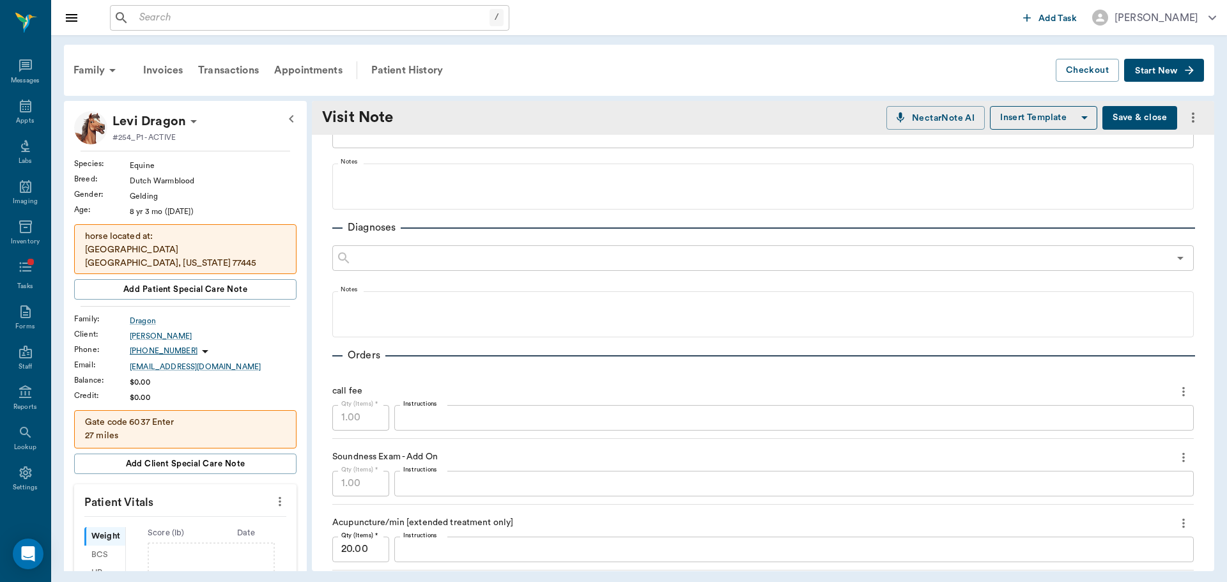
scroll to position [128, 0]
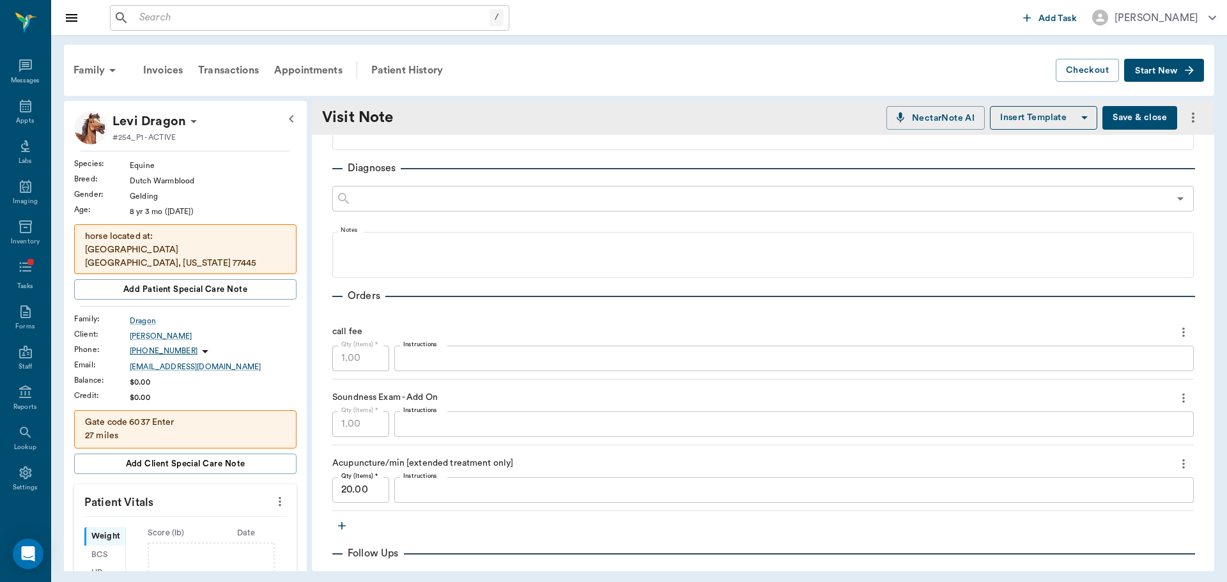
click at [466, 486] on textarea "Instructions" at bounding box center [793, 489] width 781 height 15
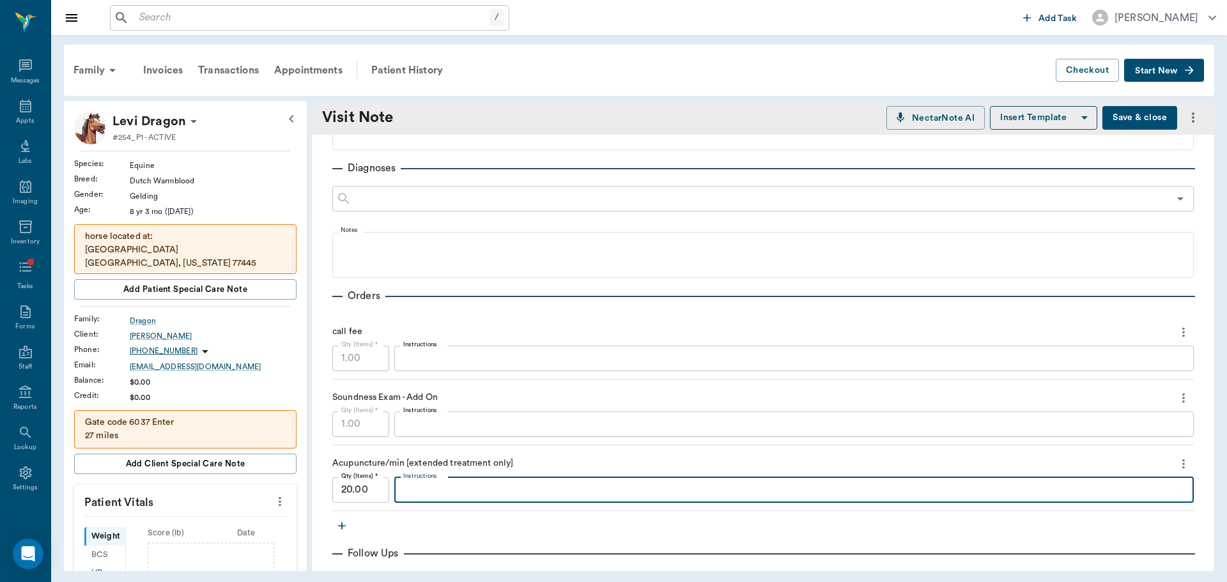
click at [370, 487] on input "20.00" at bounding box center [360, 490] width 57 height 26
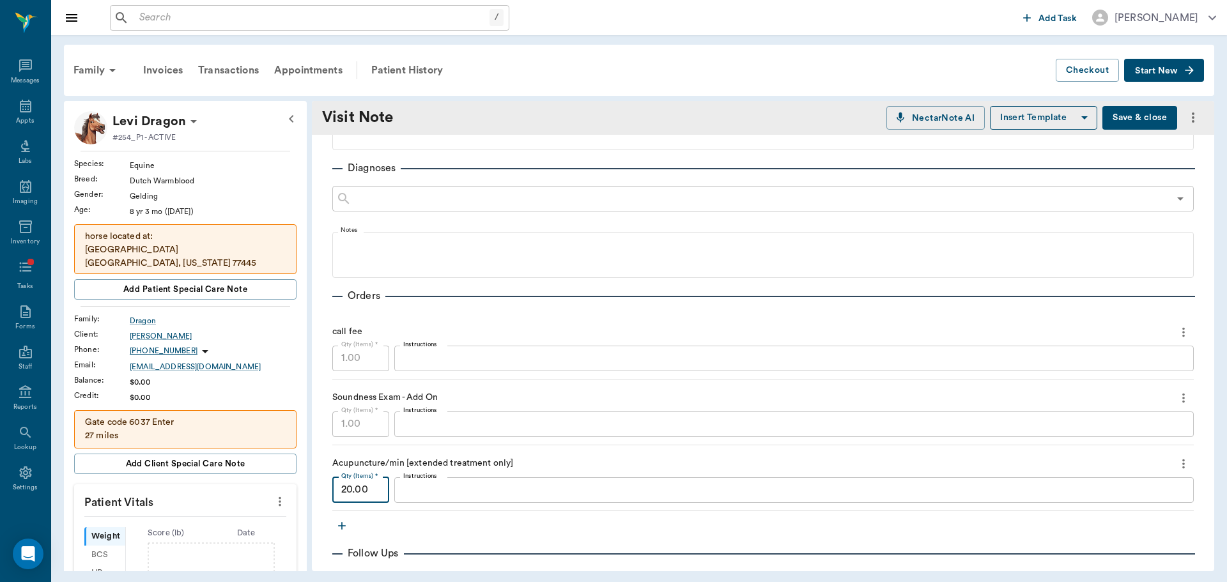
click at [370, 487] on input "20.00" at bounding box center [360, 490] width 57 height 26
type input "1"
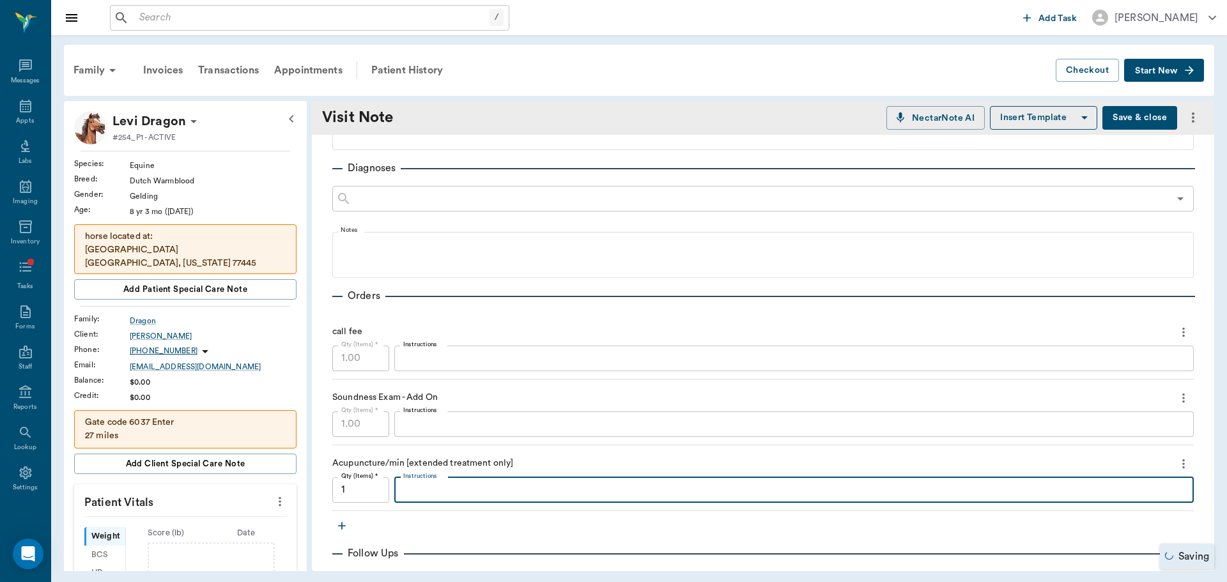
click at [436, 424] on textarea "Instructions" at bounding box center [793, 424] width 781 height 15
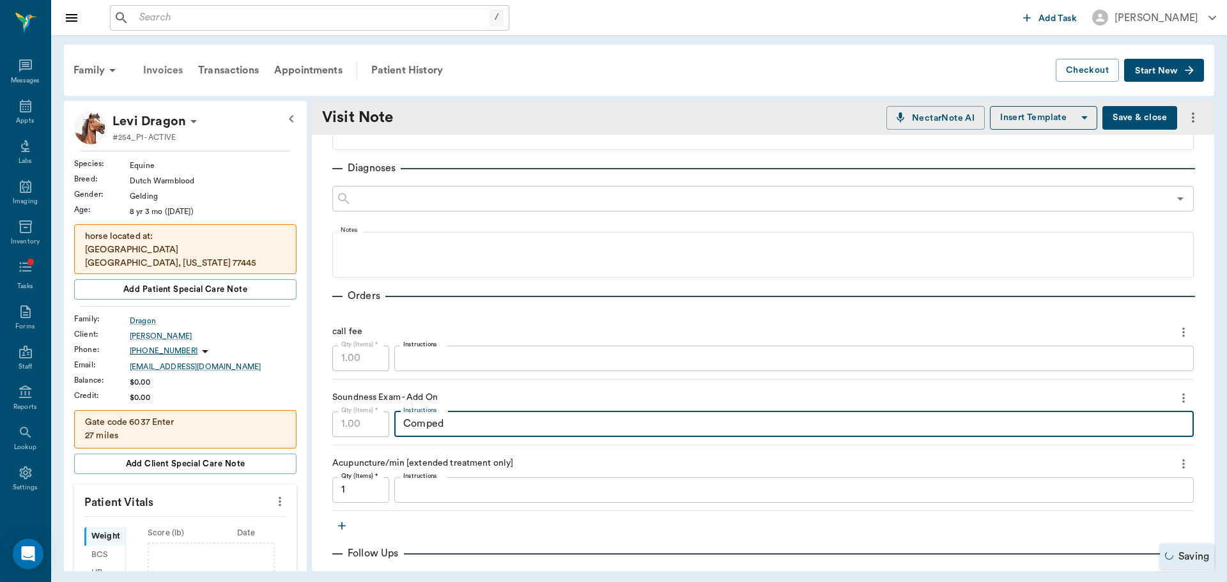
type textarea "Comped"
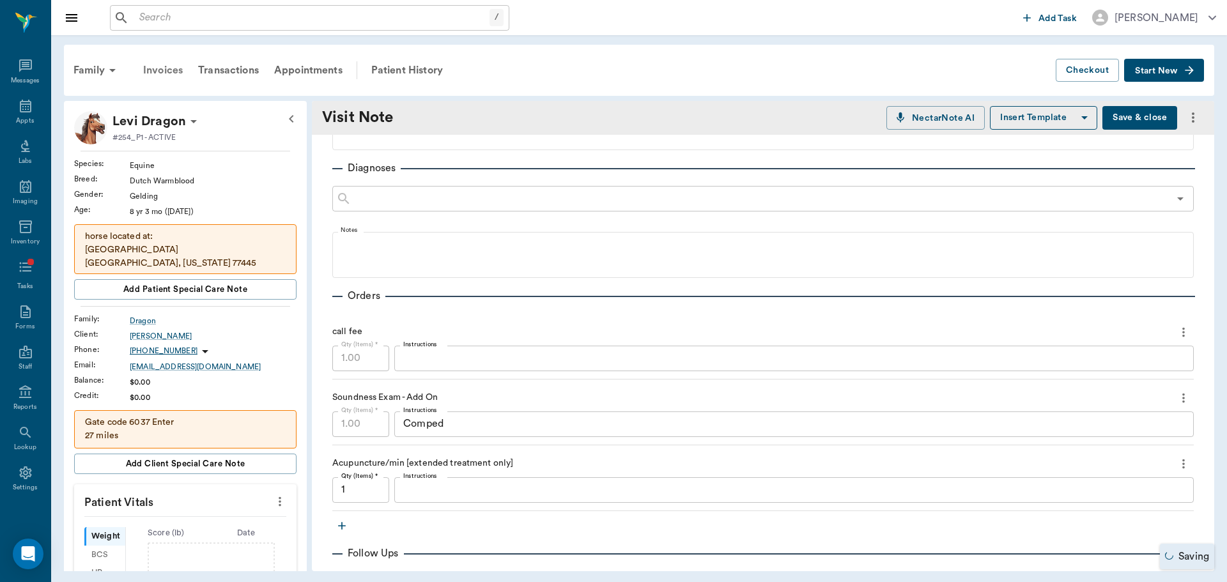
click at [155, 78] on div "Invoices" at bounding box center [162, 70] width 55 height 31
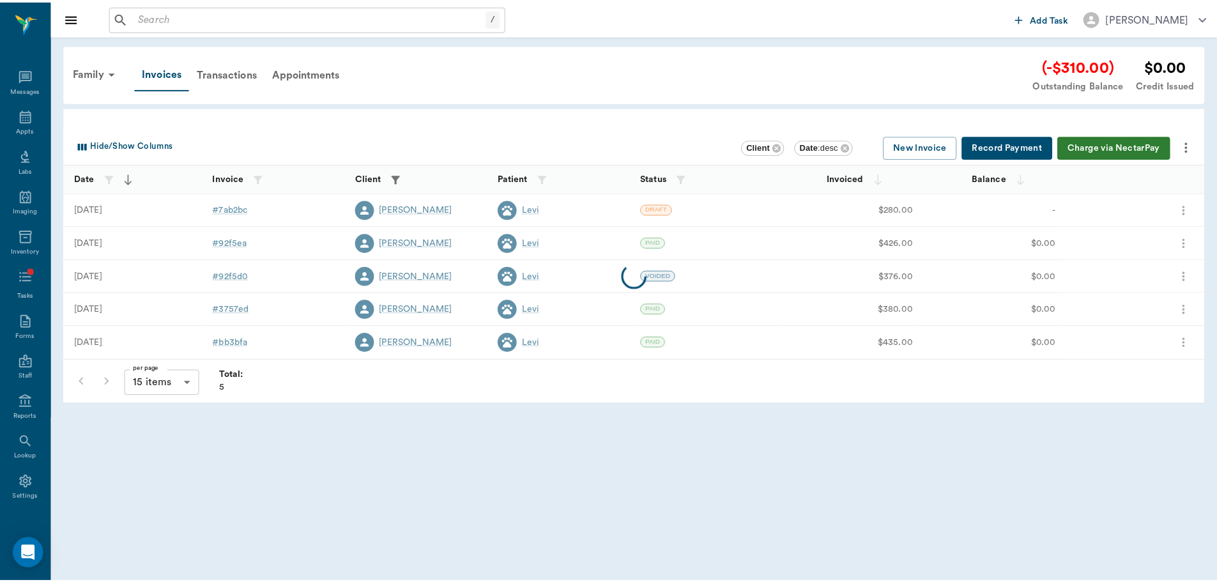
scroll to position [10, 0]
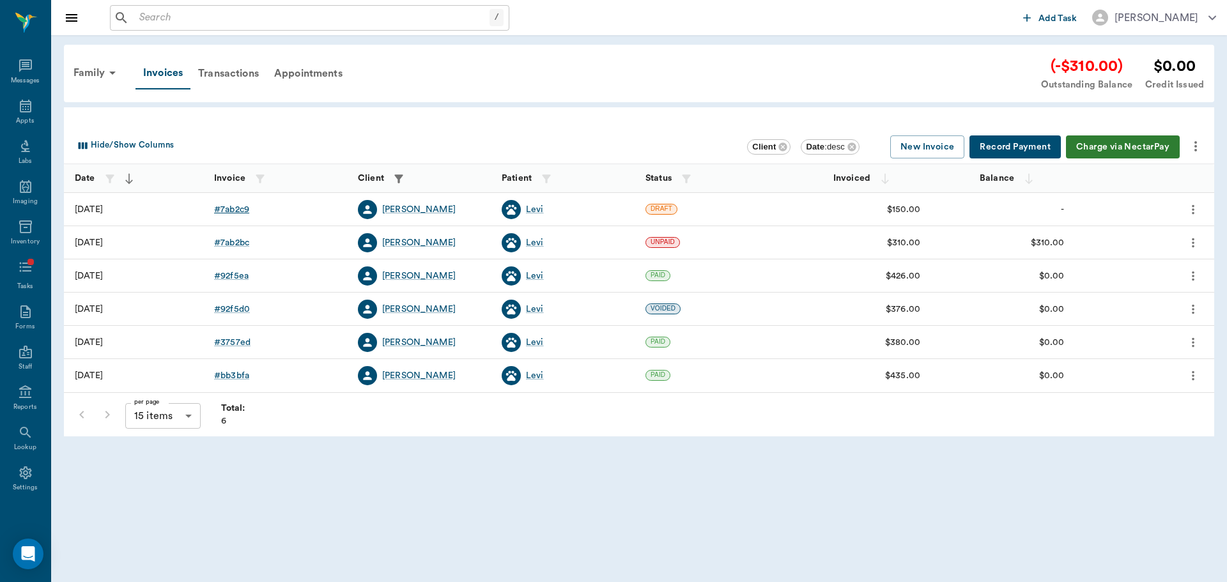
click at [229, 206] on div "# 7ab2c9" at bounding box center [231, 209] width 35 height 13
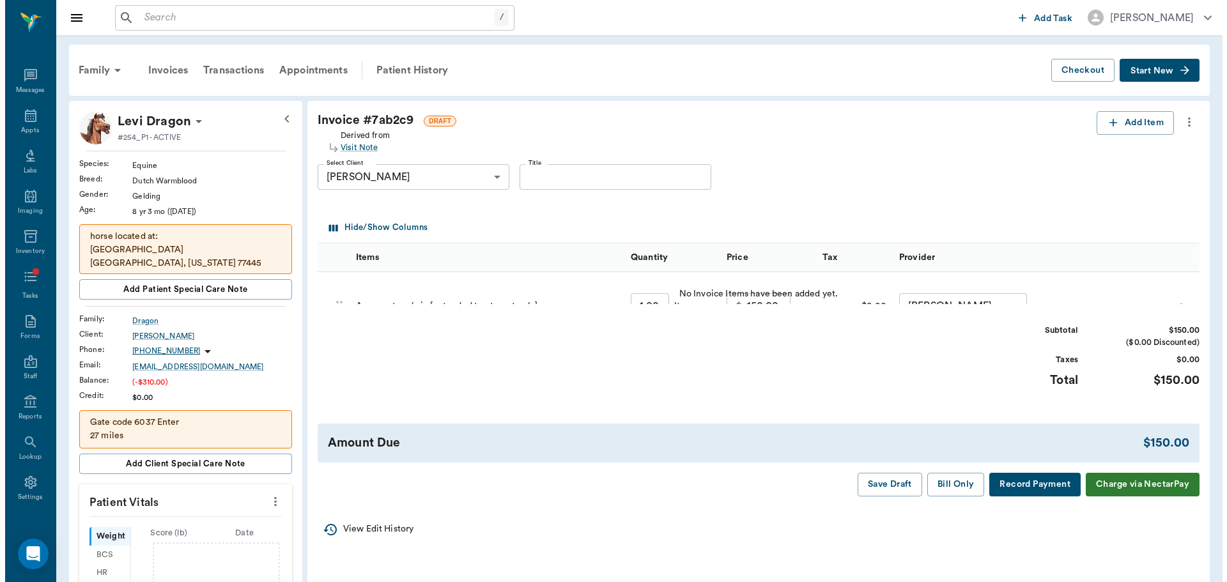
scroll to position [10, 0]
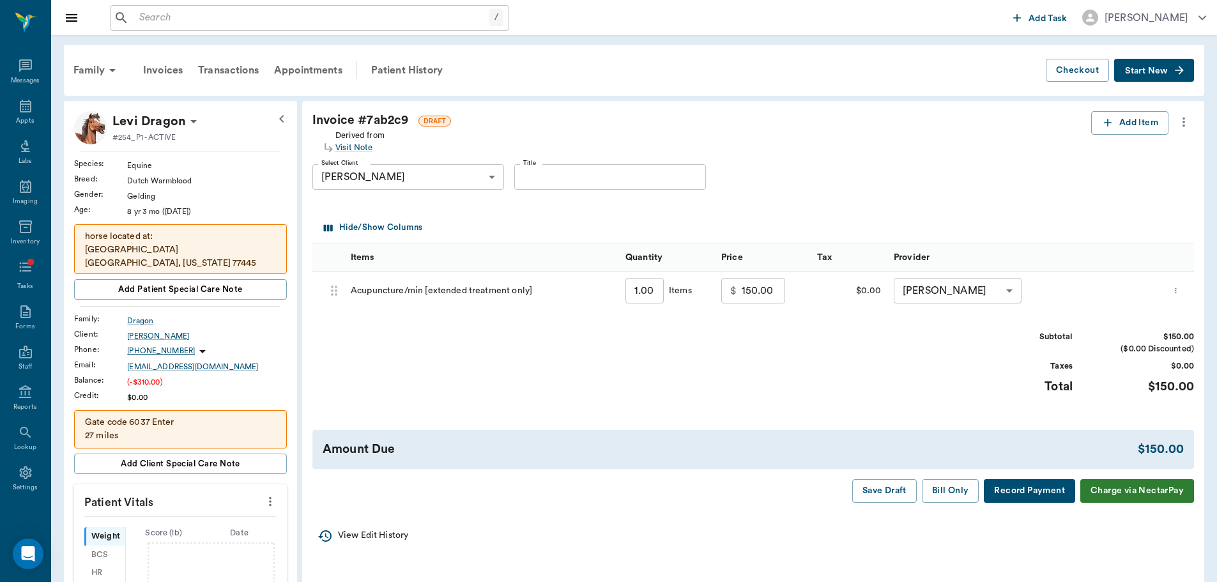
click at [1180, 289] on icon "more" at bounding box center [1176, 290] width 8 height 15
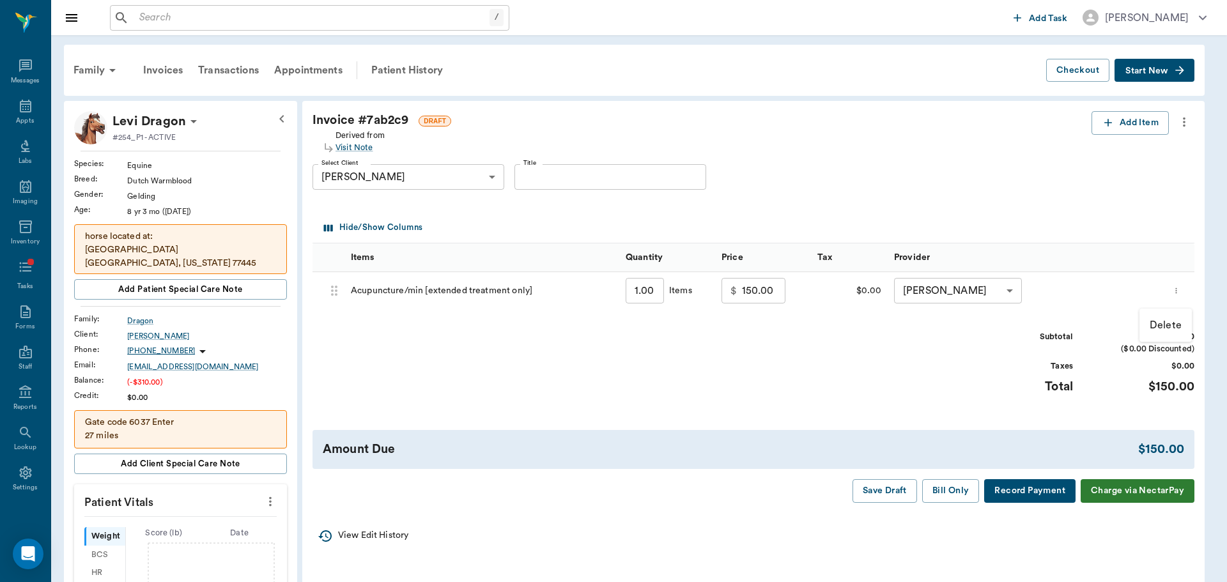
click at [1169, 324] on p "Delete" at bounding box center [1165, 325] width 32 height 15
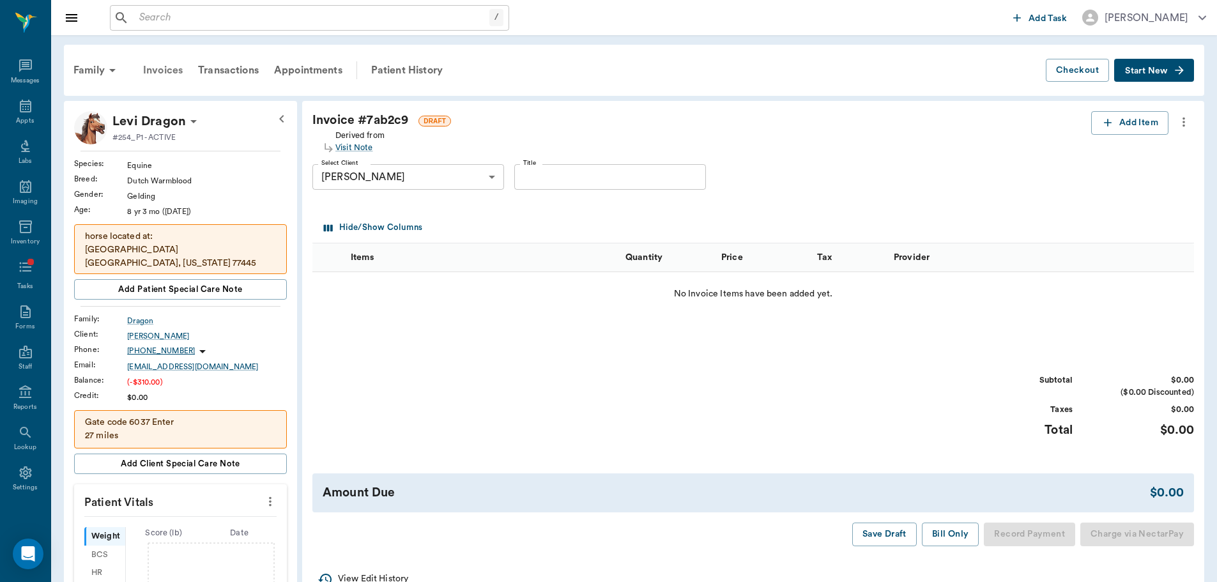
click at [164, 77] on div "Invoices" at bounding box center [162, 70] width 55 height 31
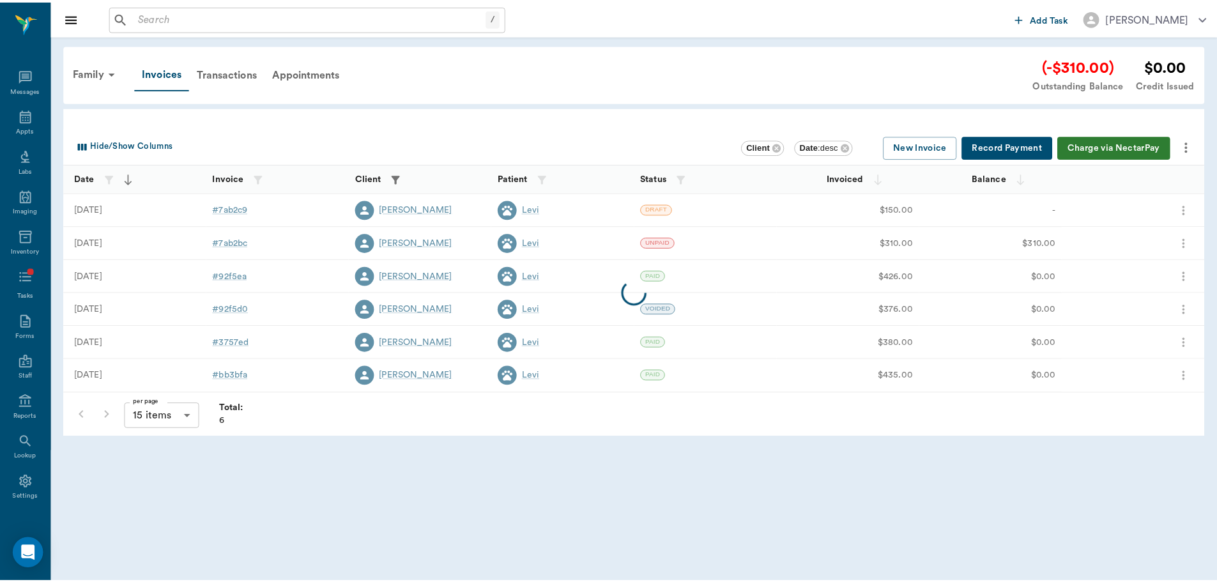
scroll to position [10, 0]
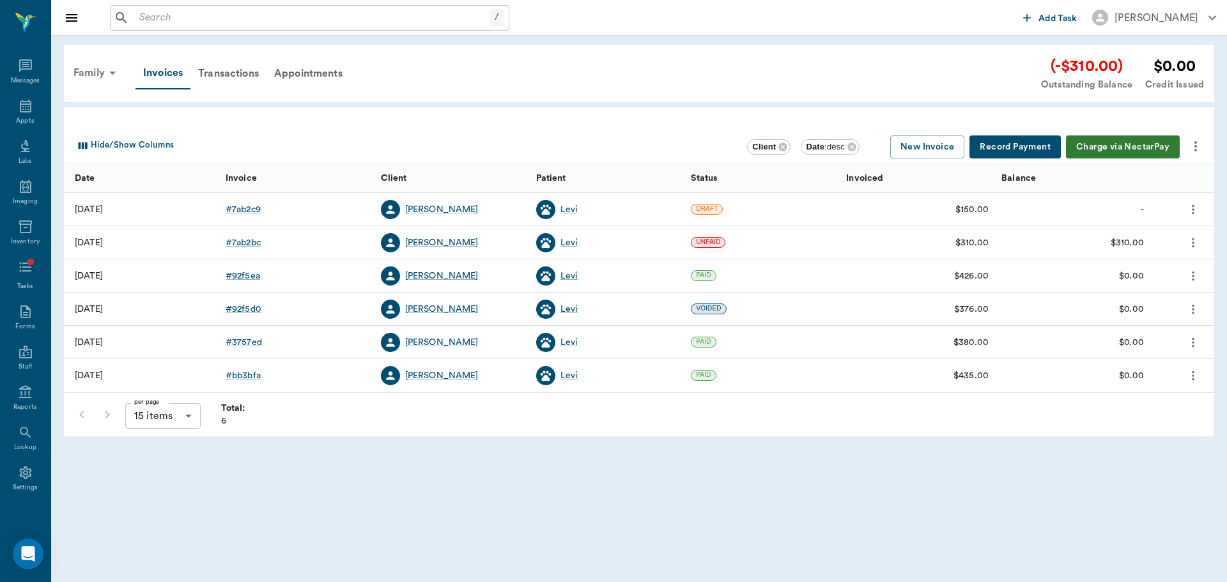
click at [116, 75] on icon at bounding box center [112, 72] width 15 height 15
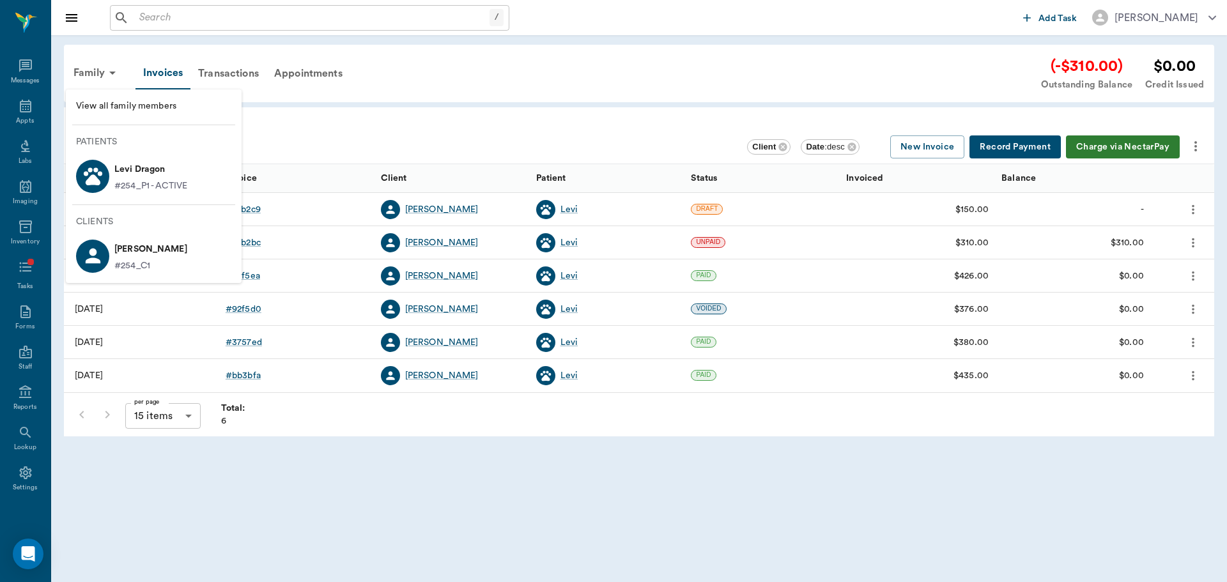
click at [123, 183] on p "#254_P1 - ACTIVE" at bounding box center [150, 186] width 73 height 13
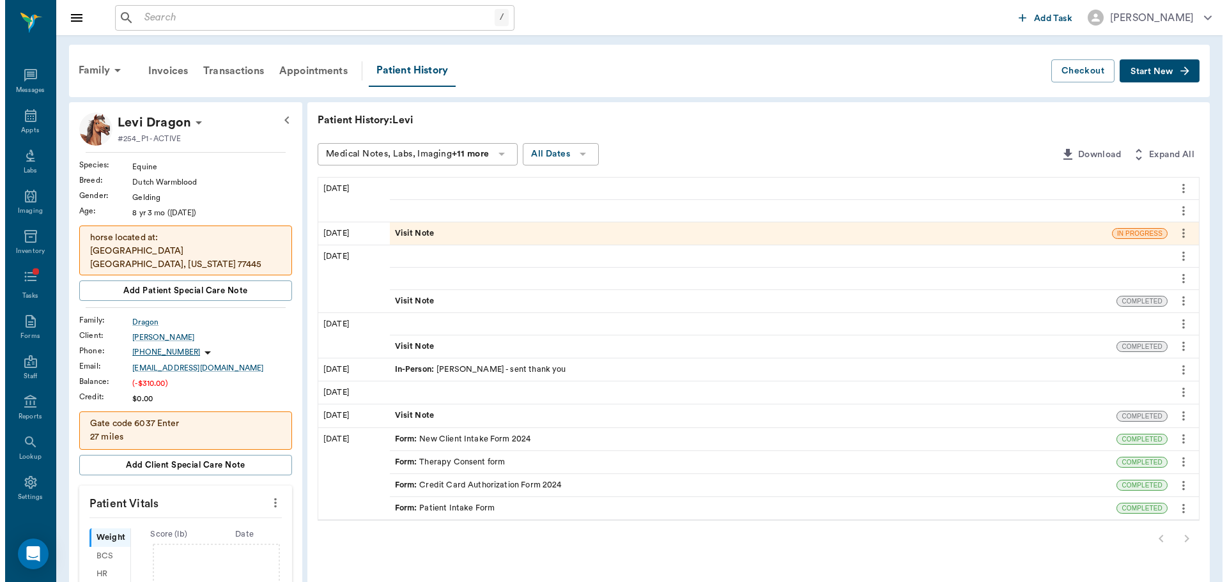
scroll to position [10, 0]
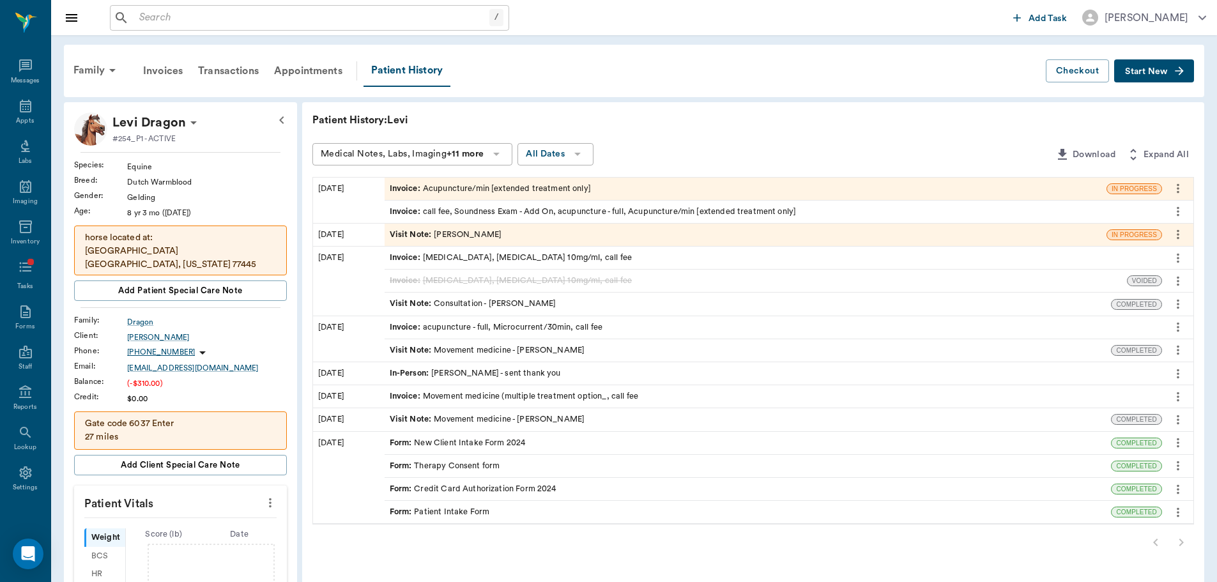
click at [1183, 217] on icon "more" at bounding box center [1178, 211] width 14 height 15
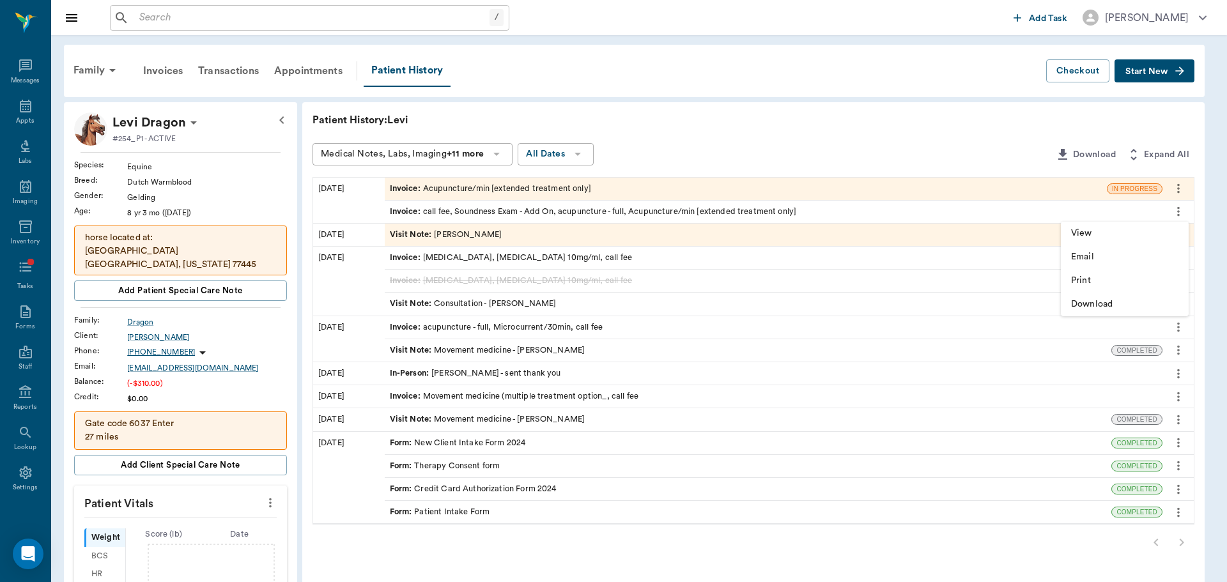
click at [1171, 185] on div at bounding box center [613, 291] width 1227 height 582
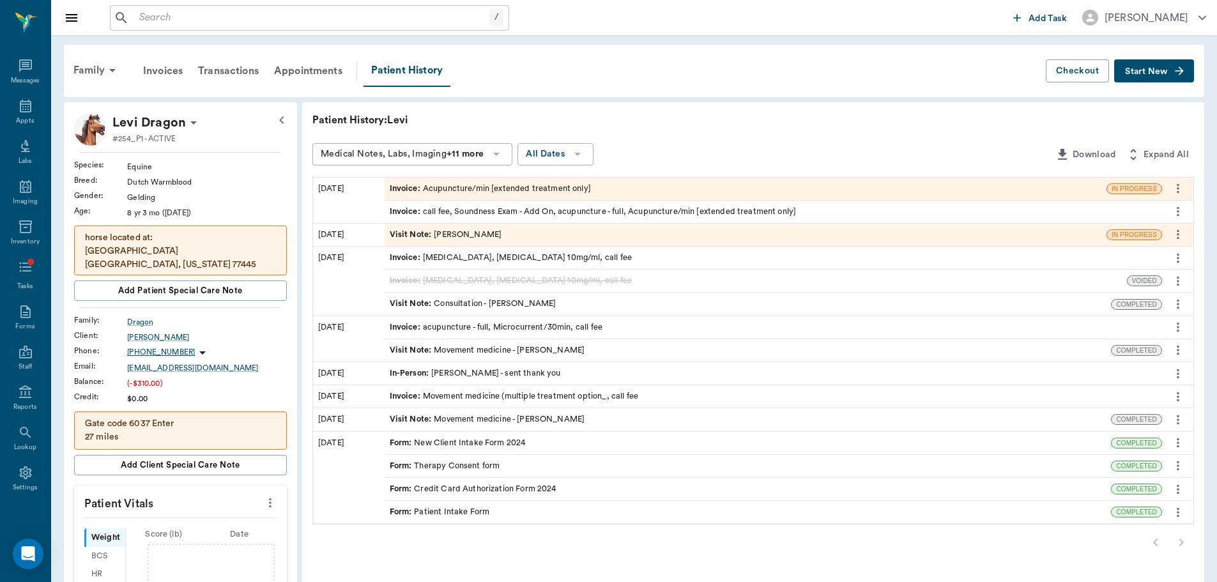
click at [1177, 194] on icon "more" at bounding box center [1178, 188] width 14 height 15
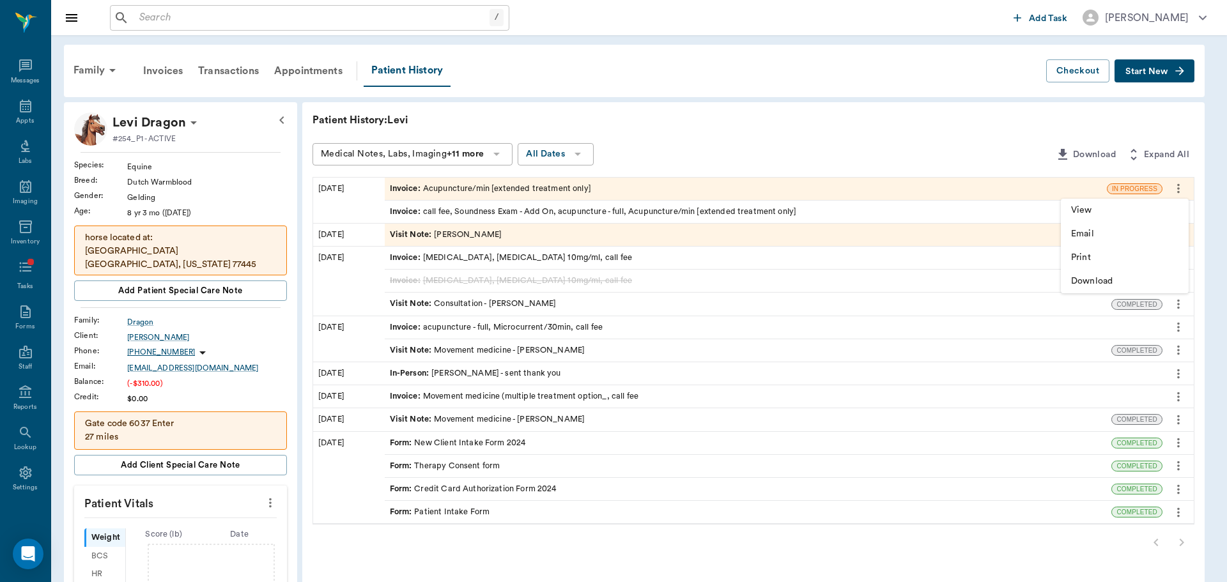
click at [875, 190] on div at bounding box center [613, 291] width 1227 height 582
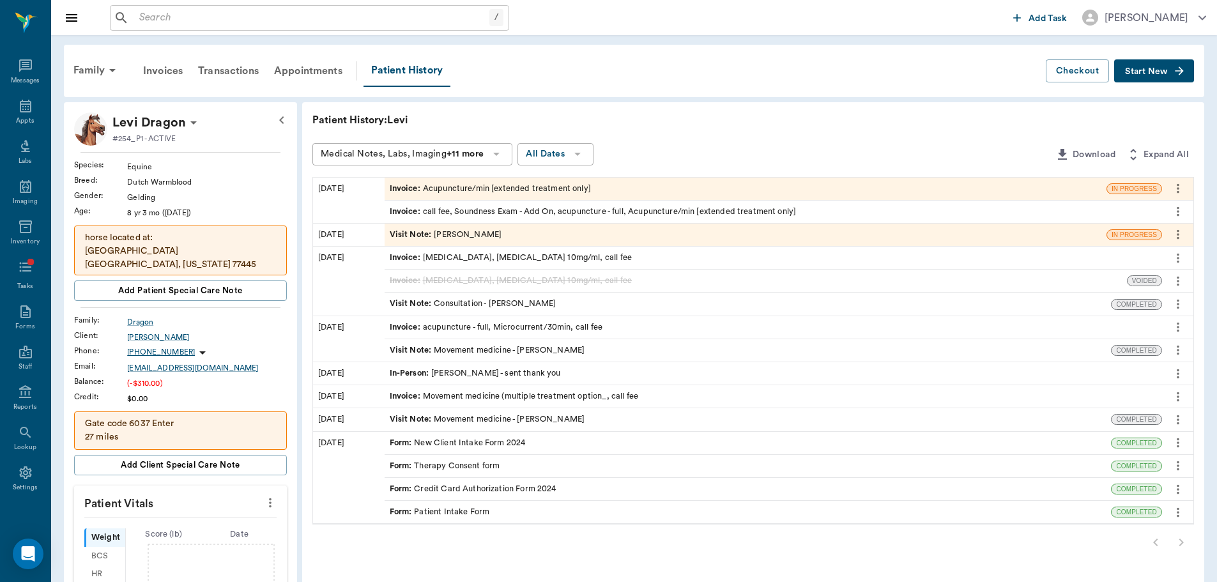
click at [581, 190] on div "Invoice : Acupuncture/min [extended treatment only]" at bounding box center [490, 189] width 201 height 12
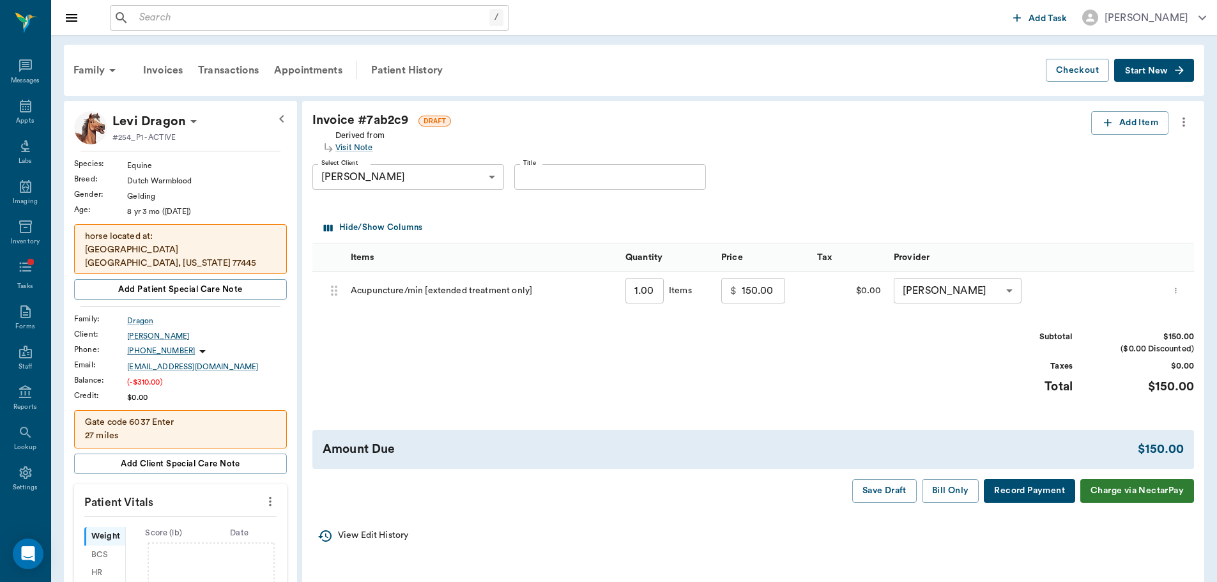
click at [1183, 121] on icon "more" at bounding box center [1184, 123] width 3 height 10
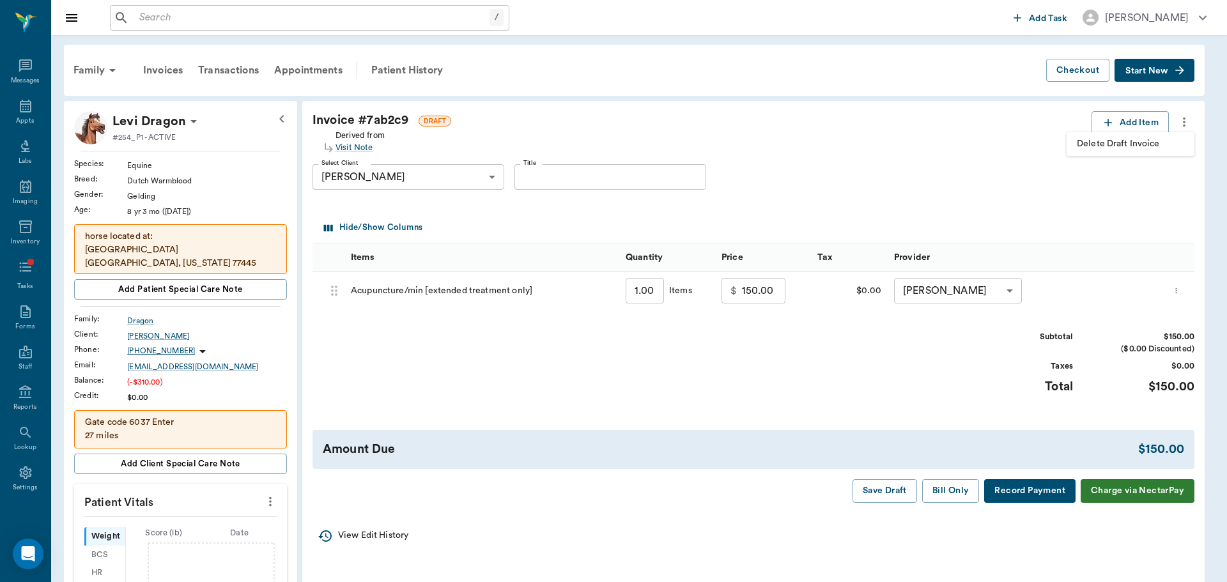
click at [1138, 144] on span "Delete Draft Invoice" at bounding box center [1130, 143] width 107 height 13
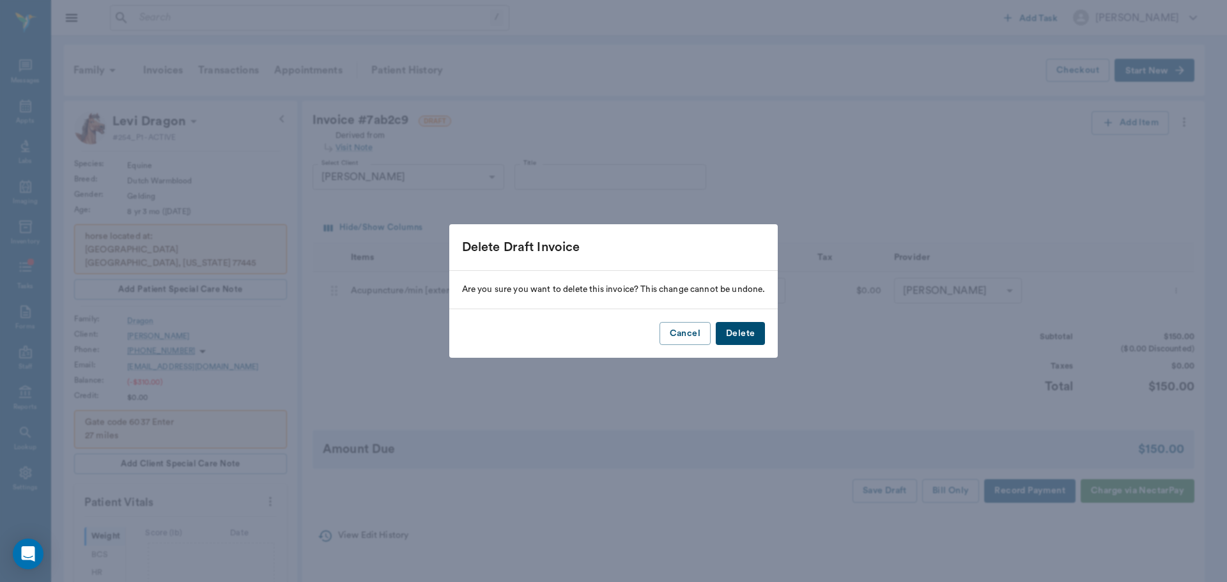
click at [753, 333] on button "Delete" at bounding box center [740, 334] width 49 height 24
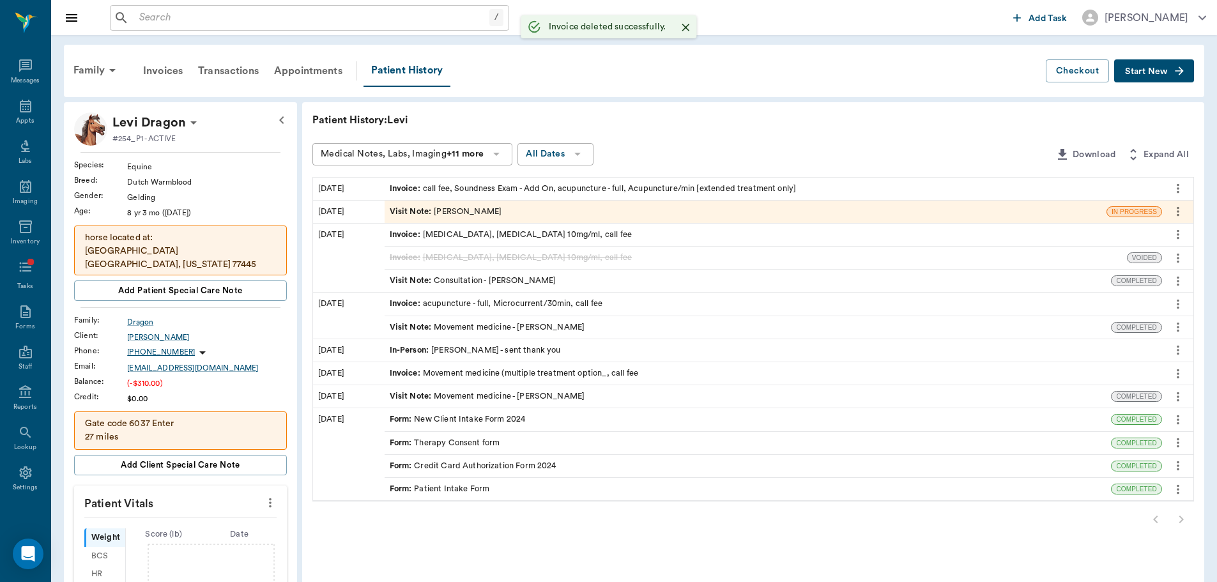
click at [516, 211] on div "Visit Note : [PERSON_NAME]" at bounding box center [746, 212] width 722 height 22
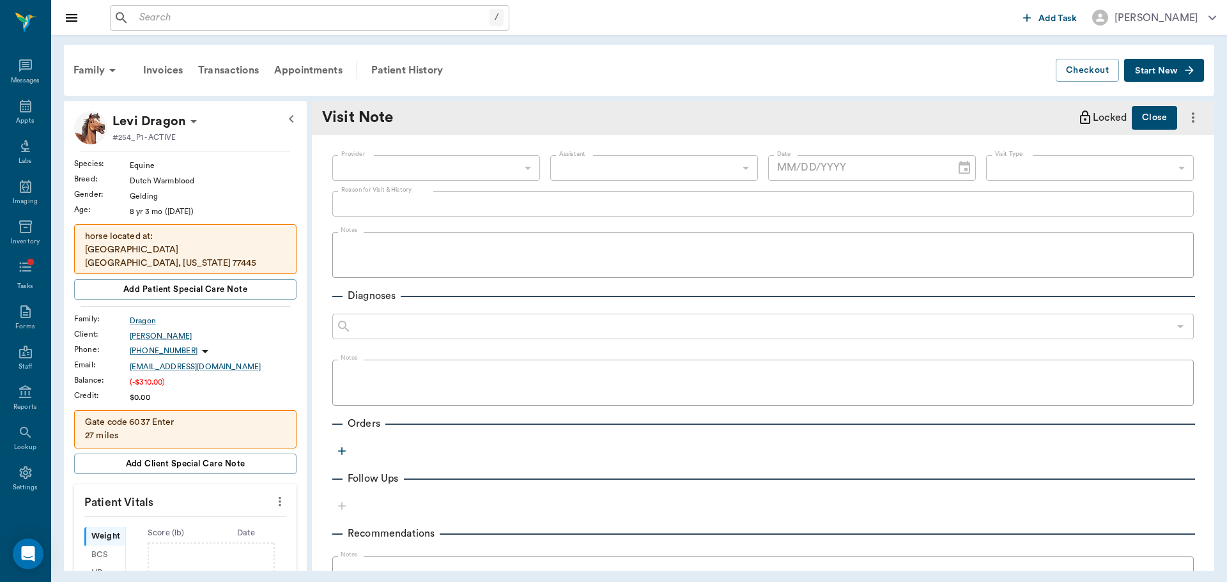
type input "649b3e03b5bc7e03f9326794"
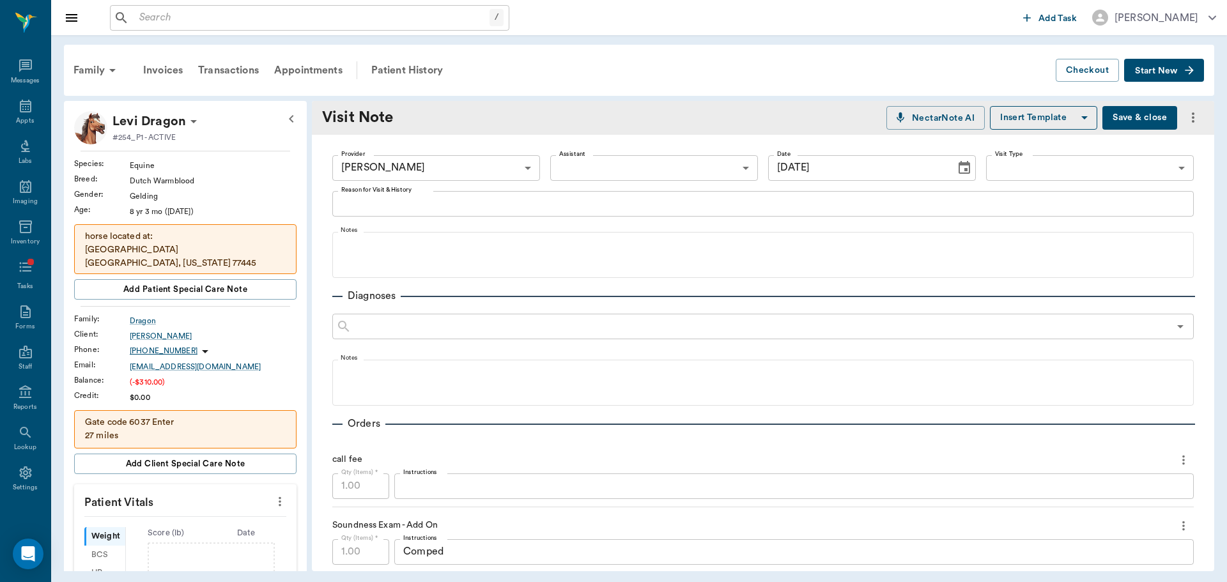
type input "[DATE]"
click at [1182, 124] on button "more" at bounding box center [1193, 118] width 22 height 22
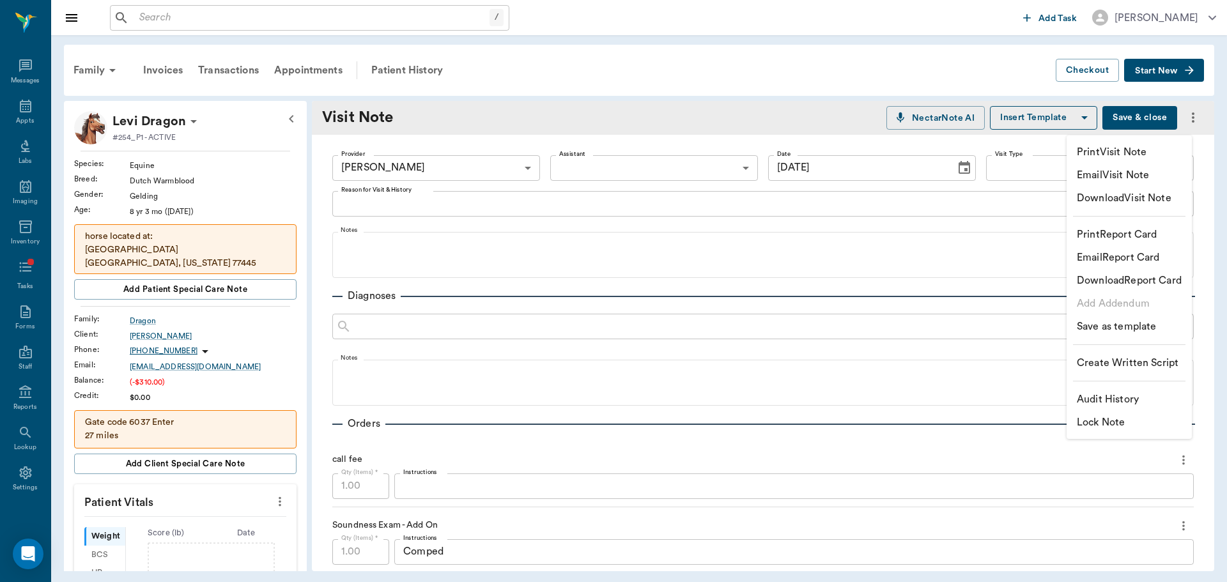
click at [1001, 194] on div at bounding box center [613, 291] width 1227 height 582
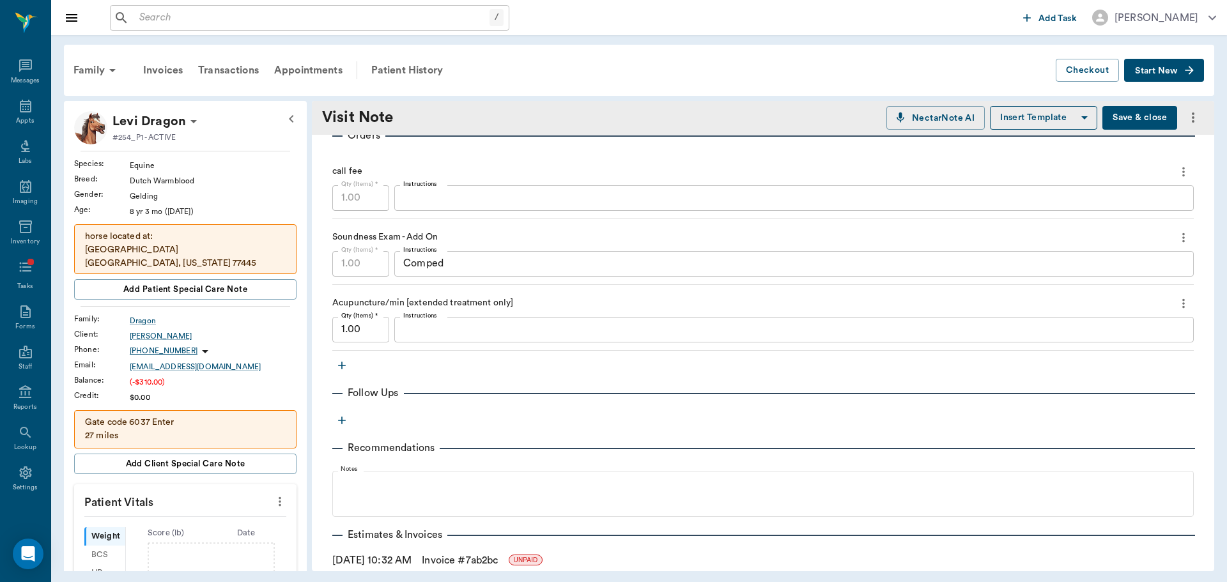
scroll to position [387, 0]
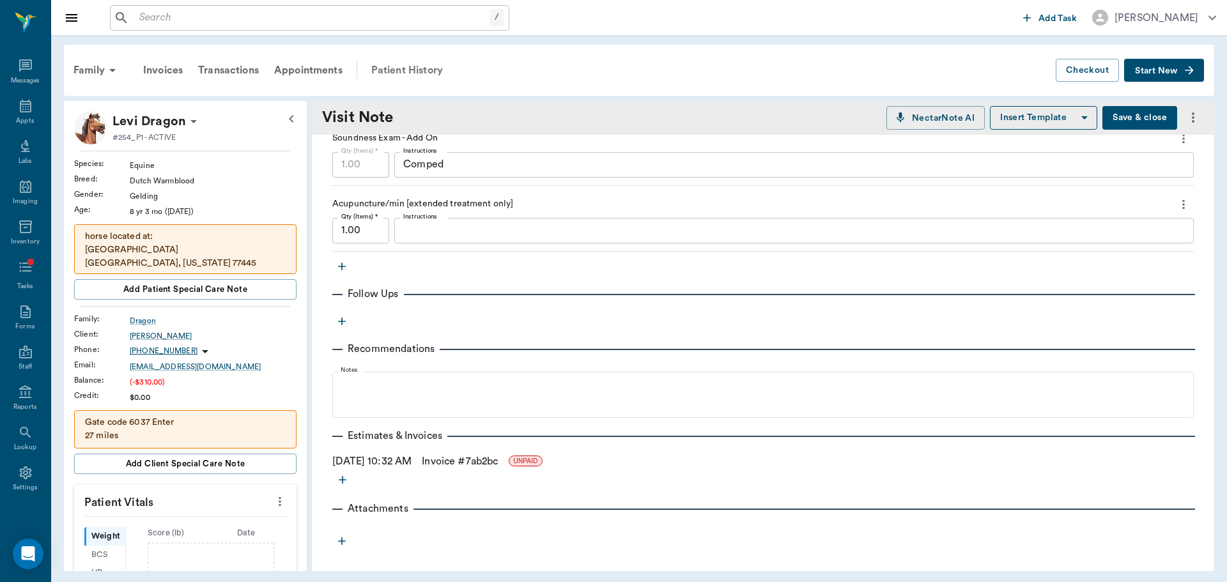
click at [411, 73] on div "Patient History" at bounding box center [407, 70] width 87 height 31
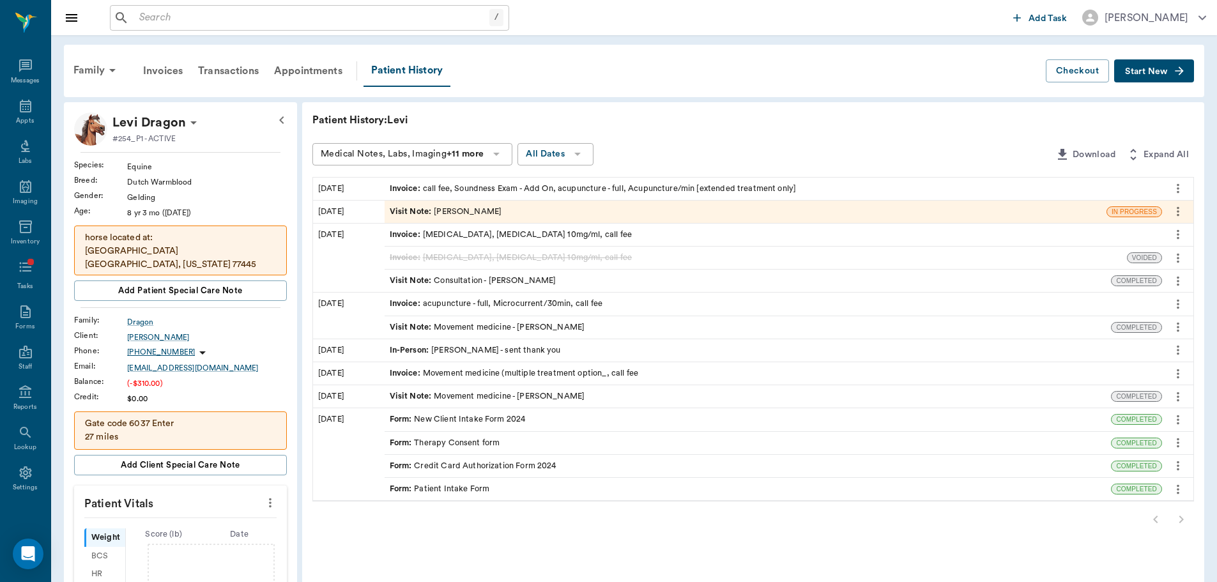
click at [413, 194] on span "Invoice :" at bounding box center [406, 189] width 33 height 12
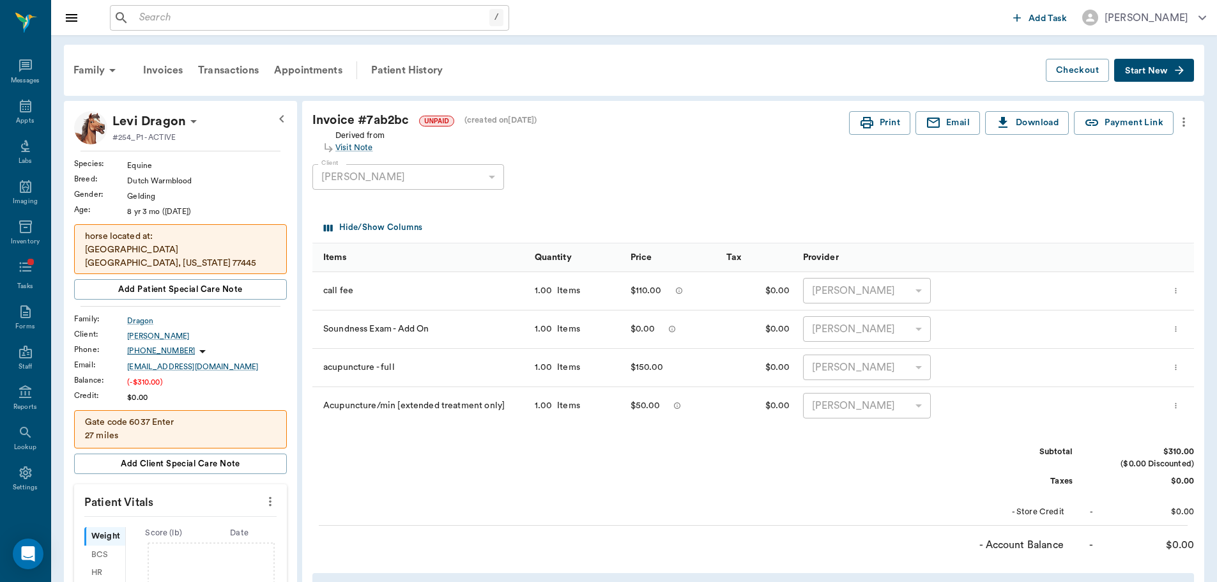
click at [1179, 127] on icon "more" at bounding box center [1184, 121] width 14 height 15
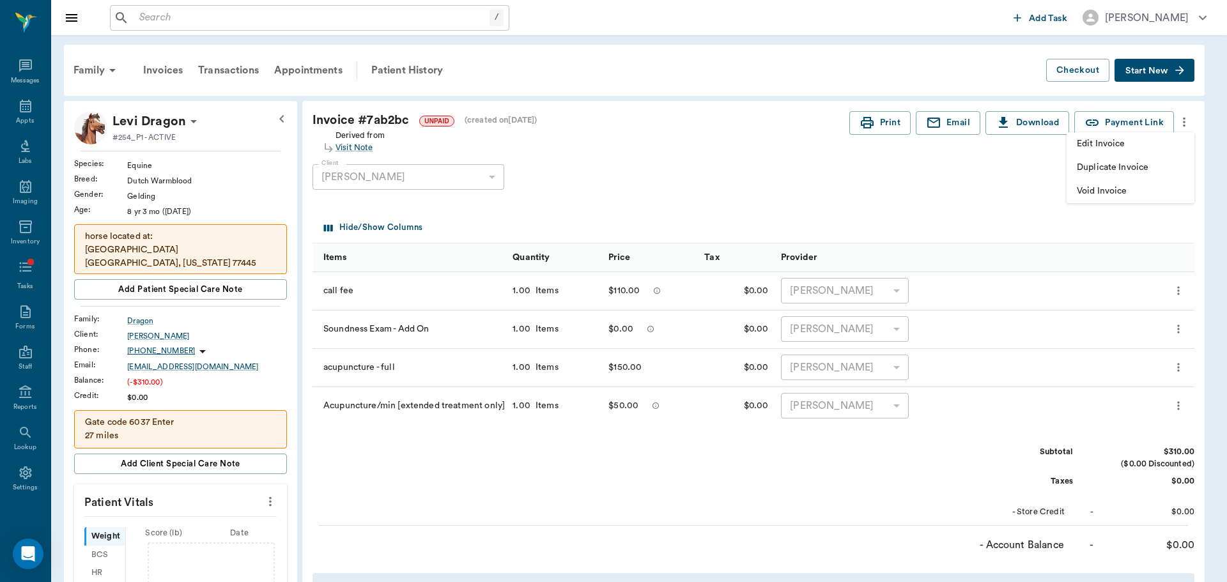
click at [1123, 194] on span "Void Invoice" at bounding box center [1130, 191] width 107 height 13
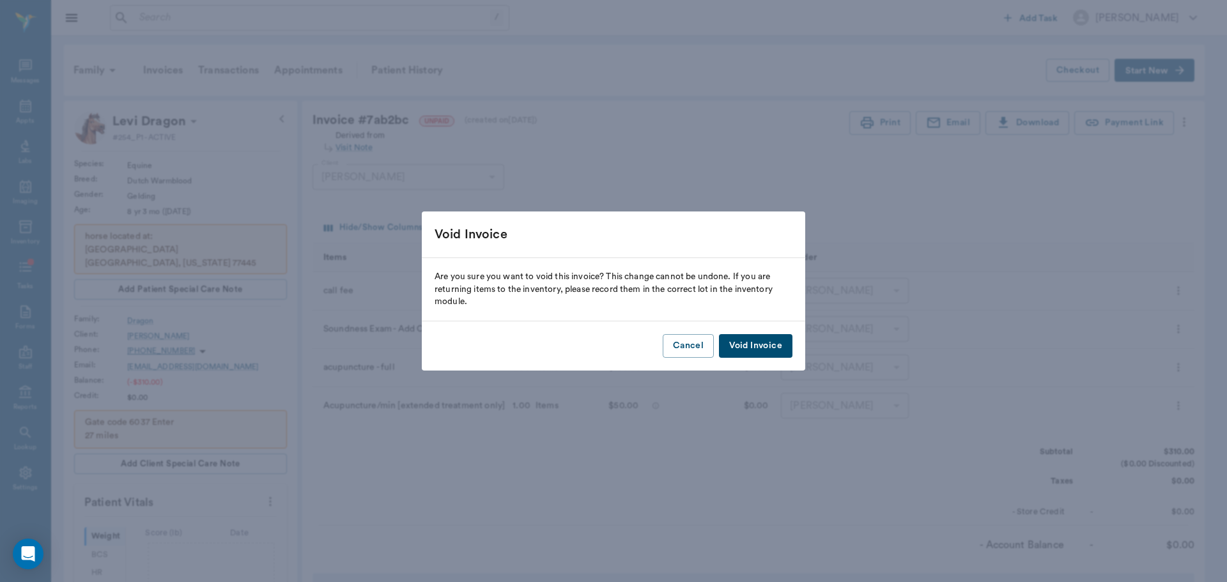
click at [749, 348] on button "Void Invoice" at bounding box center [755, 346] width 73 height 24
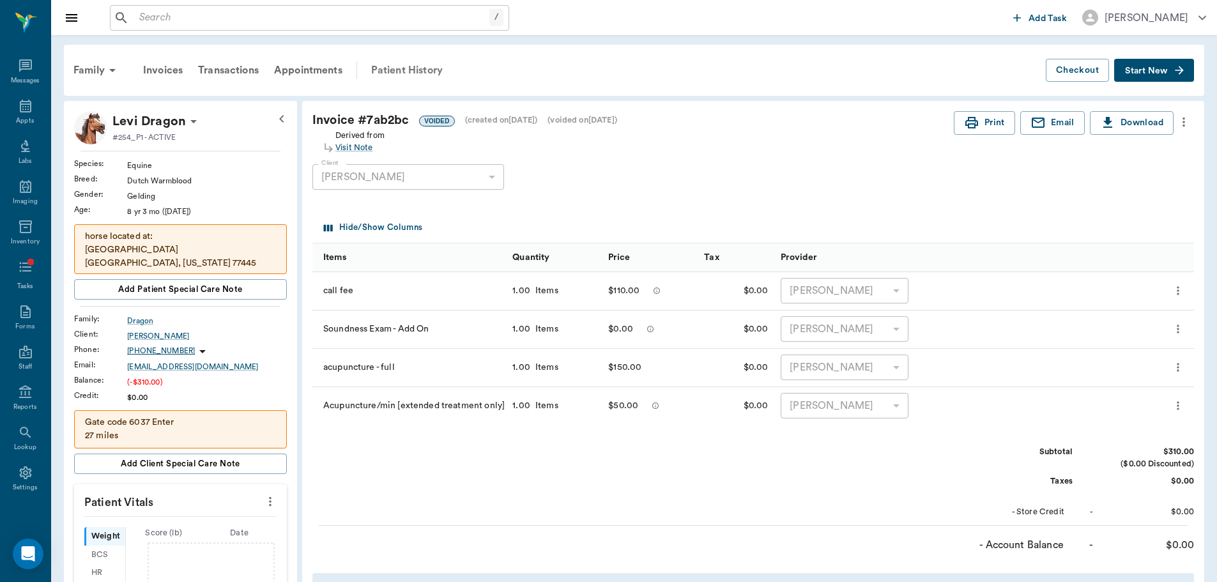
click at [420, 73] on div "Patient History" at bounding box center [407, 70] width 87 height 31
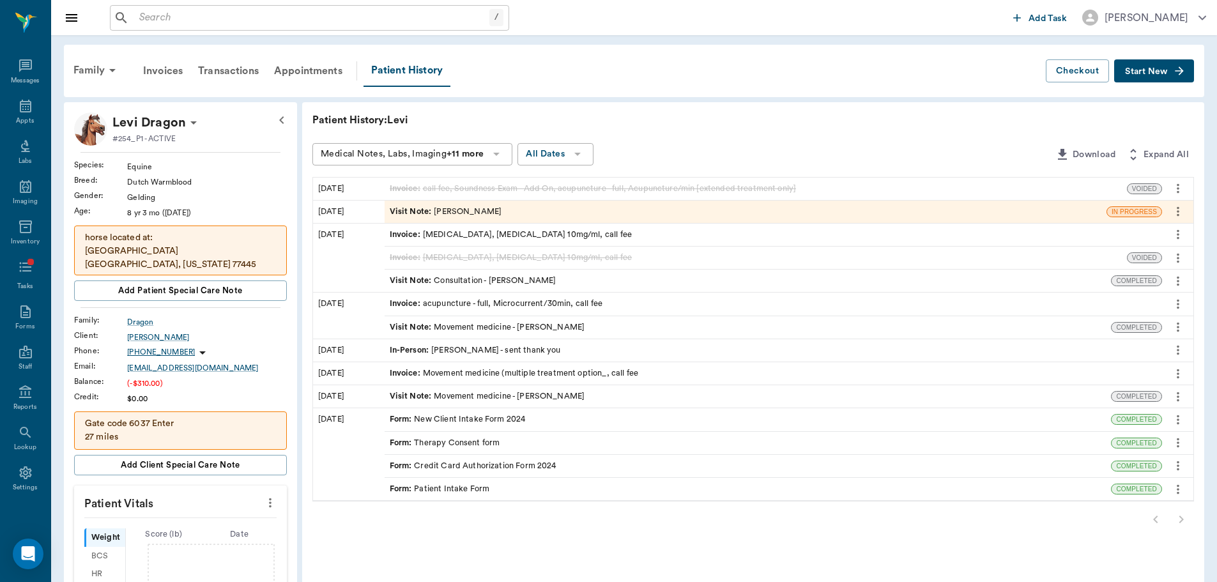
click at [437, 213] on div "Visit Note : [PERSON_NAME]" at bounding box center [446, 212] width 112 height 12
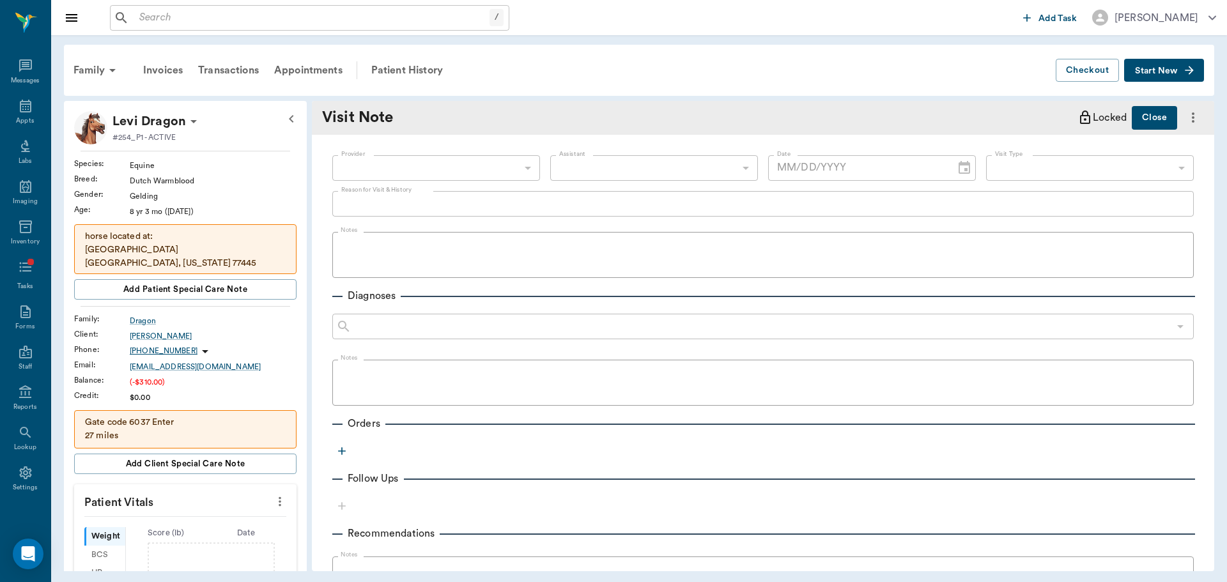
type input "649b3e03b5bc7e03f9326794"
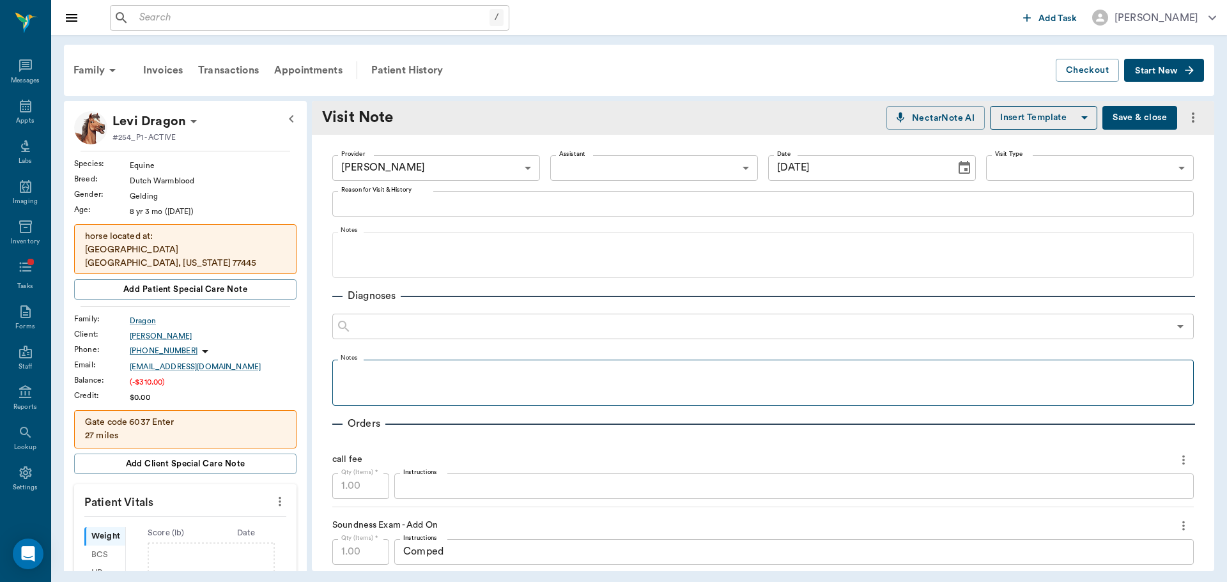
type input "[DATE]"
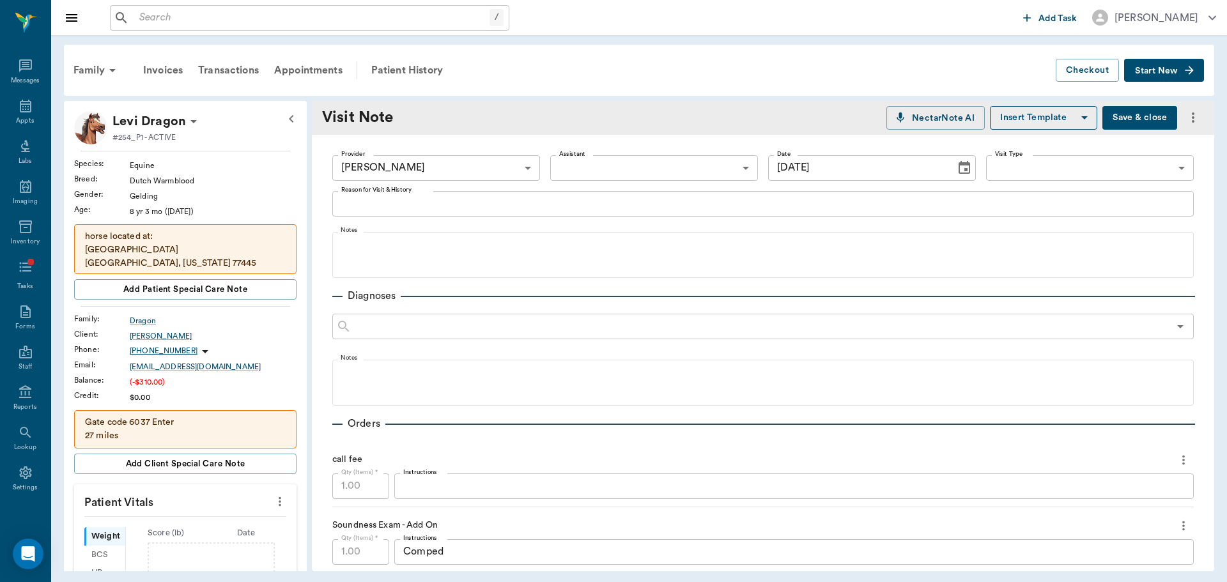
scroll to position [128, 0]
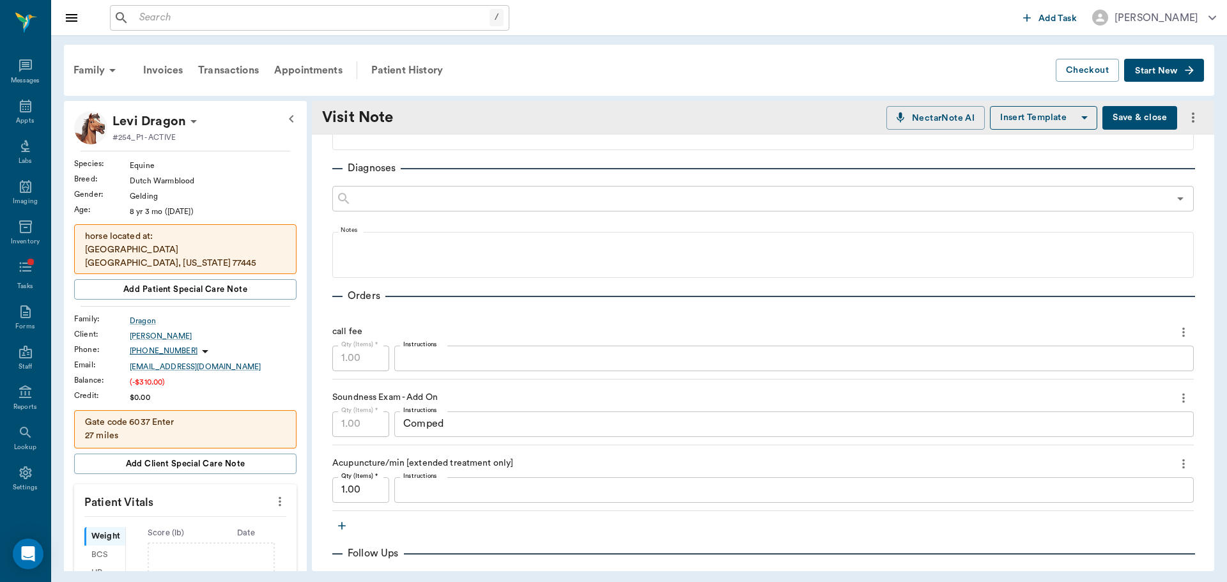
click at [1176, 337] on icon "more" at bounding box center [1183, 332] width 14 height 15
click at [1084, 380] on span "Delete" at bounding box center [1119, 377] width 107 height 13
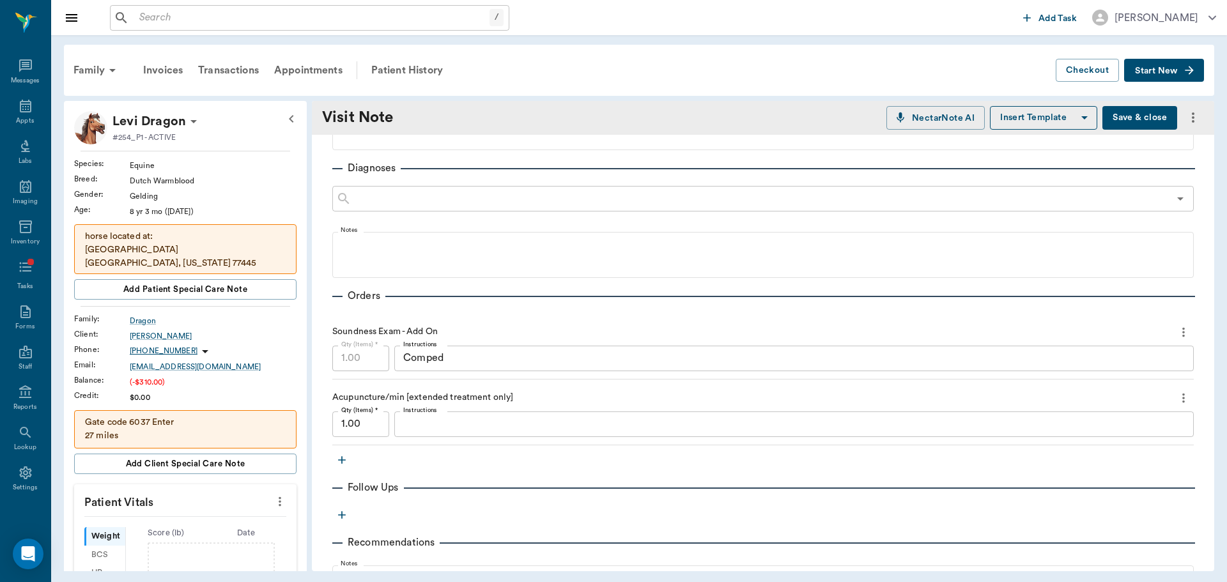
click at [1178, 330] on icon "more" at bounding box center [1183, 332] width 14 height 15
click at [1080, 377] on span "Delete" at bounding box center [1119, 377] width 107 height 13
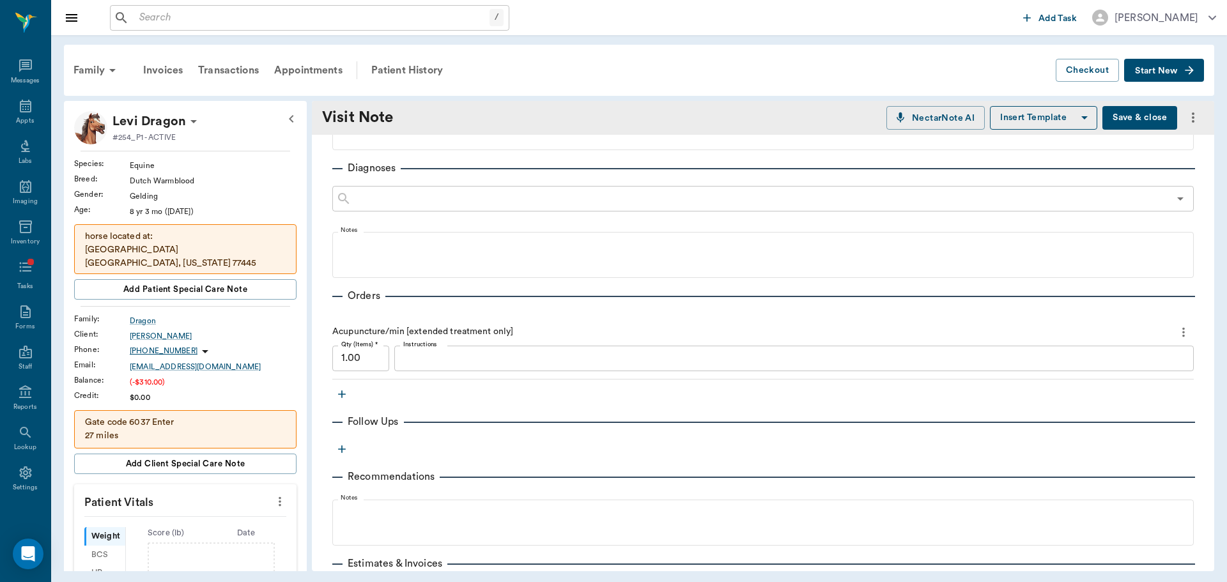
drag, startPoint x: 1169, startPoint y: 330, endPoint x: 1163, endPoint y: 337, distance: 8.6
click at [1176, 330] on icon "more" at bounding box center [1183, 332] width 14 height 15
click at [1077, 371] on li "Delete" at bounding box center [1120, 378] width 128 height 24
click at [1178, 330] on icon "more" at bounding box center [1183, 332] width 14 height 15
click at [1079, 378] on span "Delete" at bounding box center [1119, 377] width 107 height 13
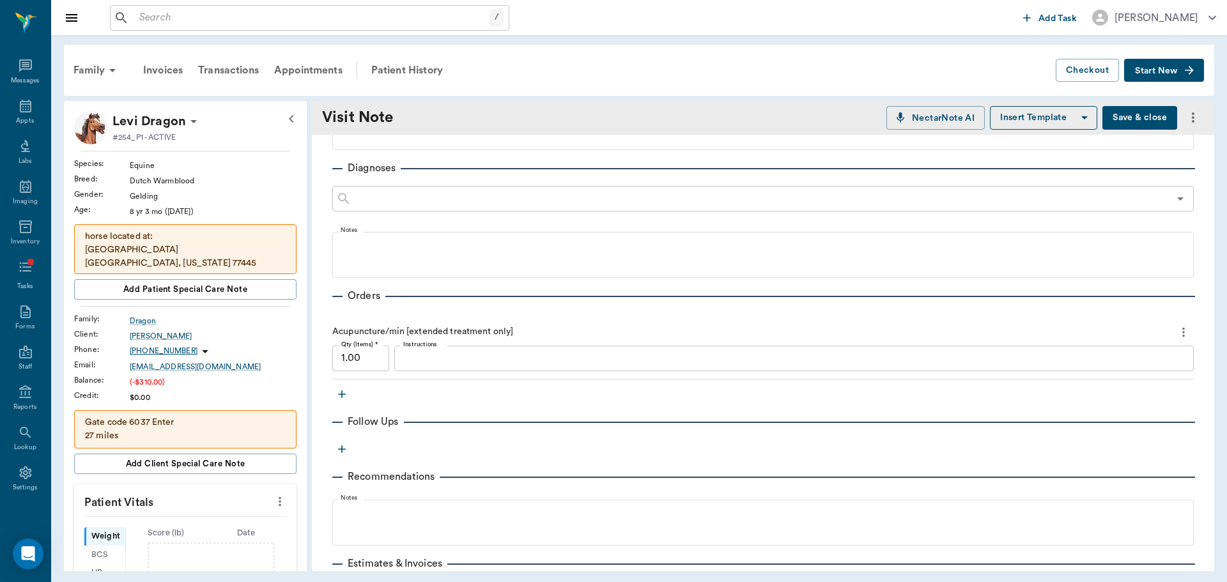
click at [335, 396] on icon "button" at bounding box center [341, 394] width 13 height 13
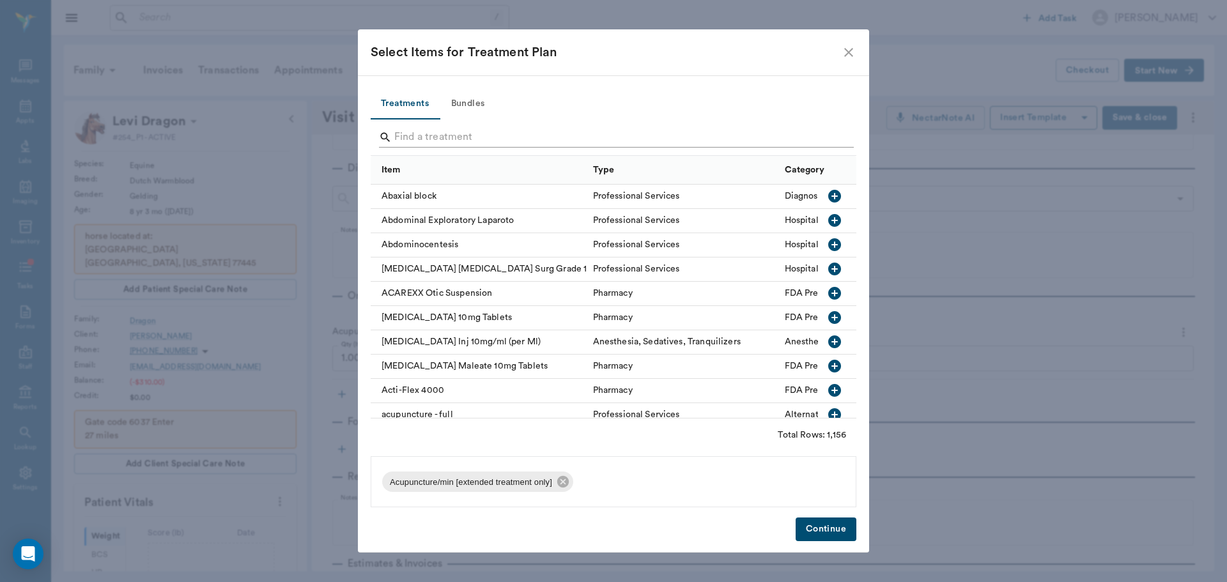
drag, startPoint x: 419, startPoint y: 139, endPoint x: 423, endPoint y: 131, distance: 9.1
click at [418, 139] on input "Search" at bounding box center [614, 137] width 440 height 20
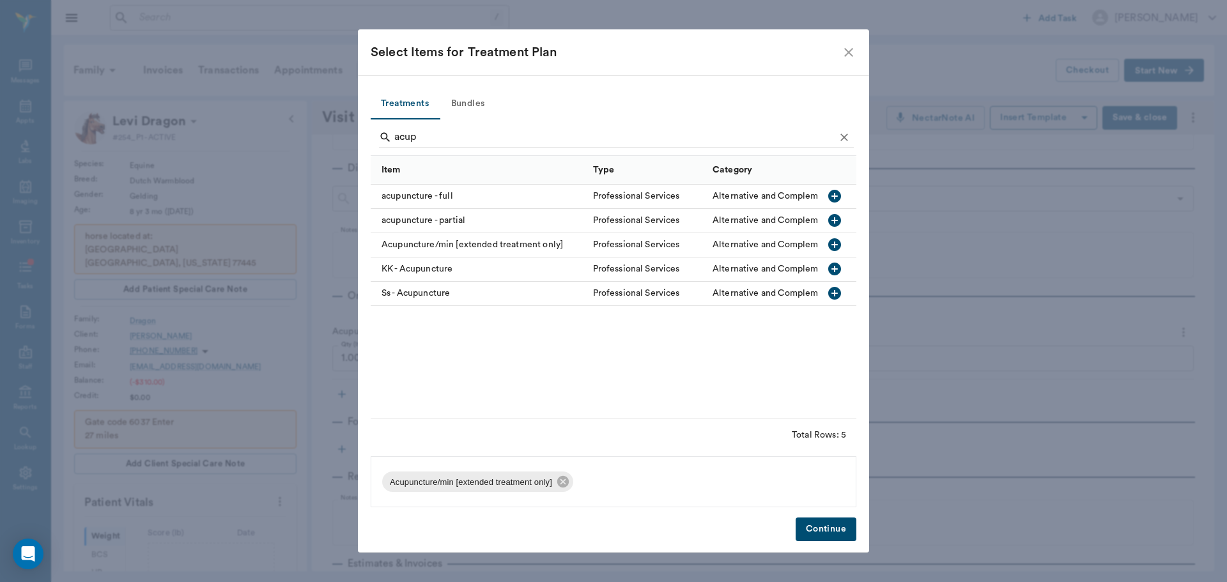
click at [460, 191] on div "acupuncture - full" at bounding box center [479, 197] width 216 height 24
click at [483, 247] on div "Acupuncture/min [extended treatment only]" at bounding box center [479, 245] width 216 height 24
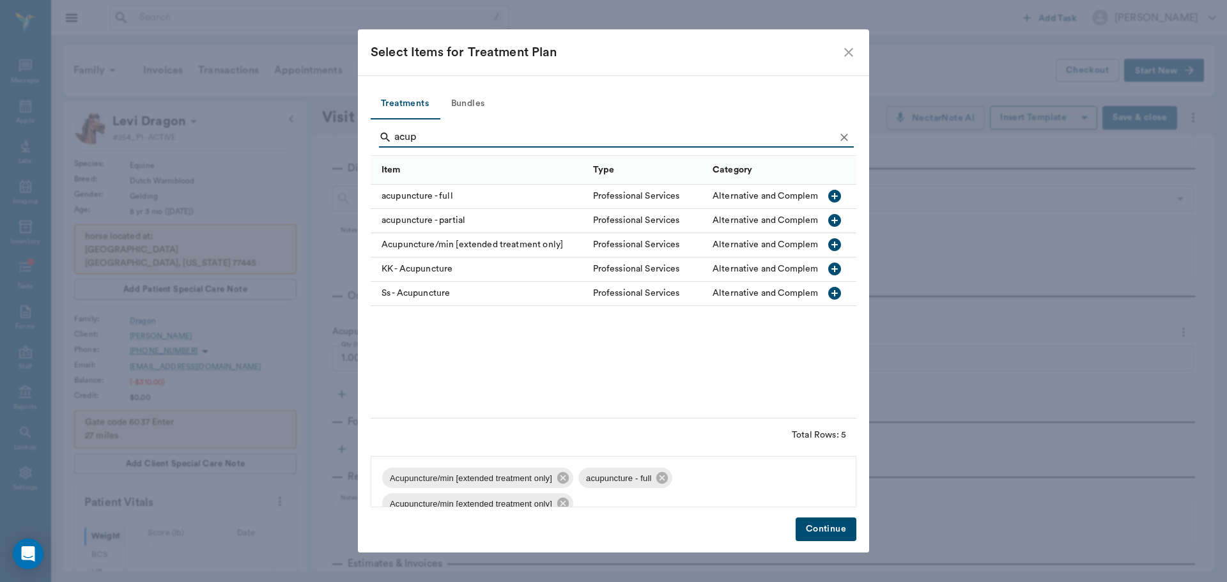
click at [450, 138] on input "acup" at bounding box center [614, 137] width 440 height 20
click at [567, 479] on icon at bounding box center [563, 478] width 12 height 12
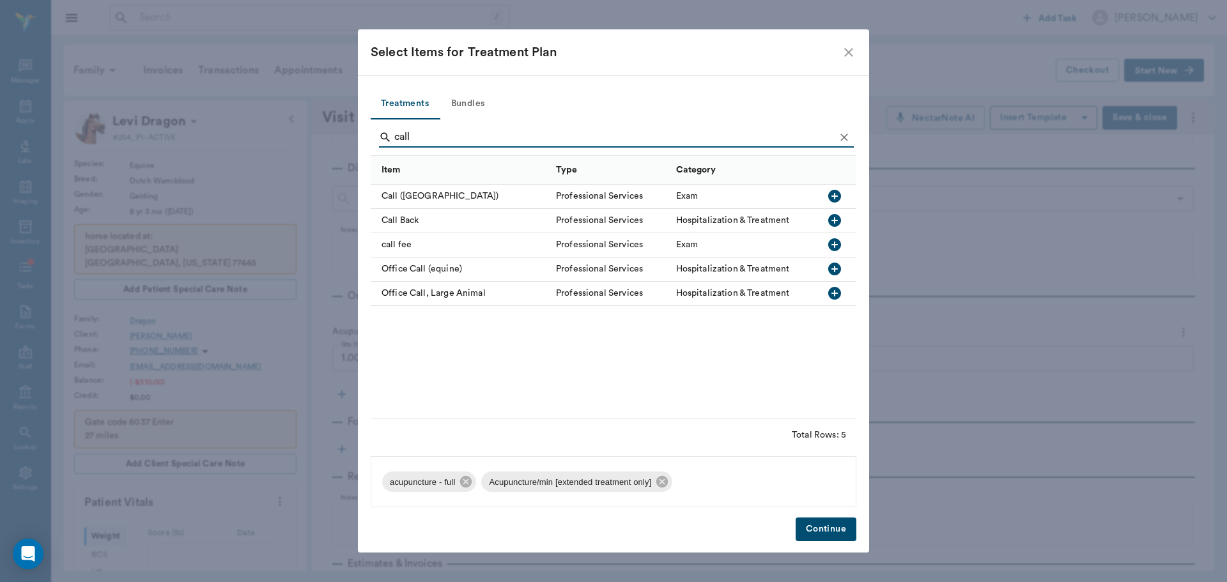
click at [395, 250] on div "call fee" at bounding box center [460, 245] width 179 height 24
click at [424, 142] on input "call" at bounding box center [614, 137] width 440 height 20
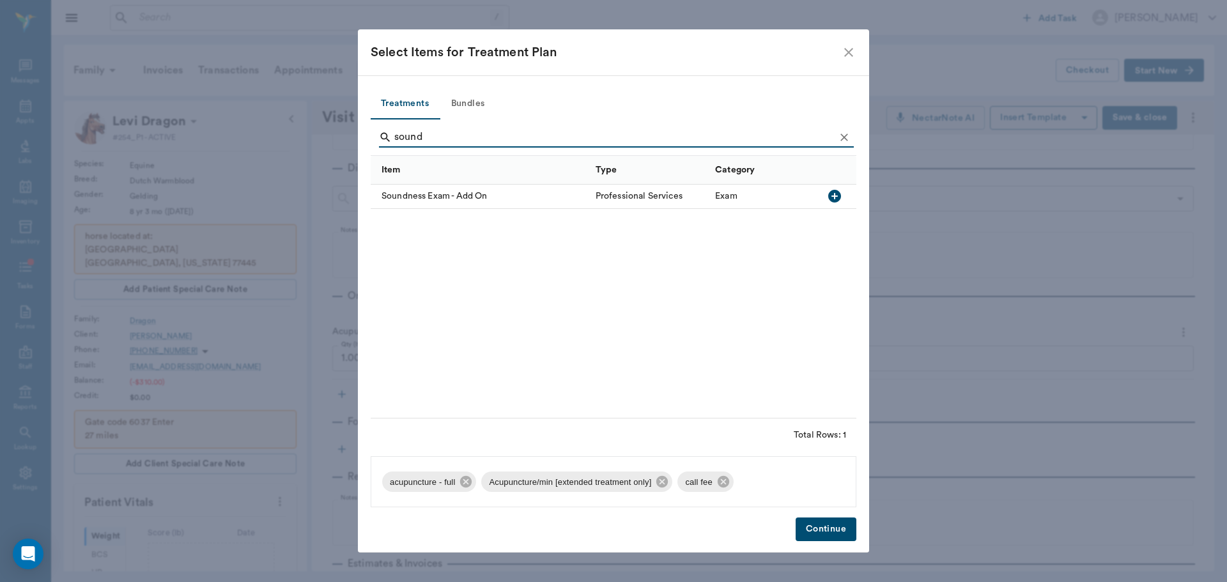
type input "sound"
click at [436, 215] on div "Soundness Exam - Add On Professional Services Exam" at bounding box center [614, 302] width 486 height 234
click at [446, 193] on div "Soundness Exam - Add On" at bounding box center [480, 197] width 219 height 24
click at [828, 522] on button "Continue" at bounding box center [825, 530] width 61 height 24
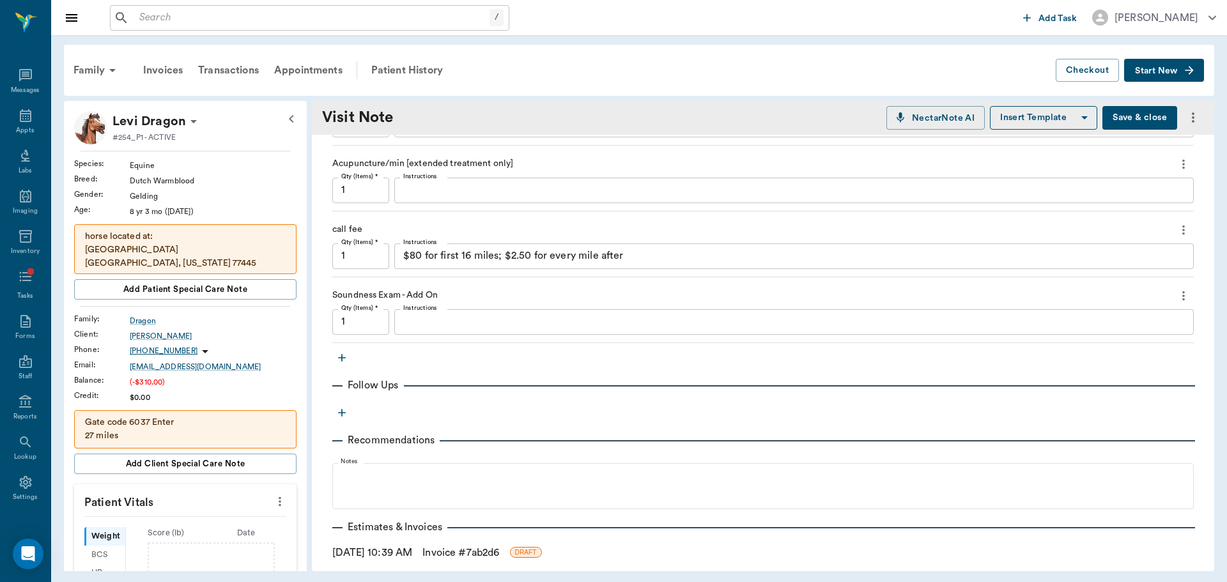
scroll to position [383, 0]
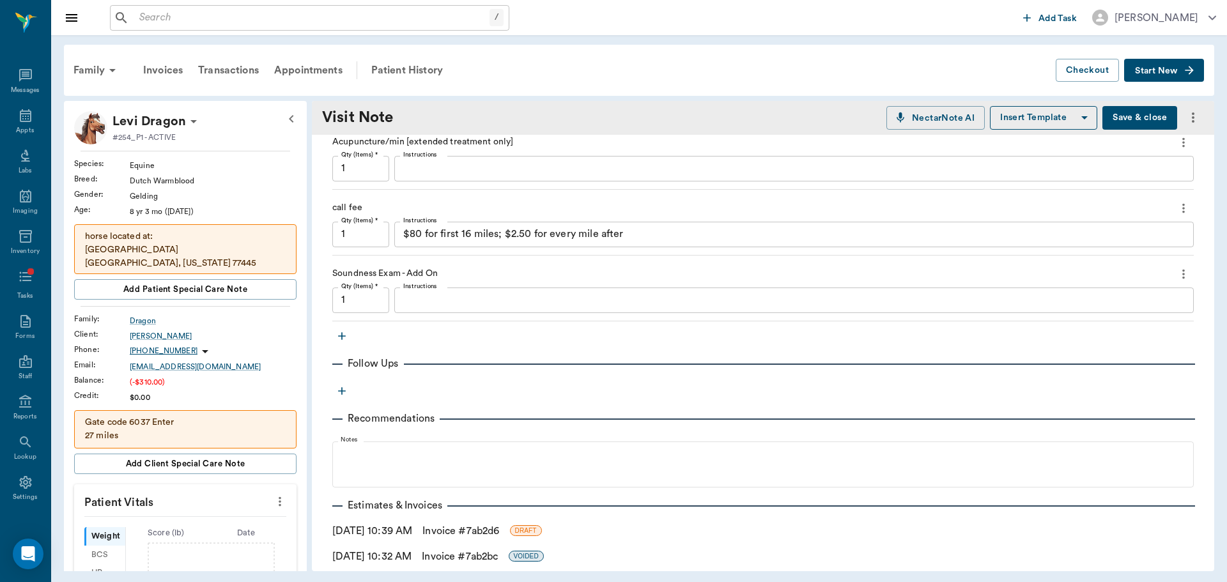
click at [466, 238] on textarea "$80 for first 16 miles; $2.50 for every mile after" at bounding box center [793, 234] width 781 height 15
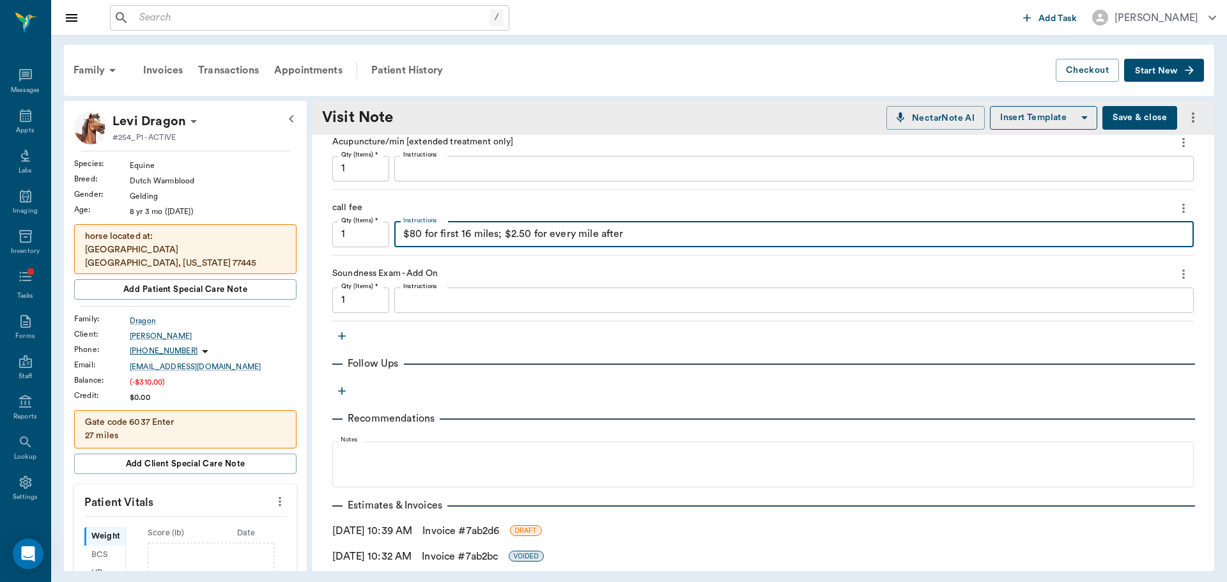
click at [466, 238] on textarea "$80 for first 16 miles; $2.50 for every mile after" at bounding box center [793, 234] width 781 height 15
click at [517, 296] on textarea "Instructions" at bounding box center [793, 300] width 781 height 15
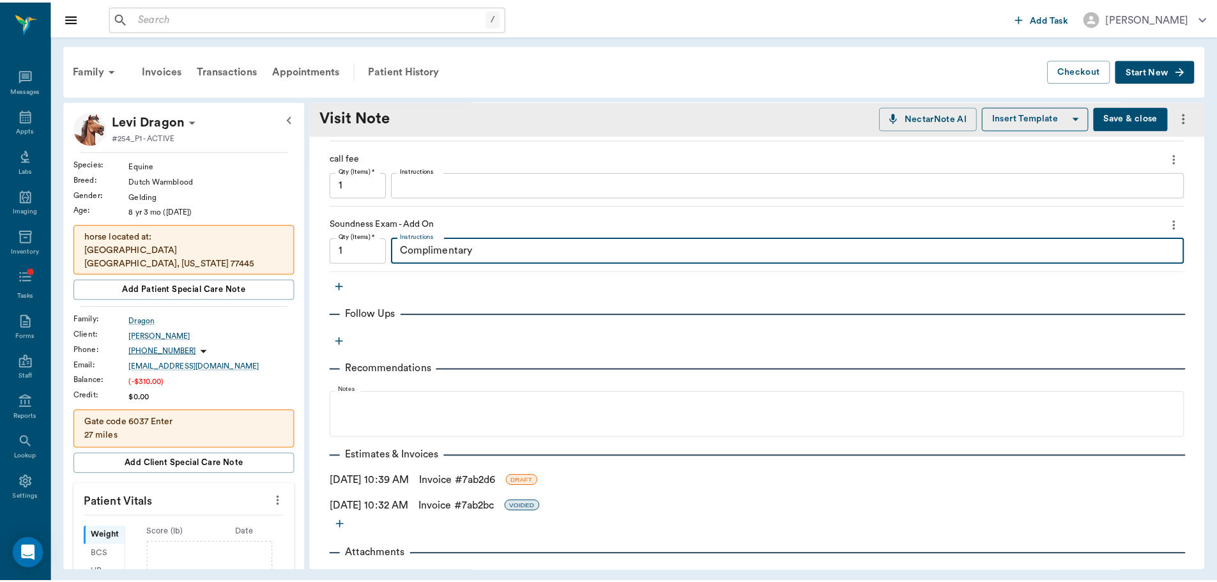
scroll to position [447, 0]
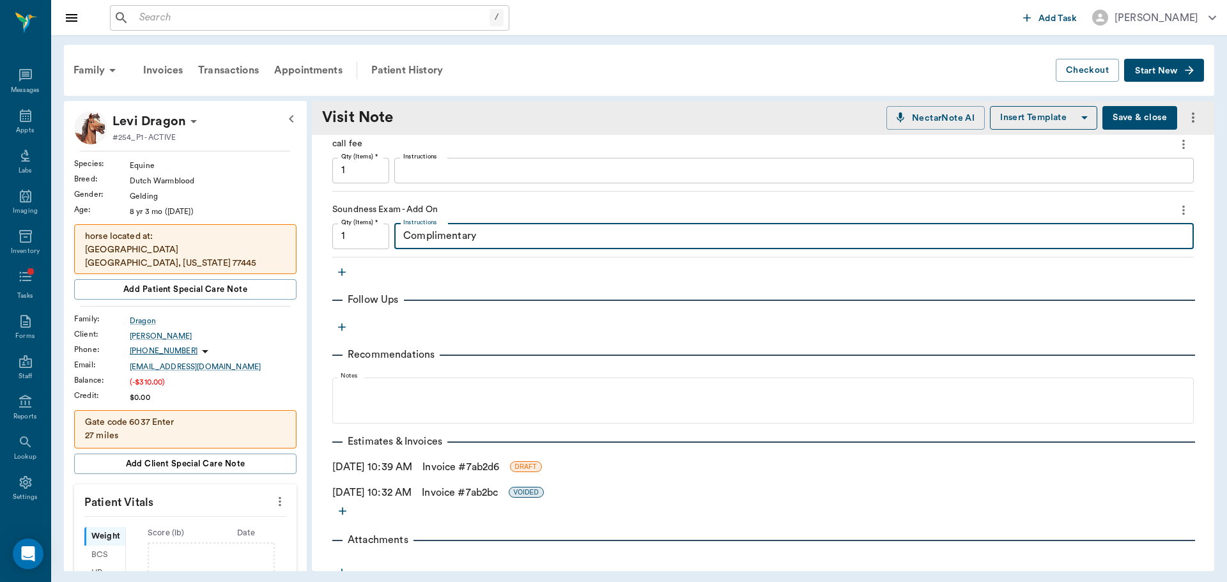
type textarea "Complimentary"
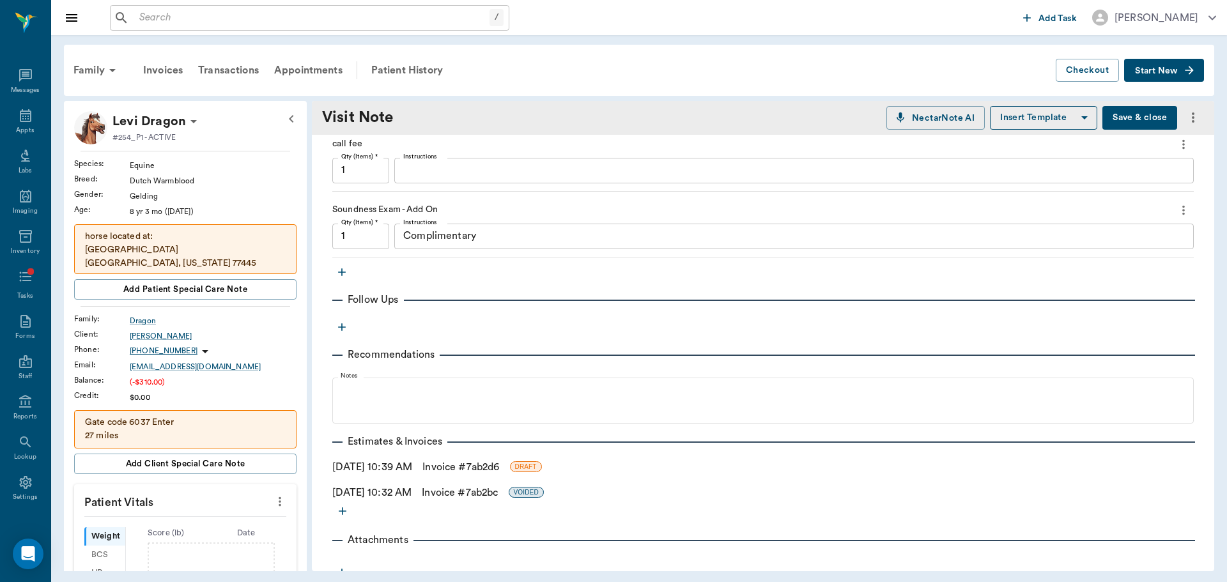
click at [457, 461] on link "Invoice # 7ab2d6" at bounding box center [460, 466] width 77 height 15
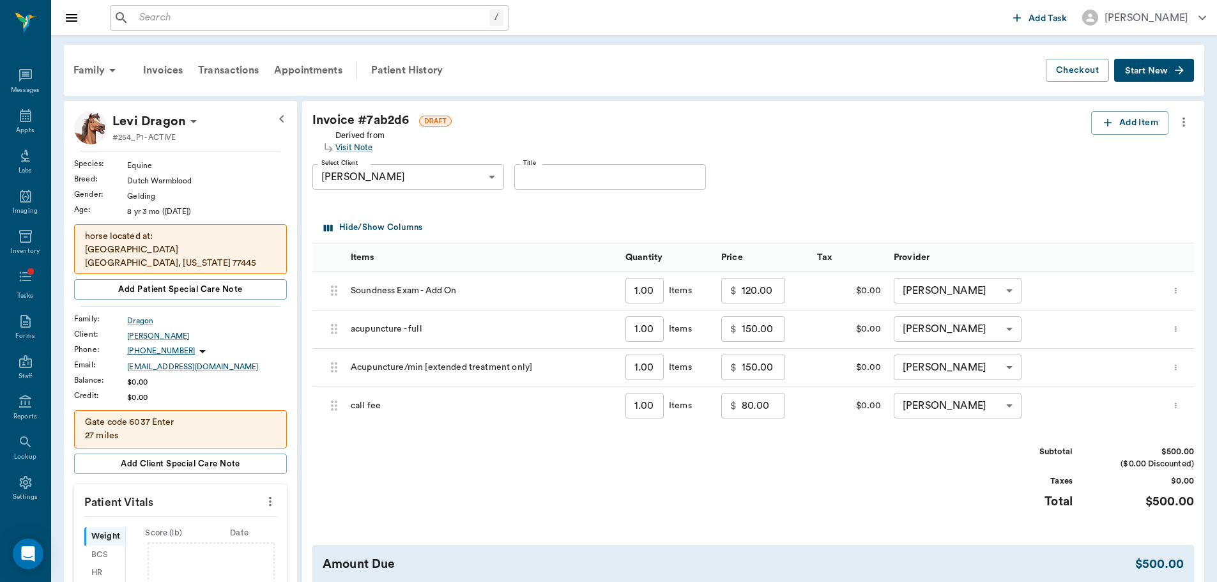
scroll to position [128, 0]
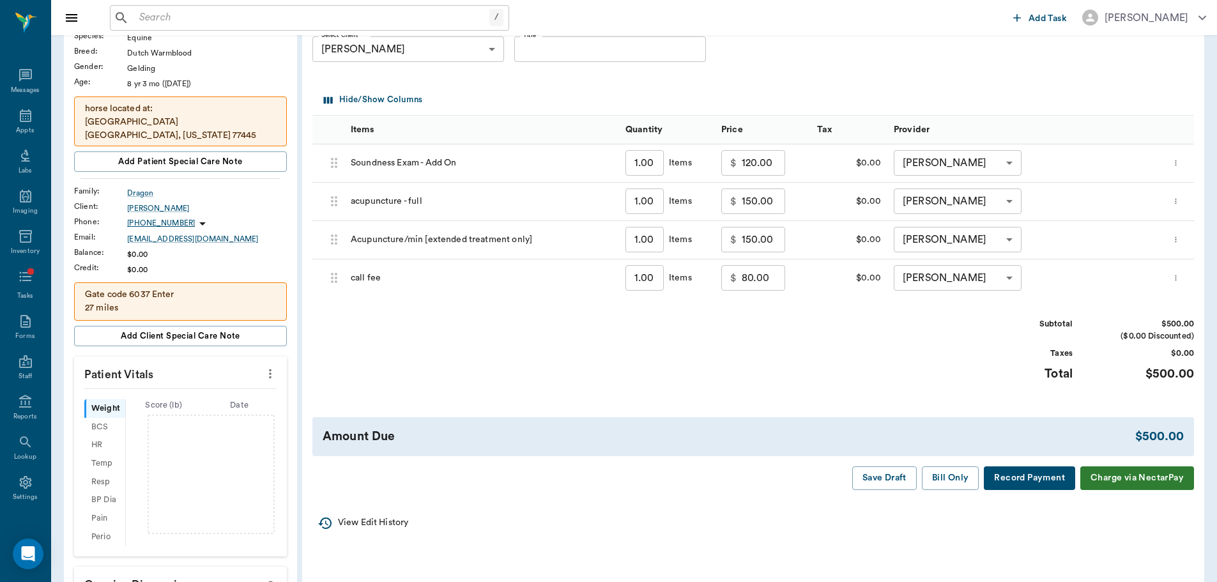
click at [1144, 332] on div "($0.00 Discounted)" at bounding box center [1146, 336] width 96 height 12
drag, startPoint x: 657, startPoint y: 316, endPoint x: 654, endPoint y: 332, distance: 16.3
click at [657, 316] on div "Invoice # 7ab2d6 DRAFT Derived from Visit Note Add Item Select Client [PERSON_N…" at bounding box center [753, 236] width 902 height 527
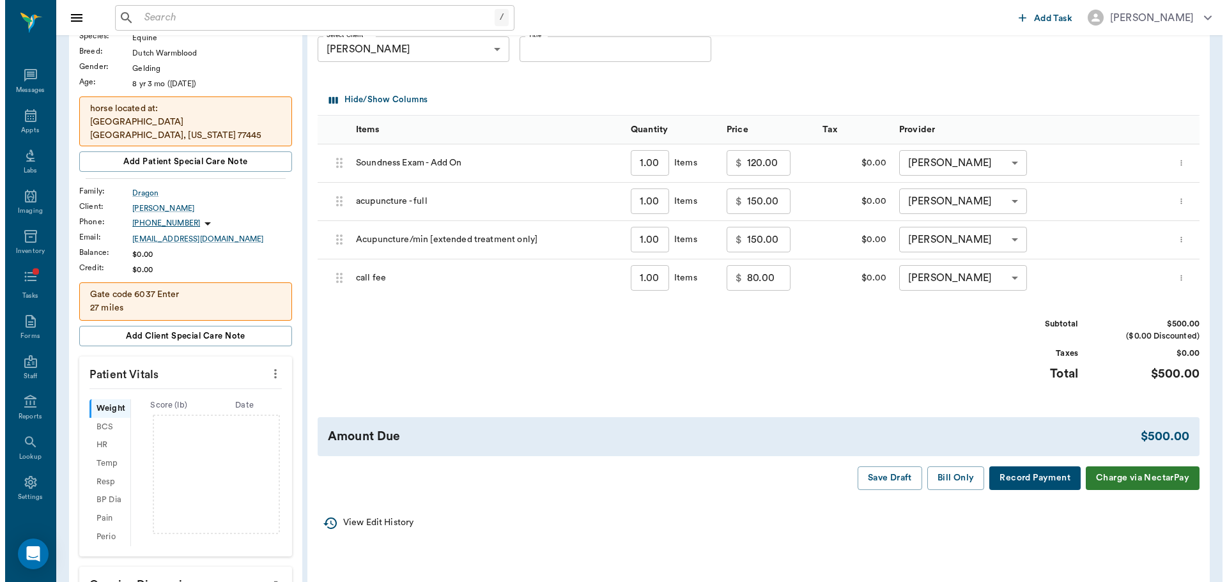
scroll to position [64, 0]
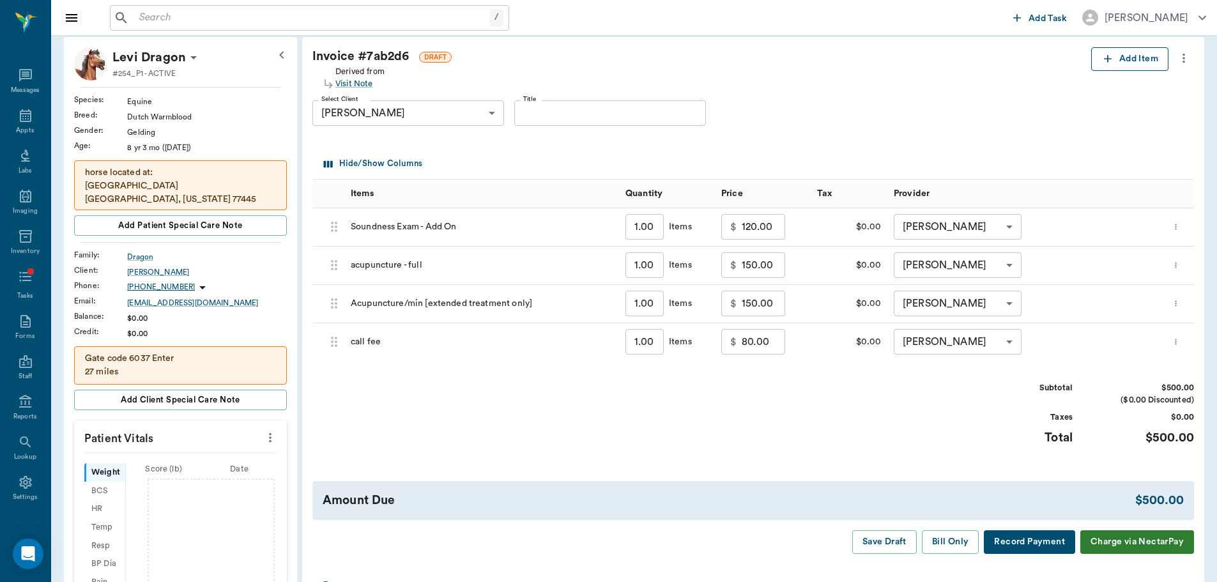
click at [1116, 59] on button "Add Item" at bounding box center [1129, 59] width 77 height 24
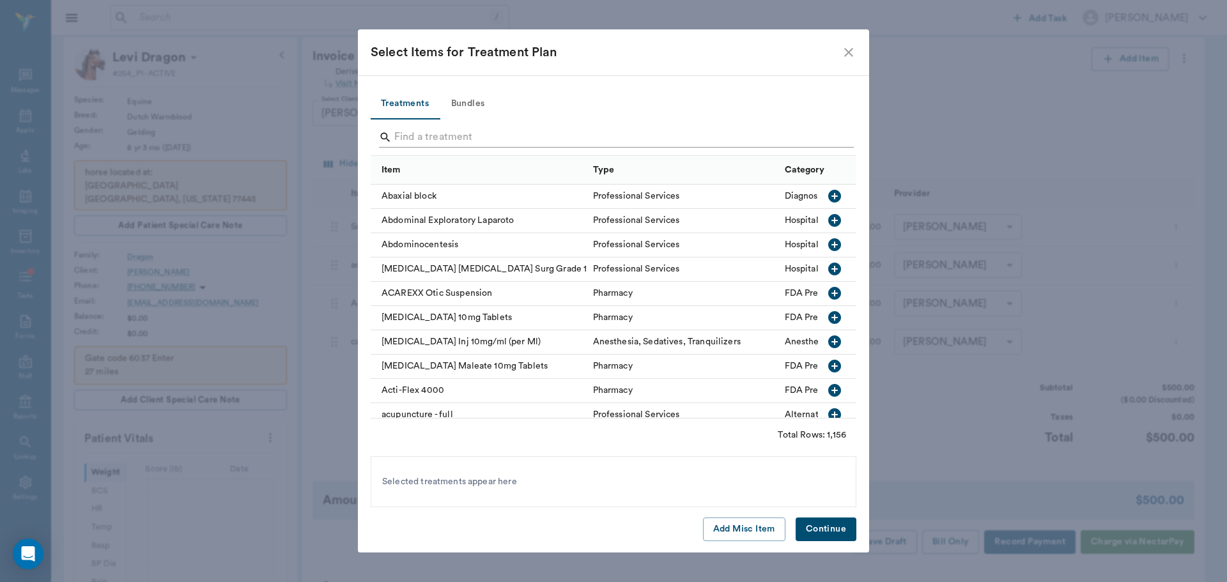
click at [478, 135] on input "Search" at bounding box center [614, 137] width 440 height 20
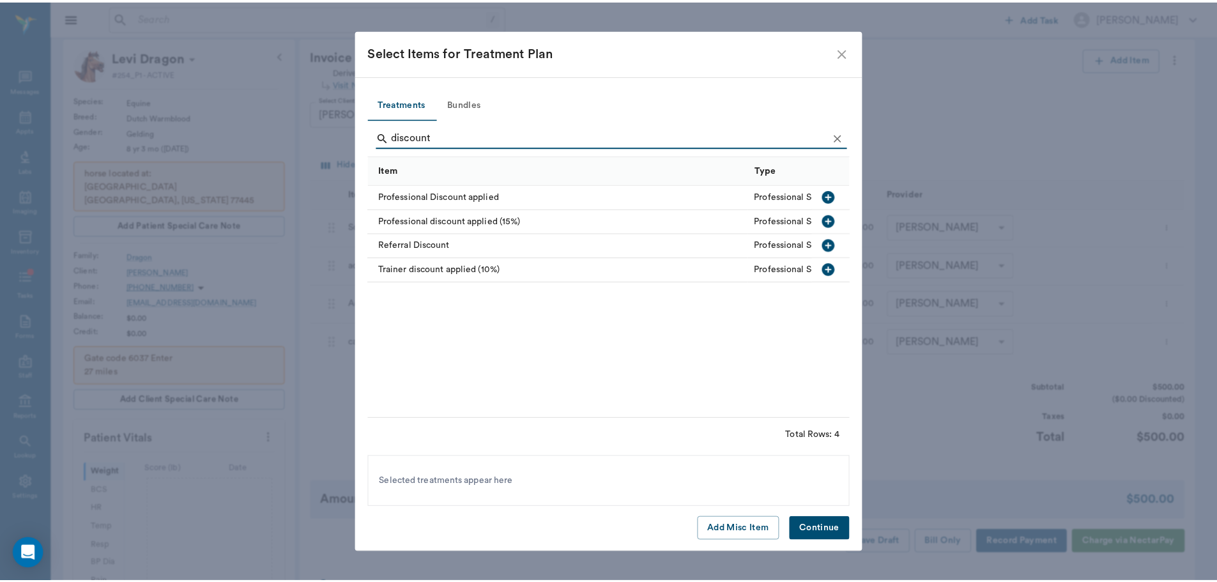
scroll to position [0, 0]
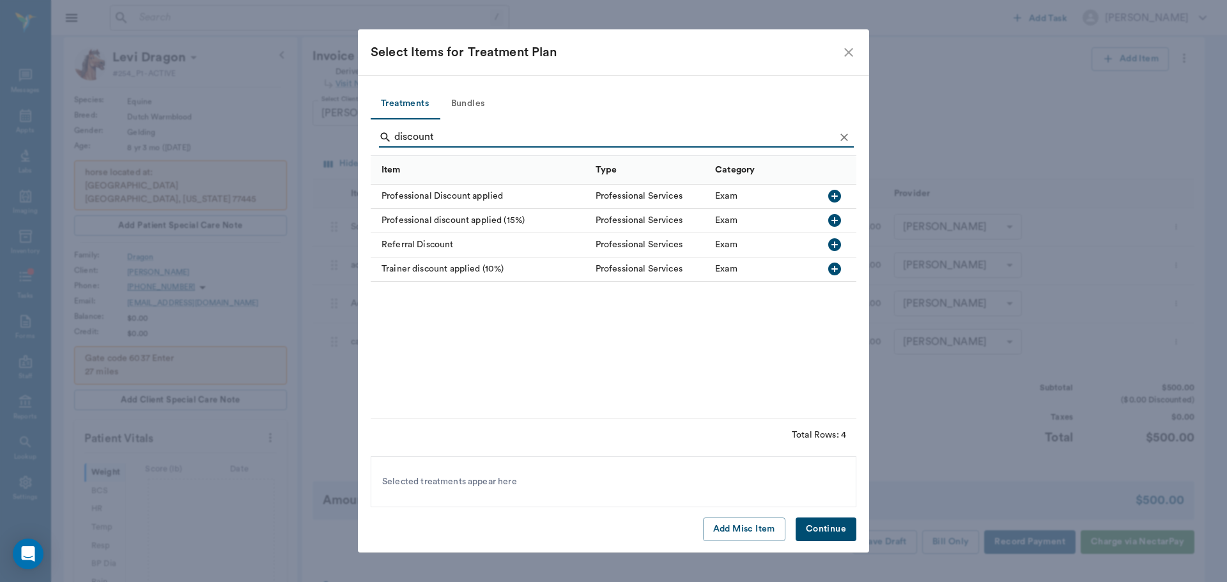
type input "discount"
click at [474, 201] on div "Professional Discount applied" at bounding box center [480, 197] width 219 height 24
click at [813, 530] on button "Continue" at bounding box center [825, 530] width 61 height 24
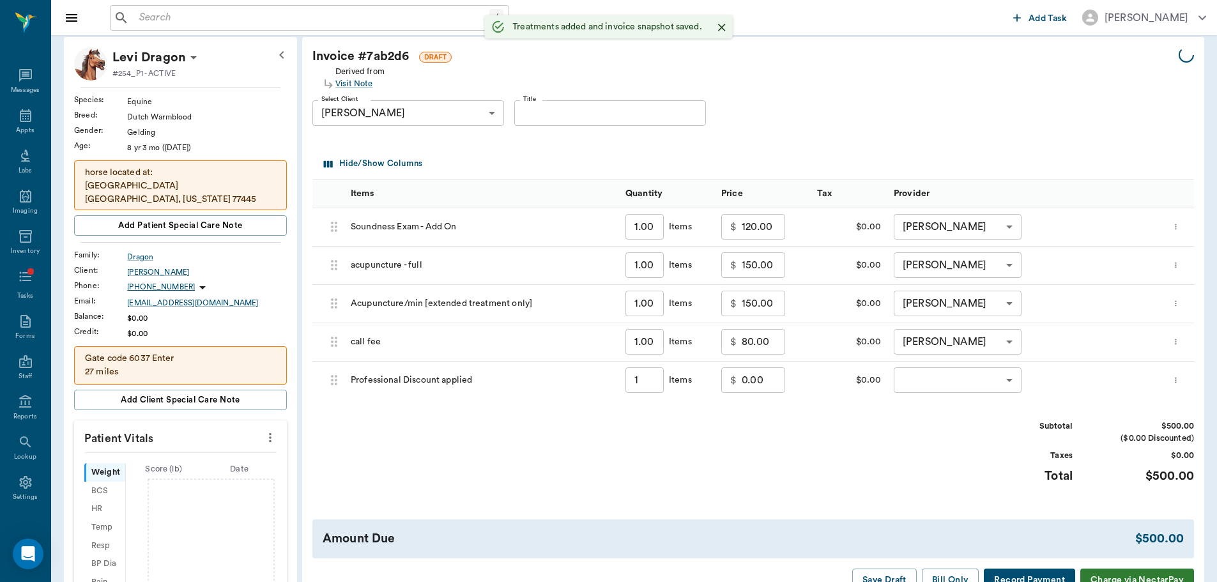
click at [916, 378] on body "/ ​ Add Task [PERSON_NAME] Nectar Messages Appts Labs Imaging Inventory Tasks F…" at bounding box center [608, 408] width 1217 height 944
type input "1.00"
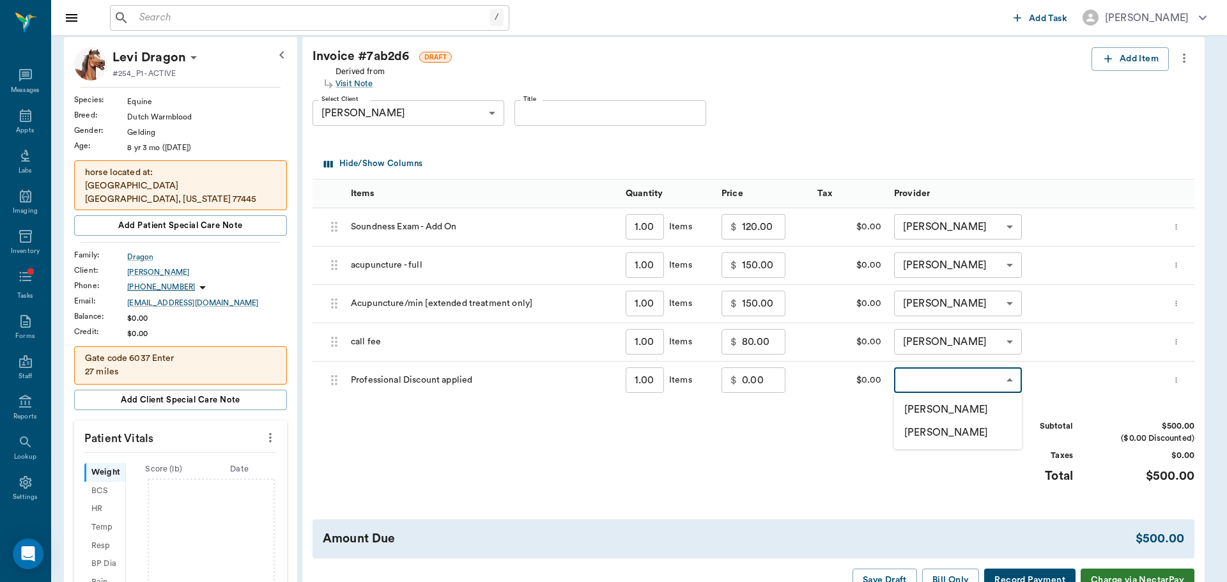
click at [917, 411] on li "[PERSON_NAME]" at bounding box center [958, 409] width 128 height 23
type input "none-649b3e03b5bc7e03f9326794"
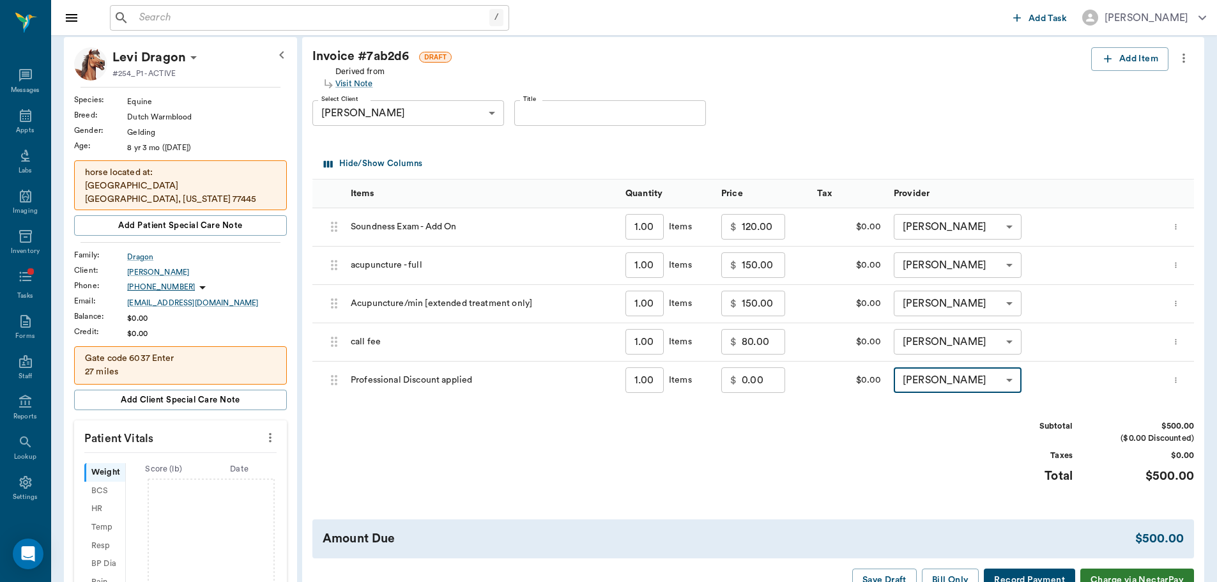
click at [769, 385] on input "0.00" at bounding box center [763, 380] width 43 height 26
type input "-120.00"
click at [861, 462] on div "Subtotal $380.00 ($0.00 Discounted) Taxes $0.00 Total $380.00" at bounding box center [753, 459] width 882 height 79
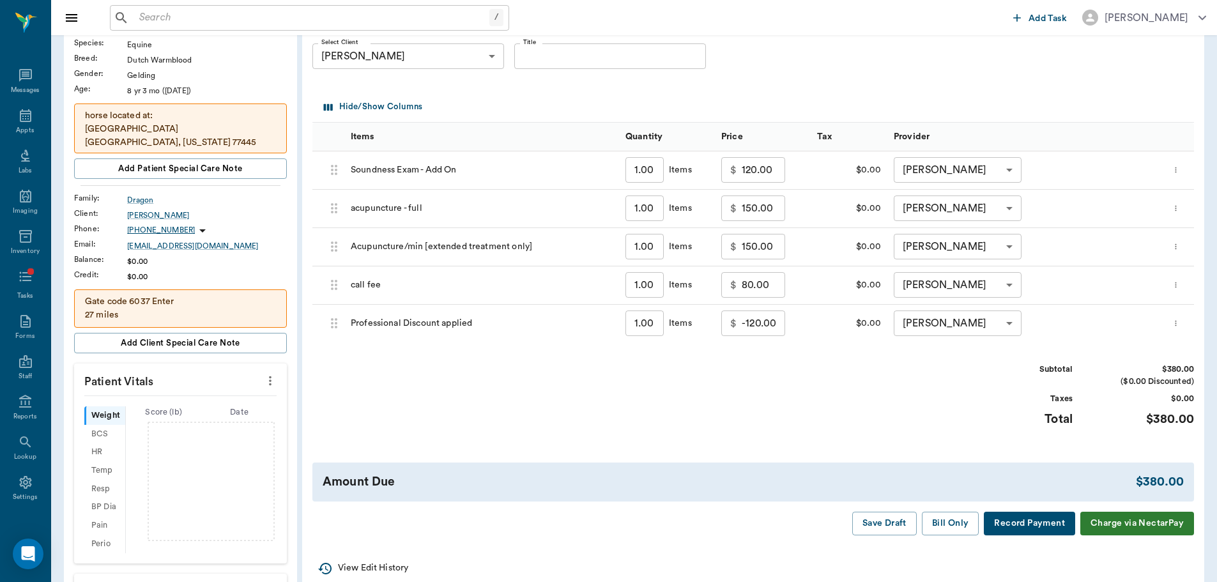
scroll to position [192, 0]
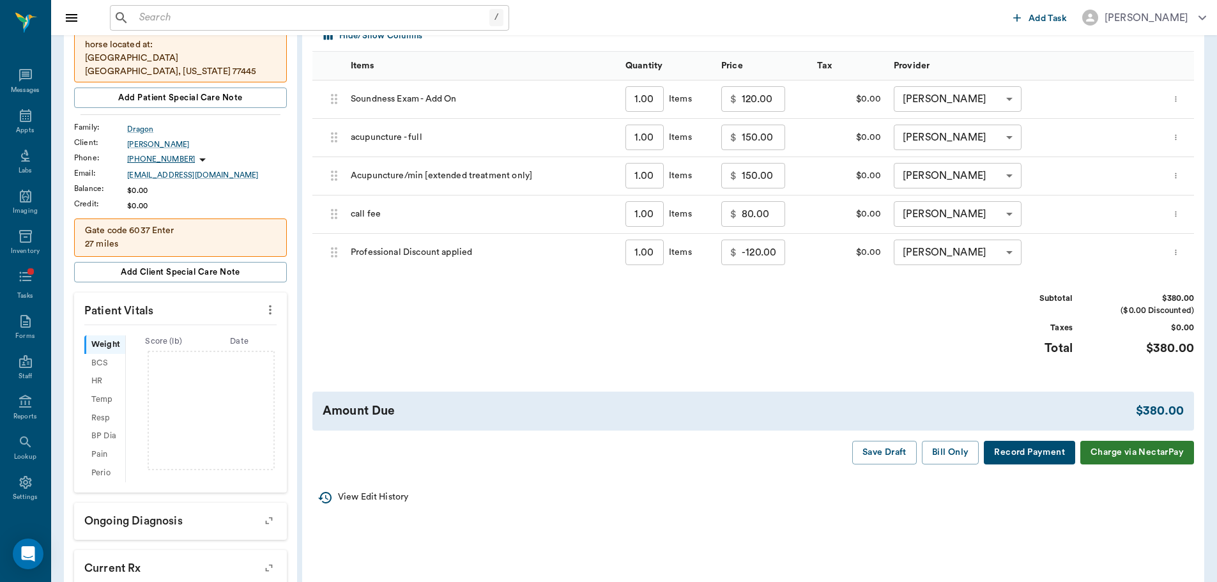
click at [774, 216] on input "80.00" at bounding box center [763, 214] width 43 height 26
type input "110.00"
click at [818, 25] on div "/ ​" at bounding box center [559, 18] width 898 height 26
click at [785, 172] on input "150.00" at bounding box center [763, 176] width 43 height 26
type input "50.00"
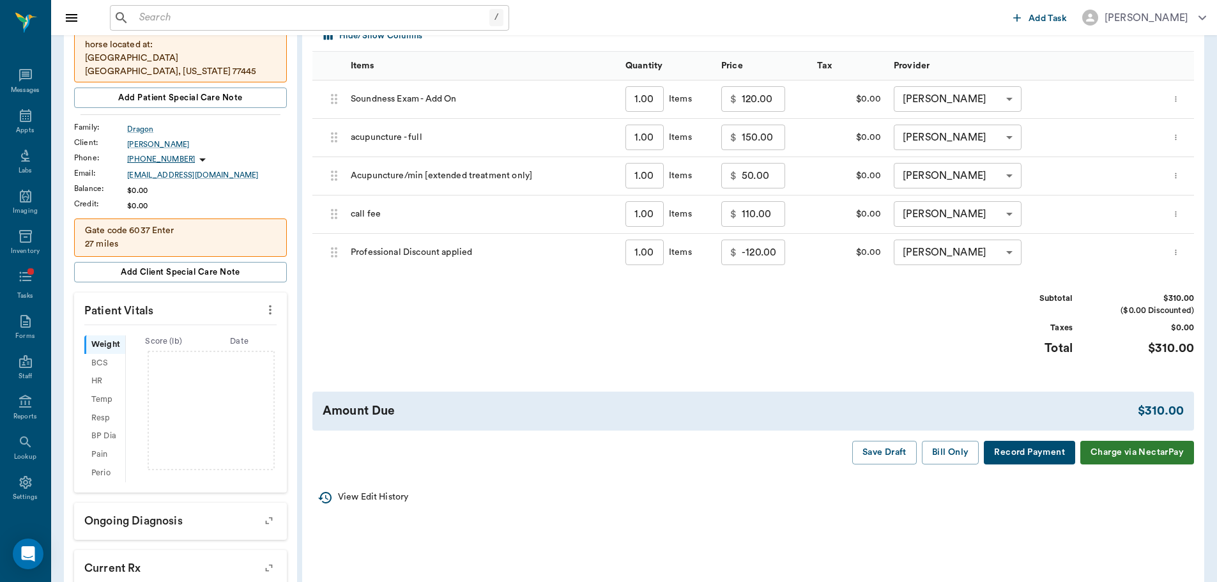
click at [696, 474] on div "Invoice # 7ab2d6 DRAFT Derived from Visit Note Add Item Select Client [PERSON_N…" at bounding box center [753, 191] width 902 height 565
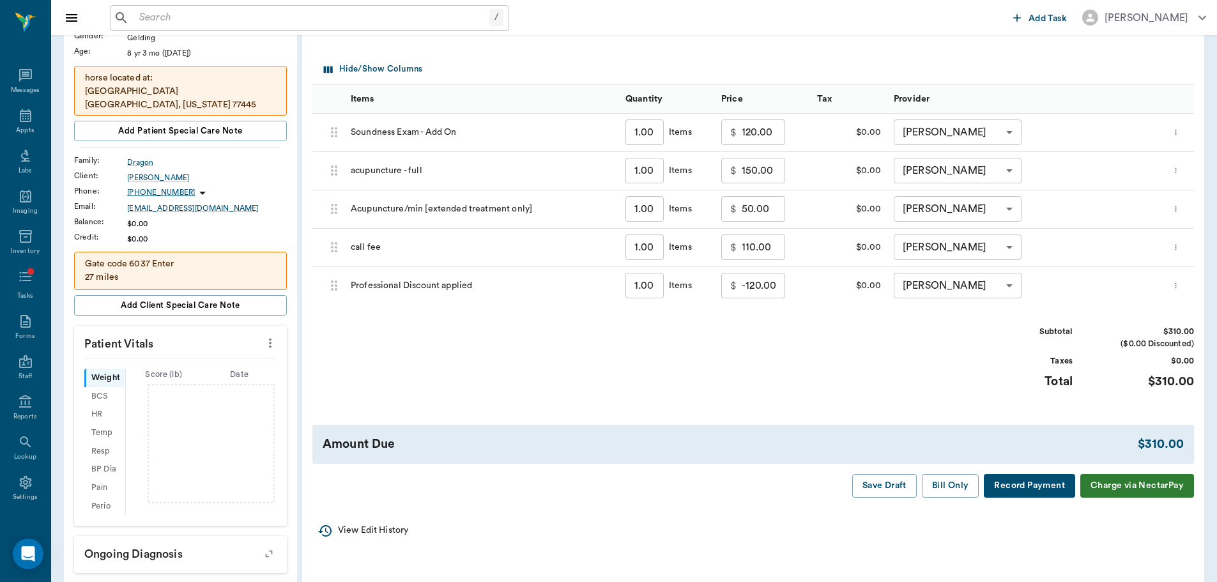
scroll to position [128, 0]
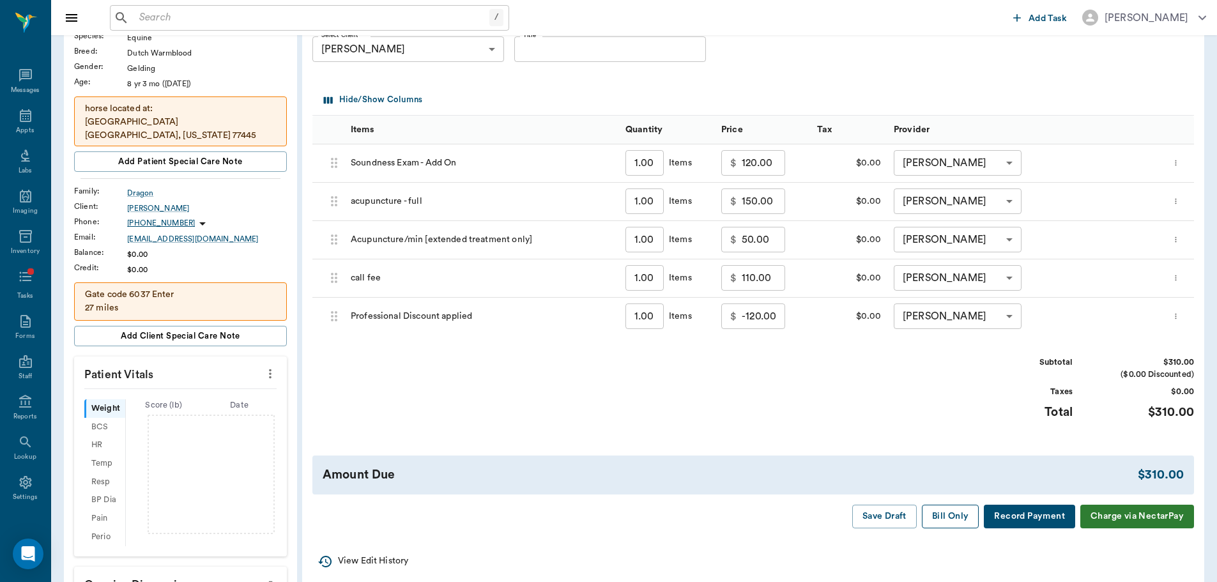
click at [951, 523] on button "Bill Only" at bounding box center [951, 517] width 58 height 24
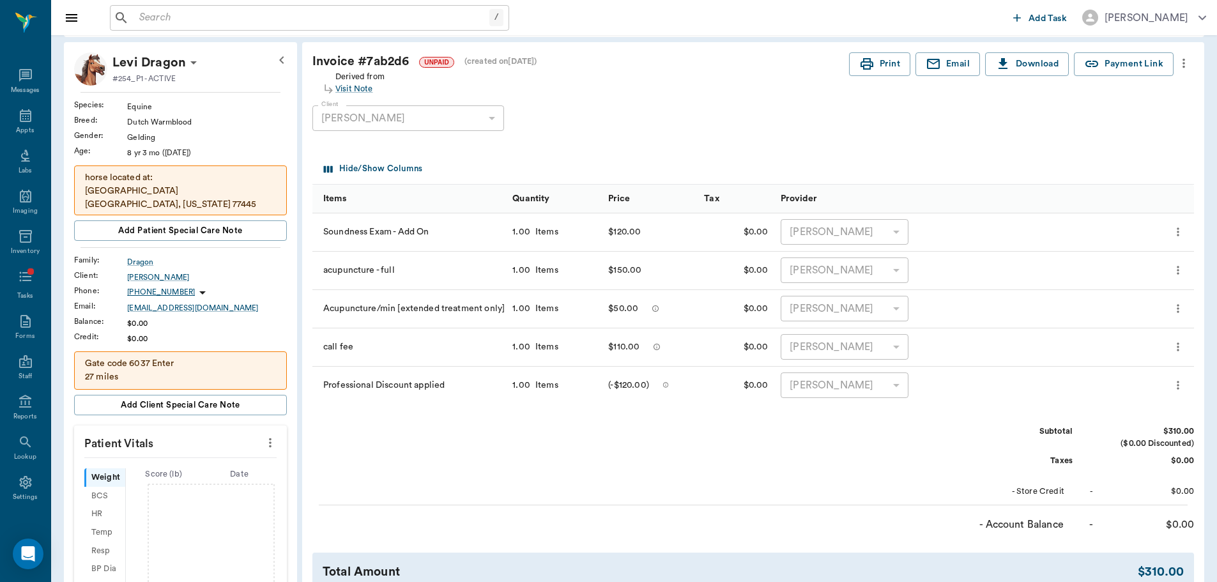
scroll to position [0, 0]
